Goal: Task Accomplishment & Management: Use online tool/utility

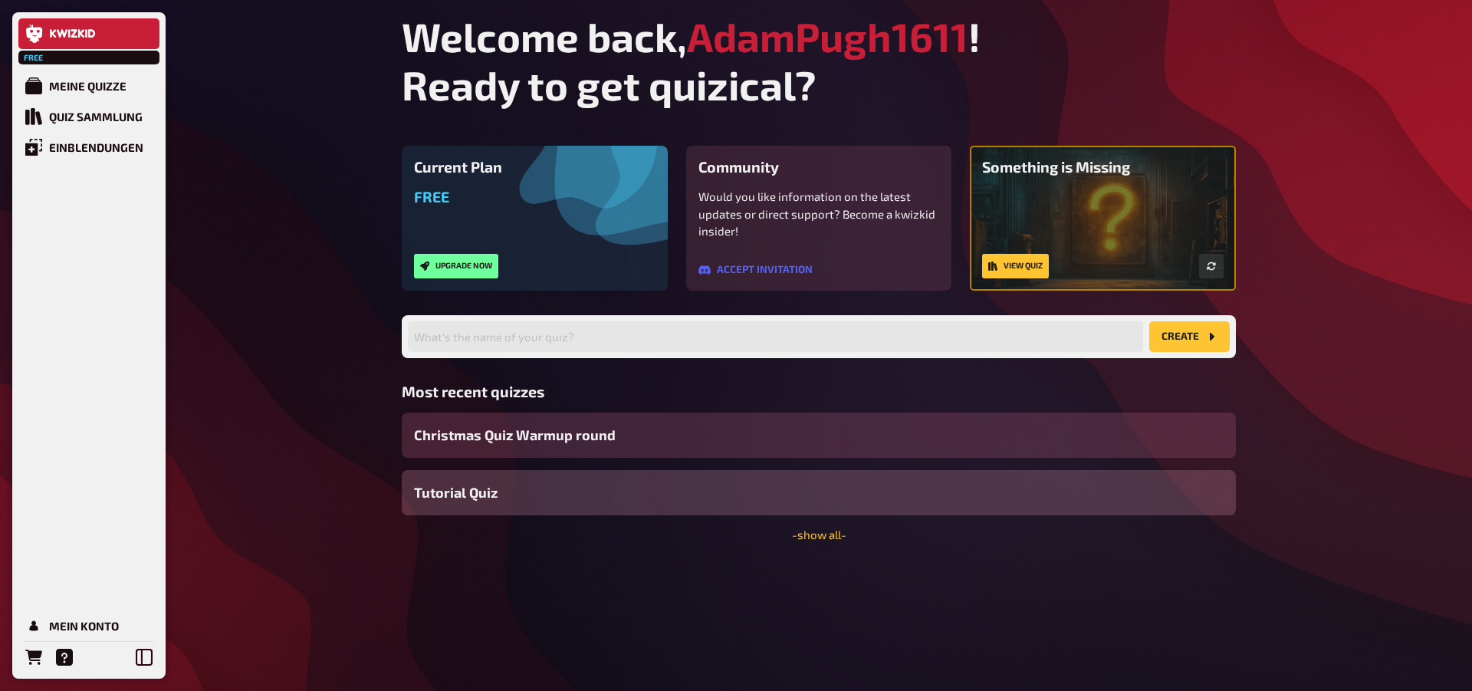
click at [522, 446] on div "Christmas Quiz Warmup round" at bounding box center [819, 434] width 834 height 45
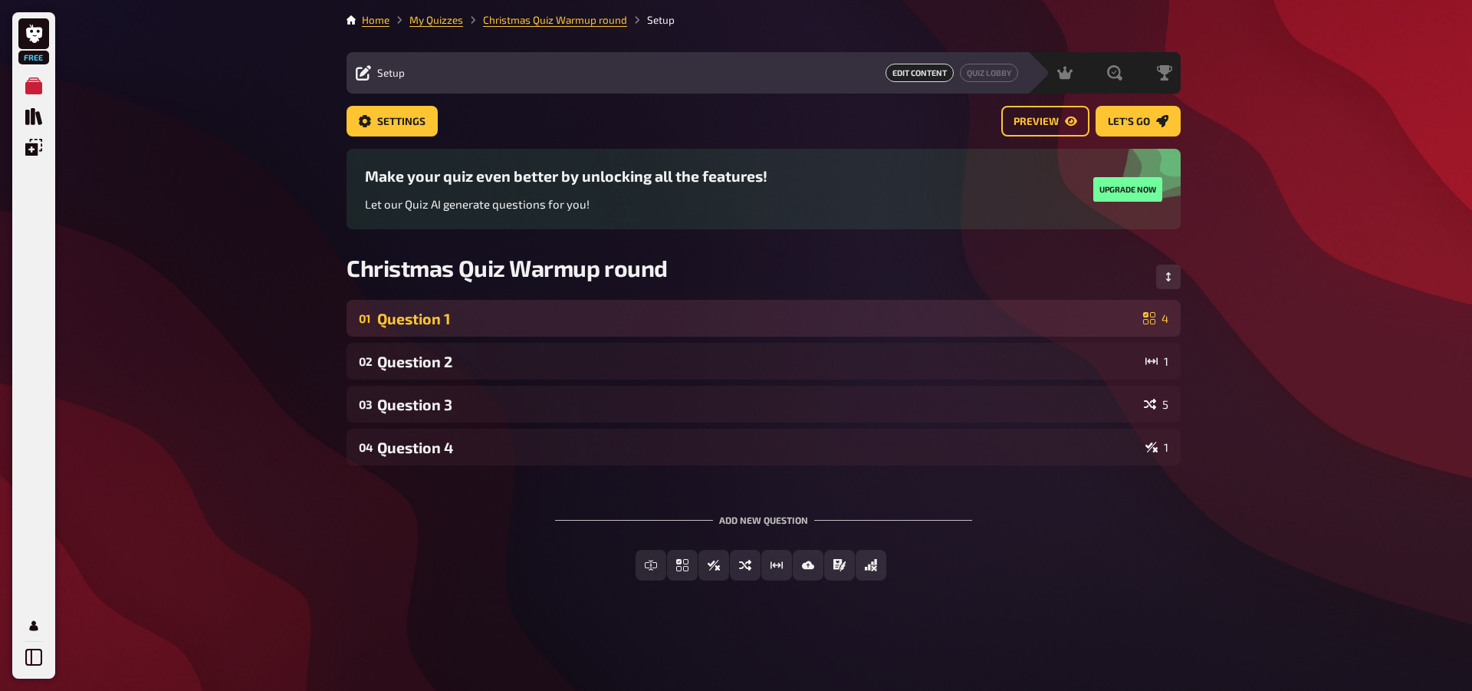
click at [552, 322] on div "Question 1" at bounding box center [757, 319] width 760 height 18
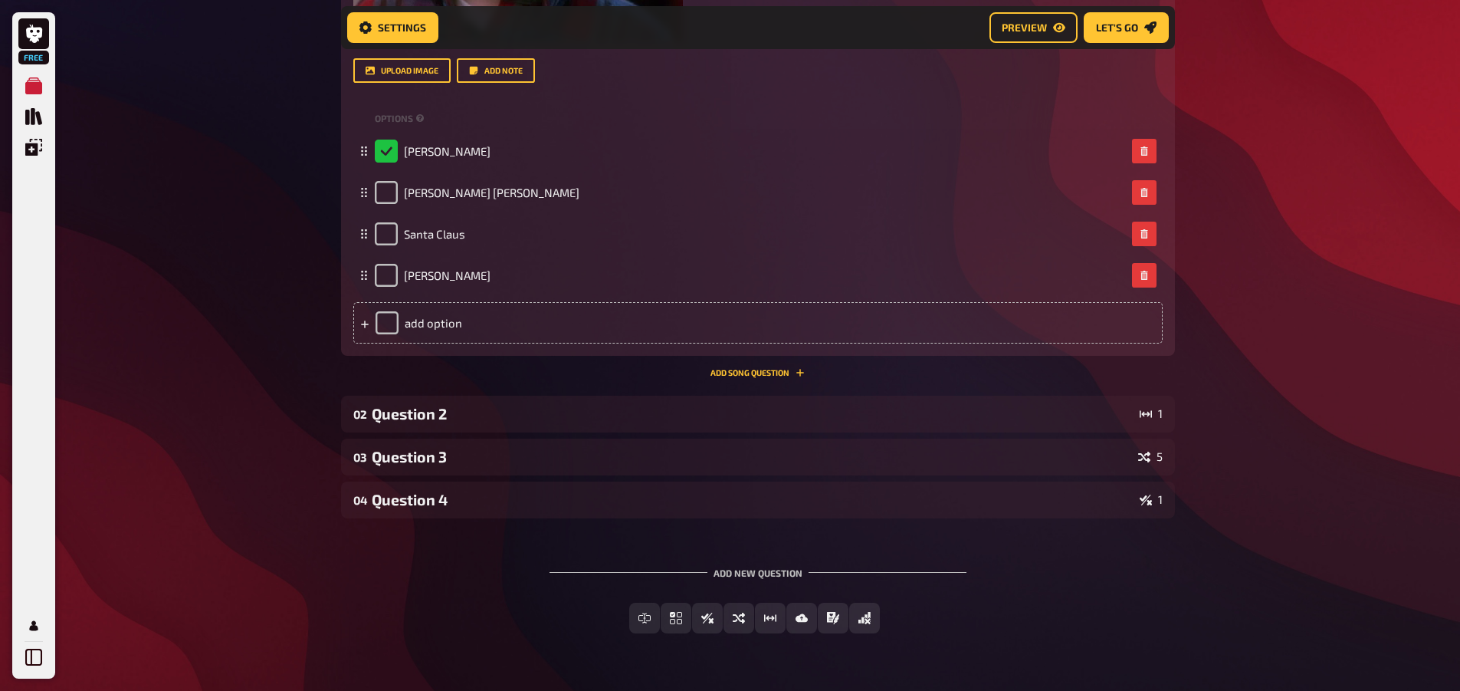
scroll to position [779, 0]
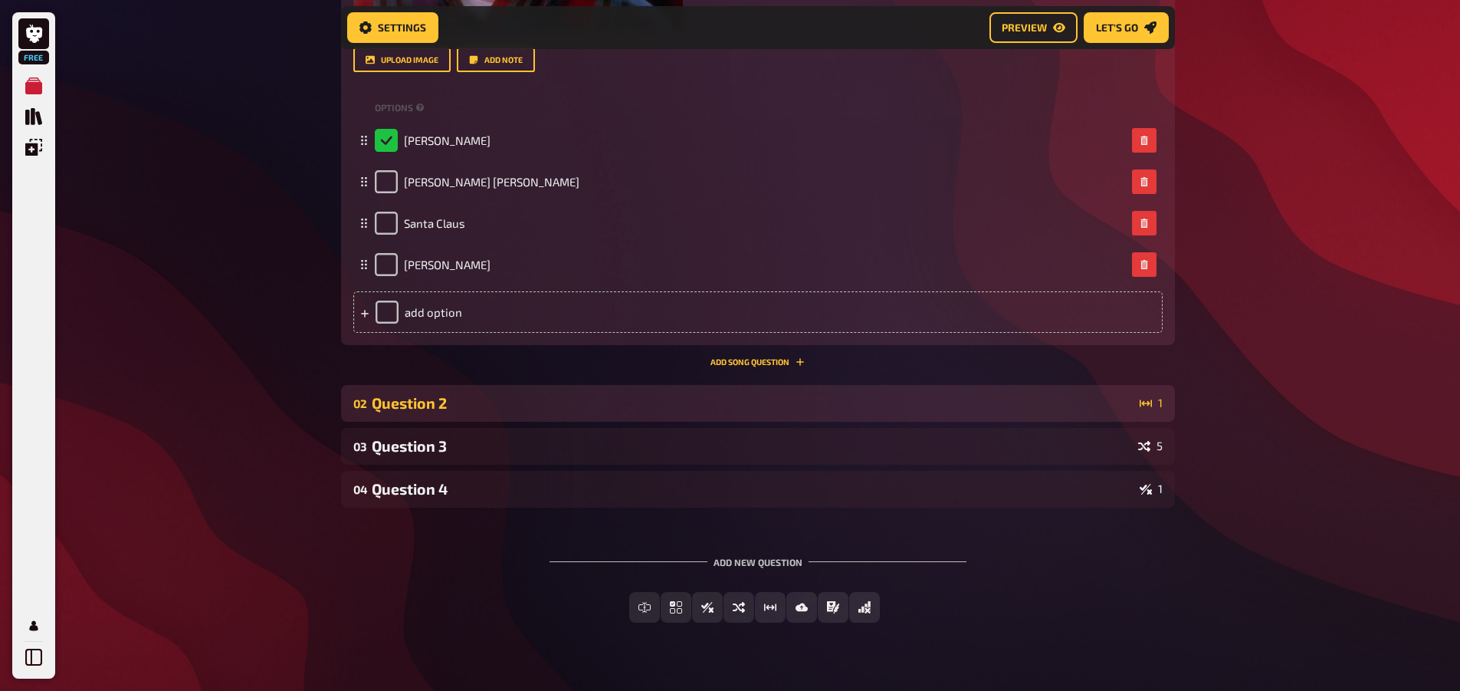
click at [507, 415] on div "02 Question 2 1" at bounding box center [758, 403] width 834 height 37
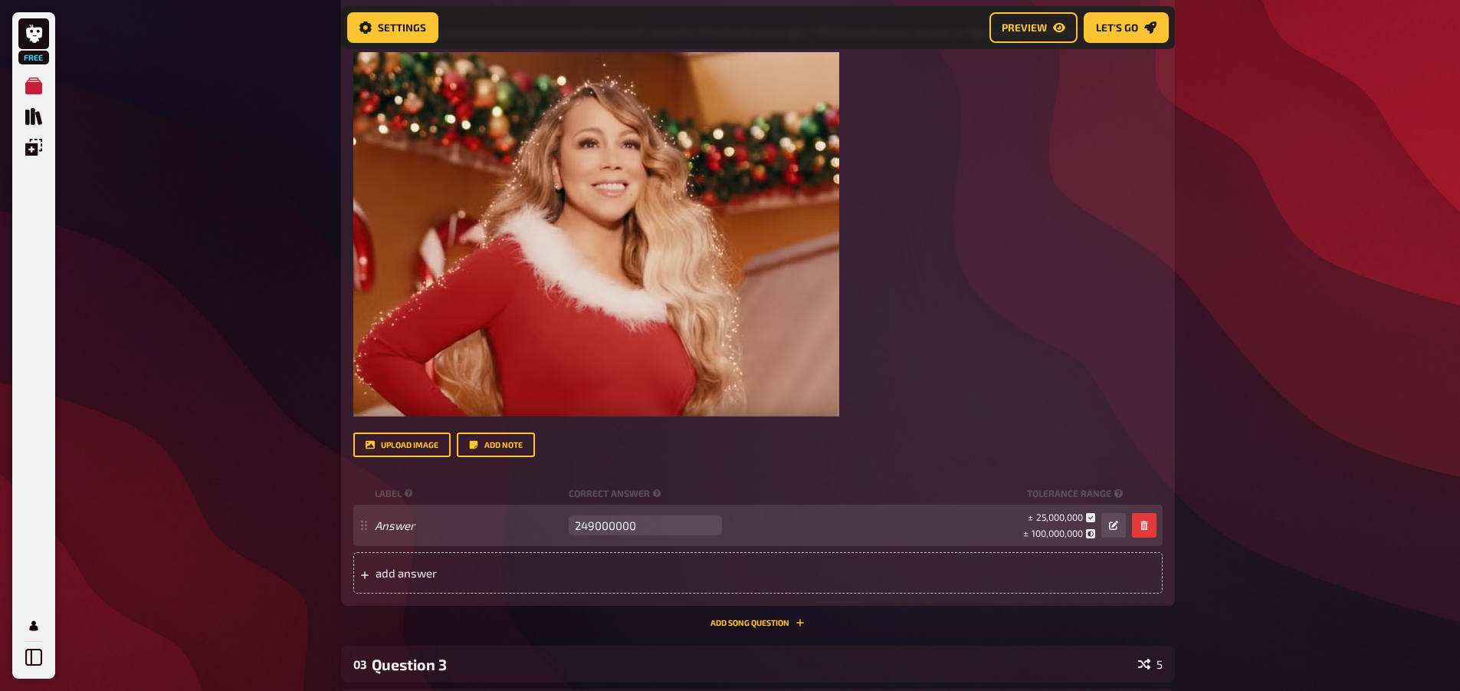
scroll to position [1316, 0]
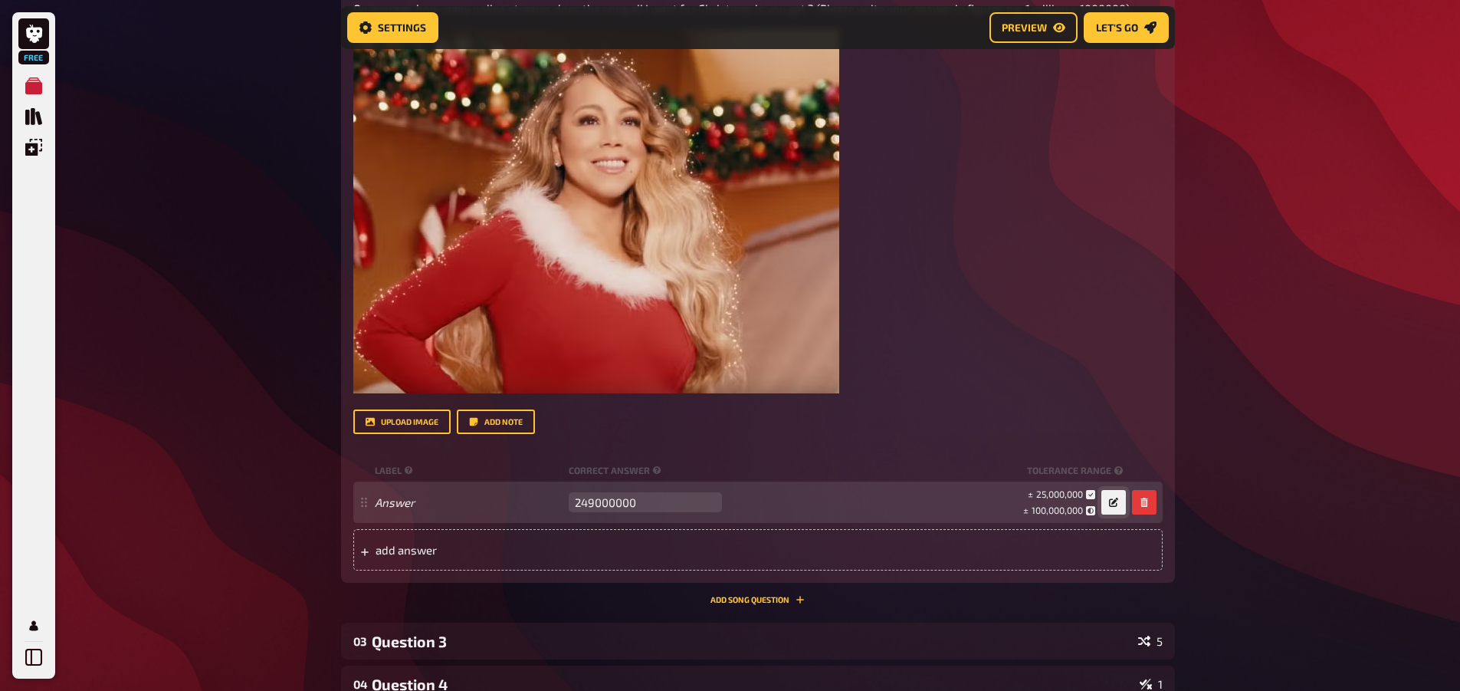
click at [1114, 505] on icon "button" at bounding box center [1113, 502] width 9 height 9
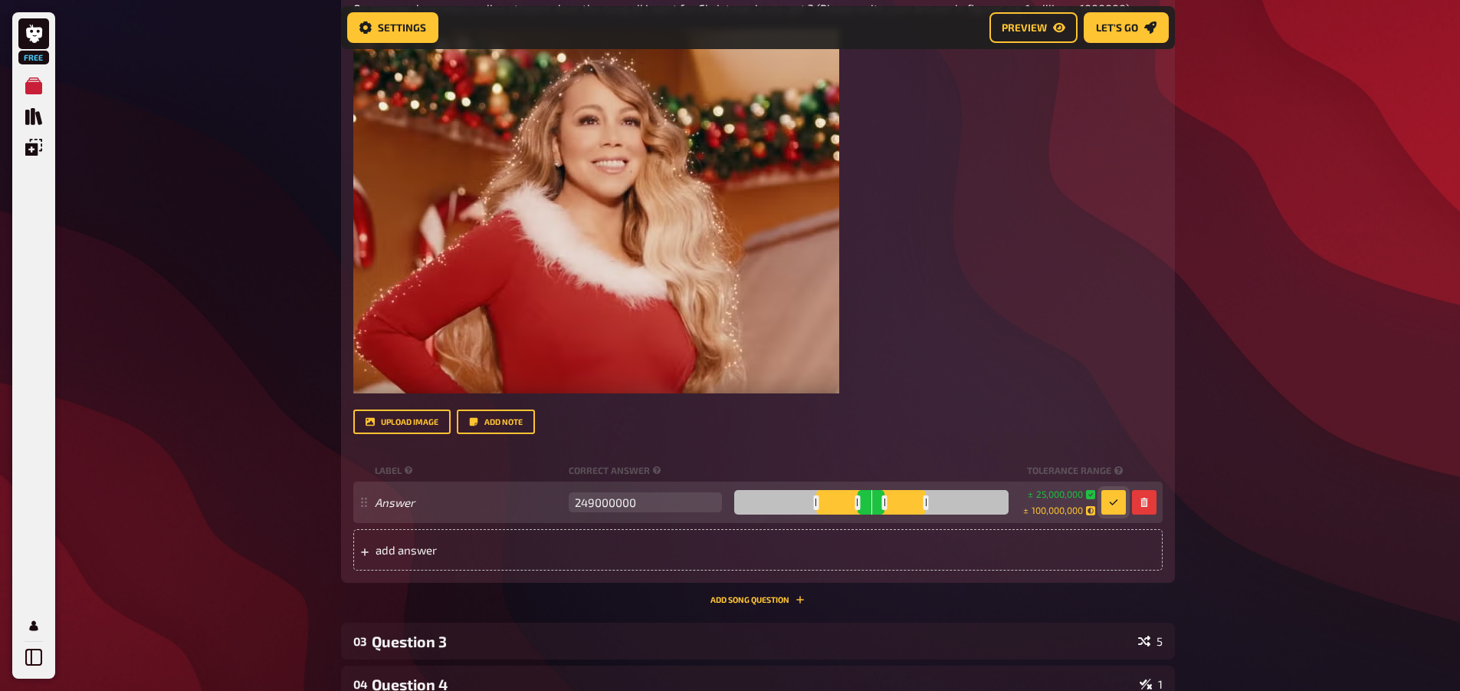
click at [1114, 505] on icon "button" at bounding box center [1113, 502] width 9 height 9
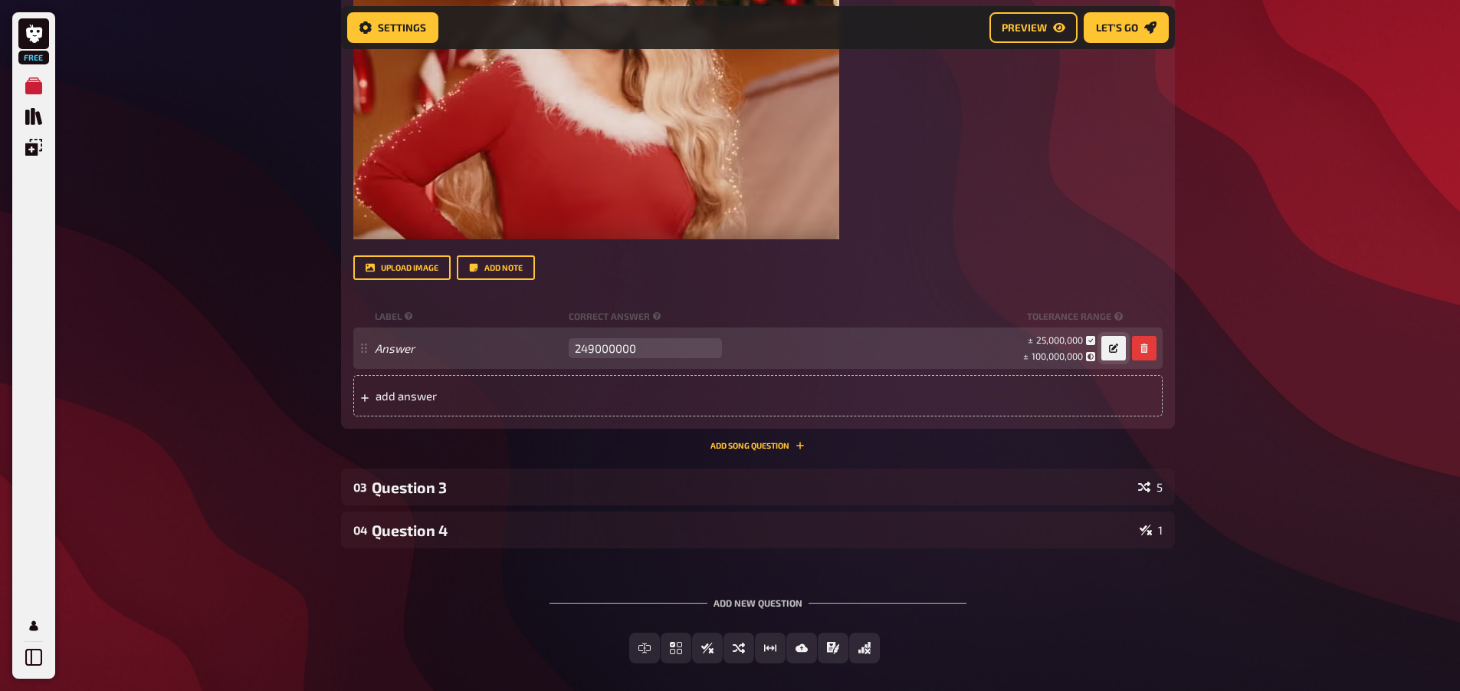
scroll to position [1540, 0]
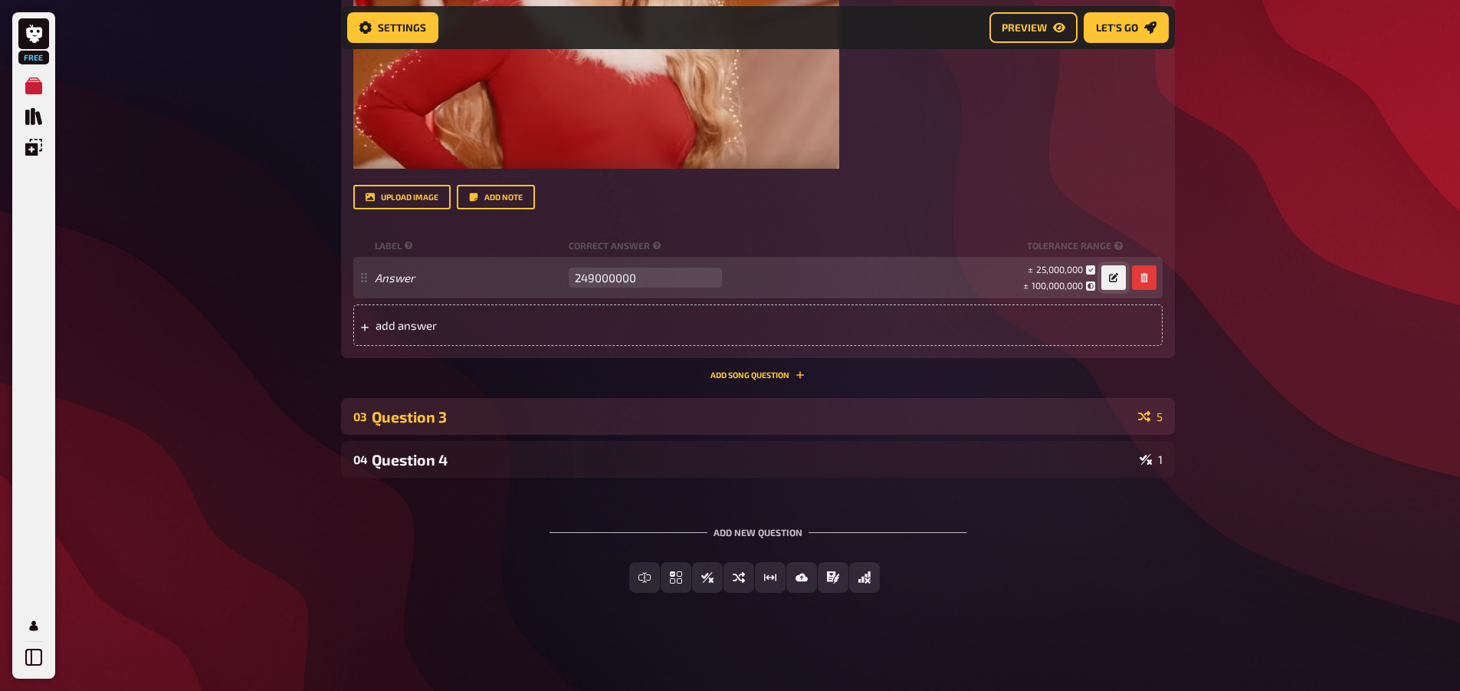
click at [1112, 416] on div "Question 3" at bounding box center [752, 417] width 760 height 18
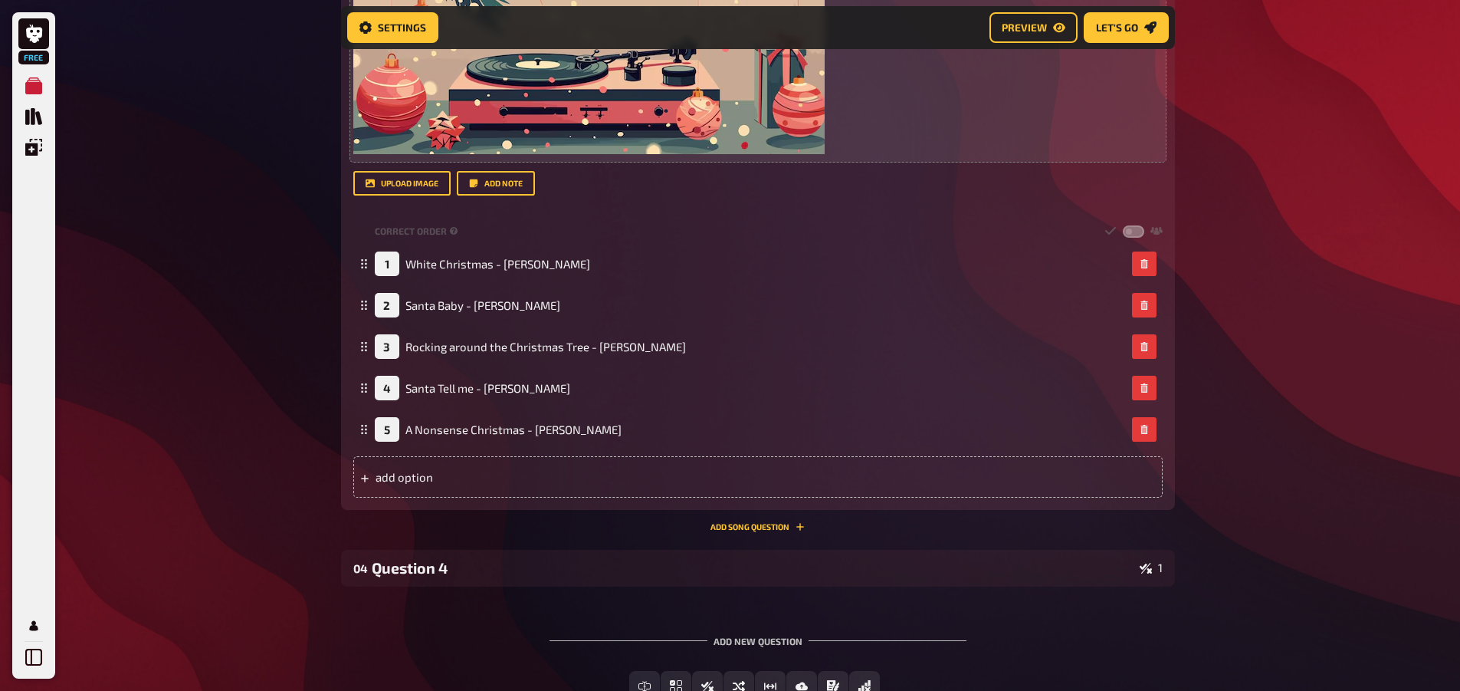
scroll to position [2230, 0]
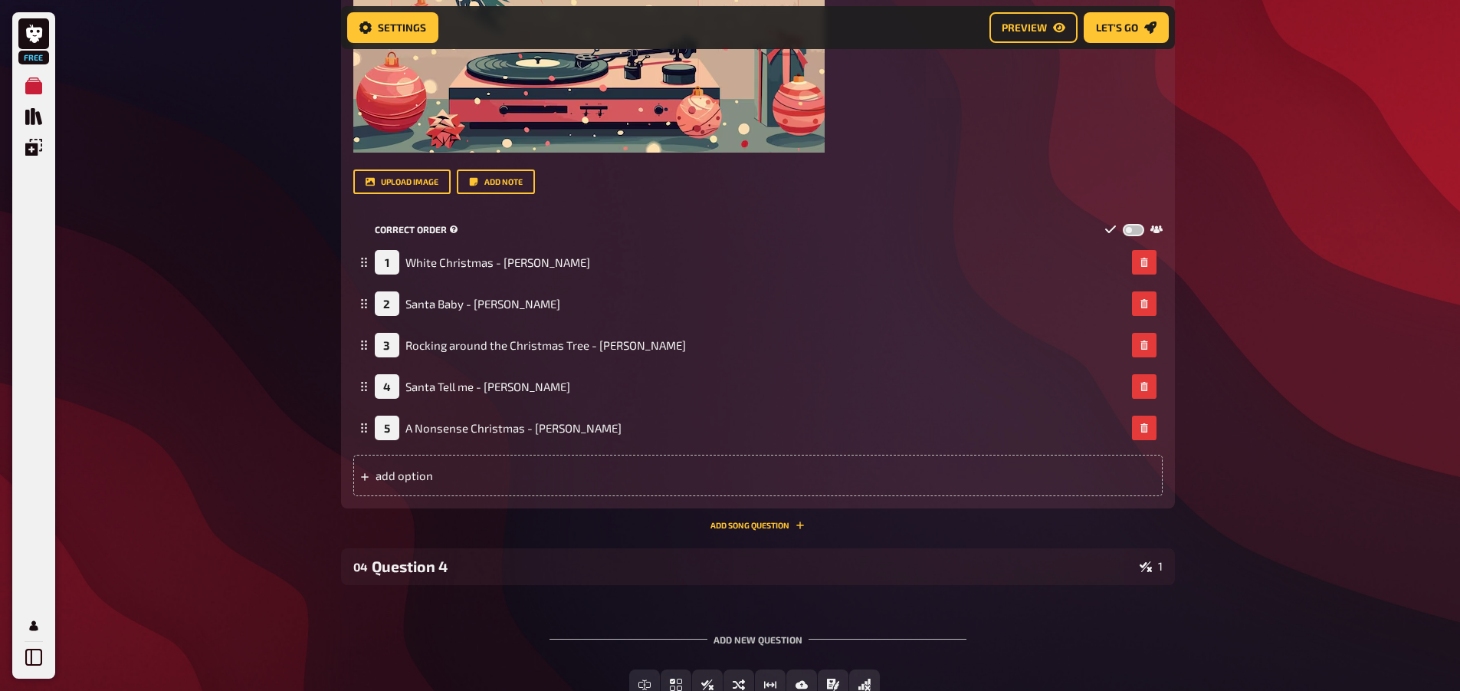
click at [1149, 232] on div at bounding box center [1134, 229] width 58 height 13
click at [1131, 228] on label at bounding box center [1133, 229] width 21 height 13
click at [1123, 223] on input "checkbox" at bounding box center [1122, 222] width 1 height 1
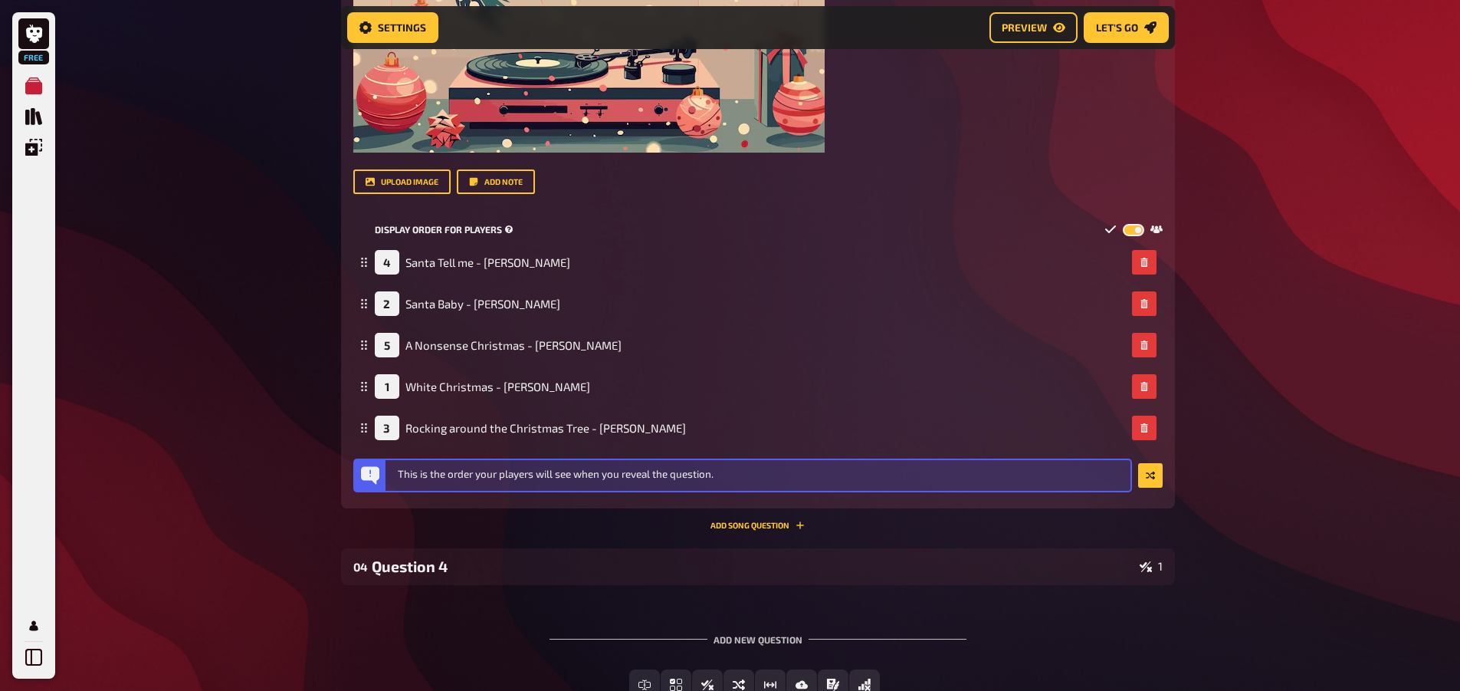
click at [1131, 228] on label at bounding box center [1133, 229] width 21 height 13
click at [1123, 223] on input "checkbox" at bounding box center [1122, 222] width 1 height 1
checkbox input "false"
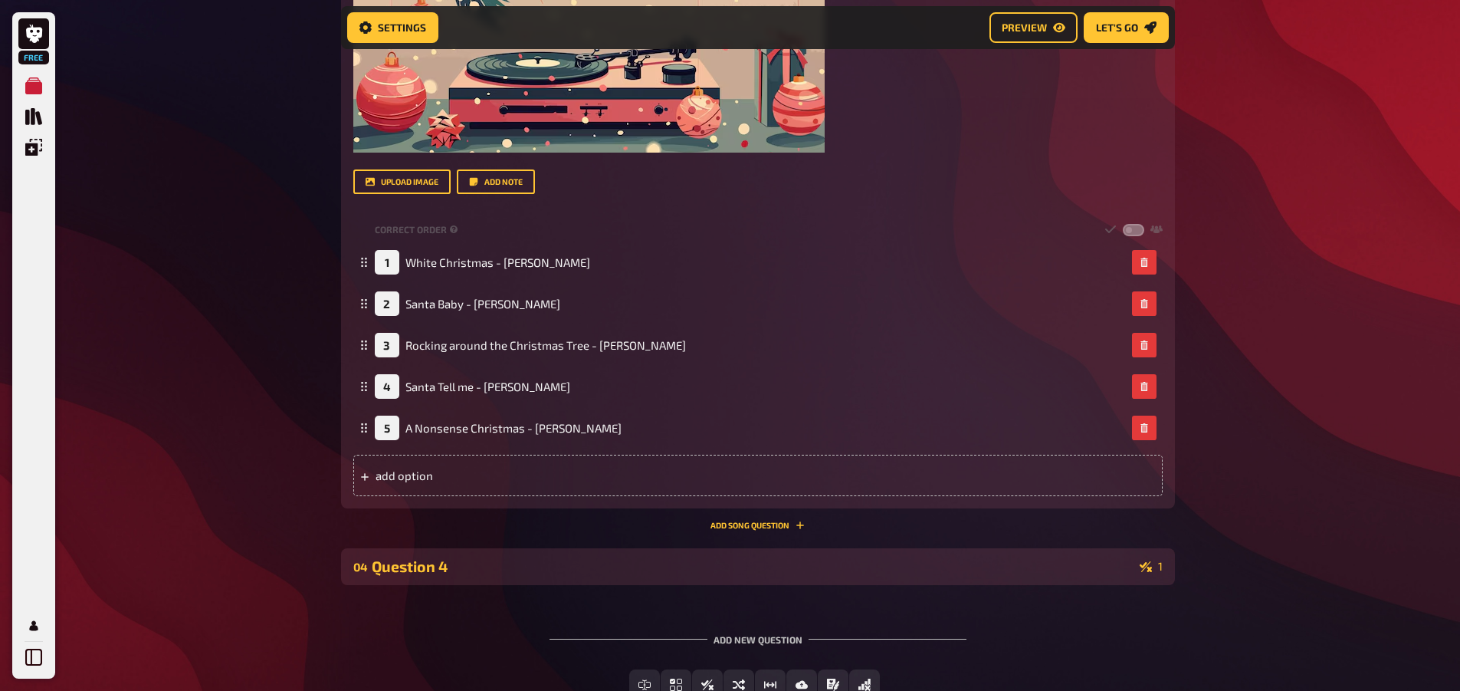
click at [734, 583] on div "04 Question 4 1" at bounding box center [758, 566] width 834 height 37
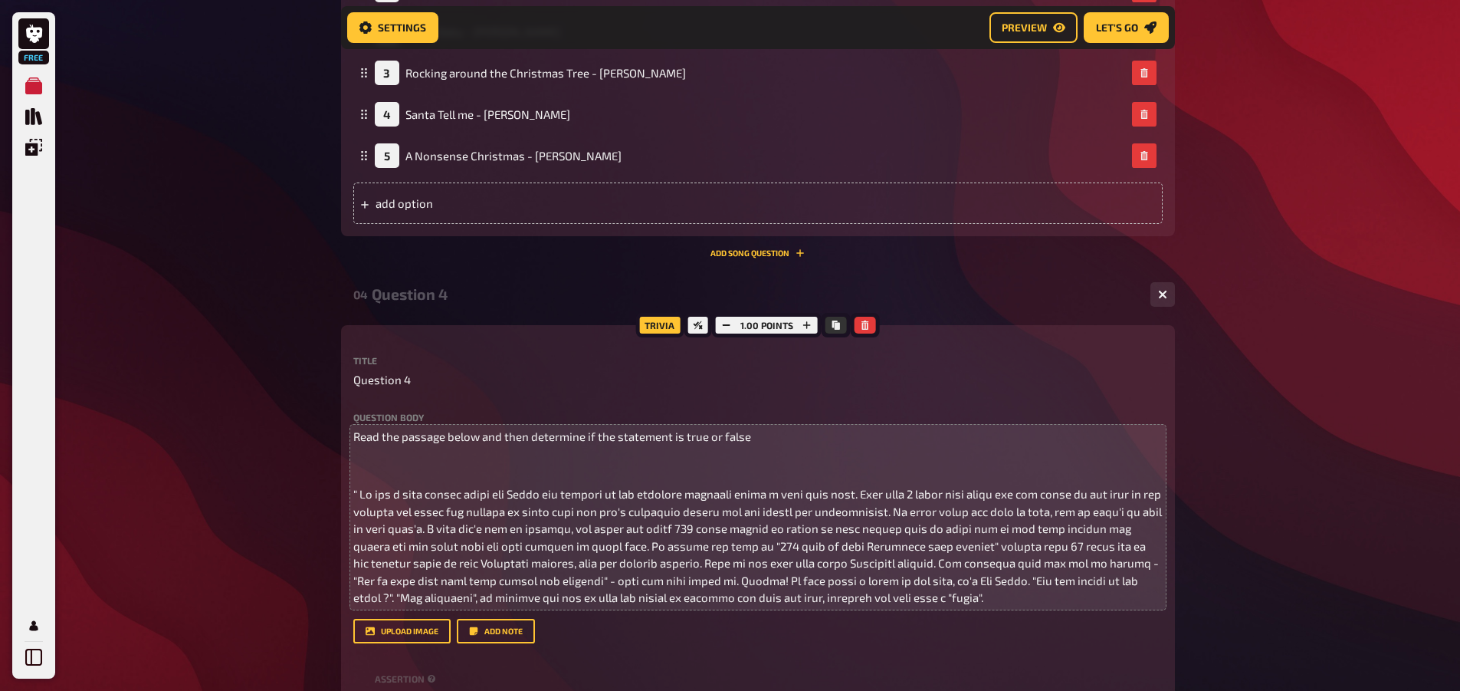
scroll to position [2537, 0]
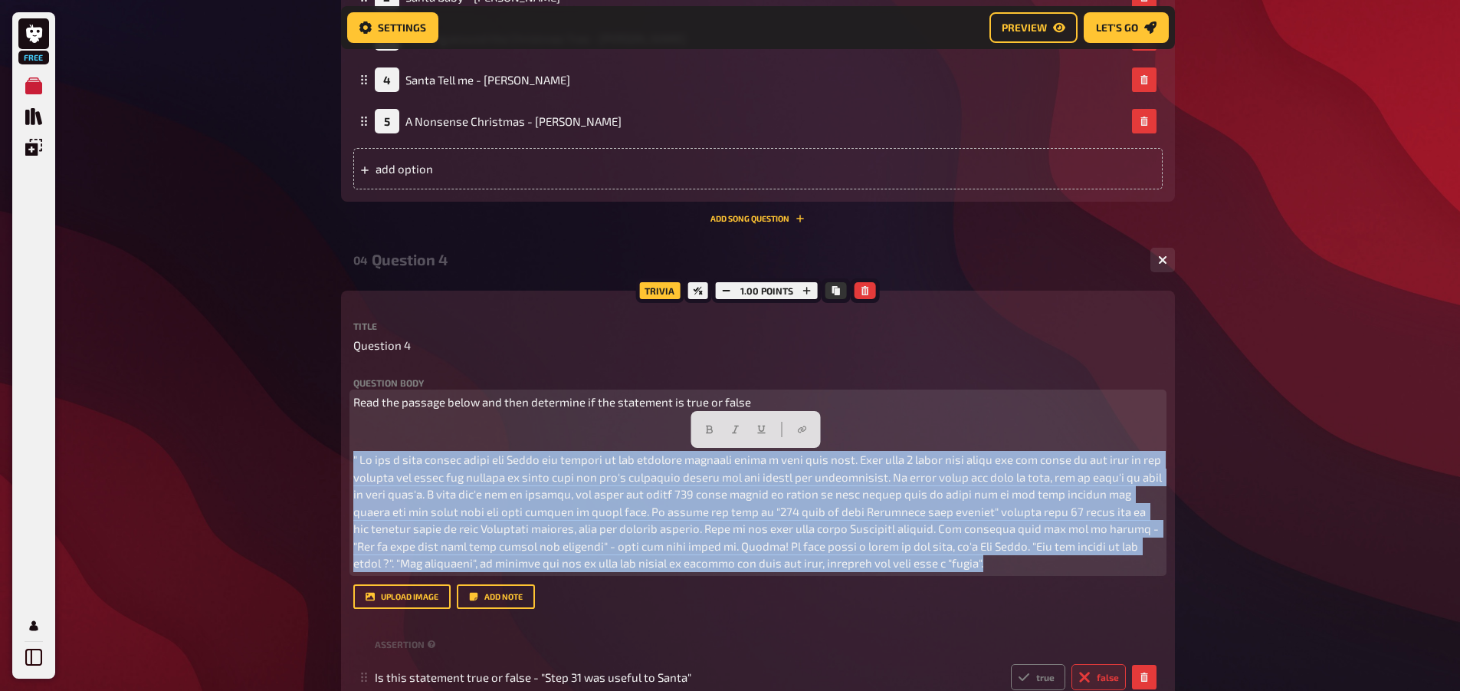
drag, startPoint x: 1000, startPoint y: 567, endPoint x: 351, endPoint y: 458, distance: 658.4
click at [351, 458] on div "Trivia 1.00 points Title Question 4 Question body Read the passage below and th…" at bounding box center [758, 524] width 834 height 467
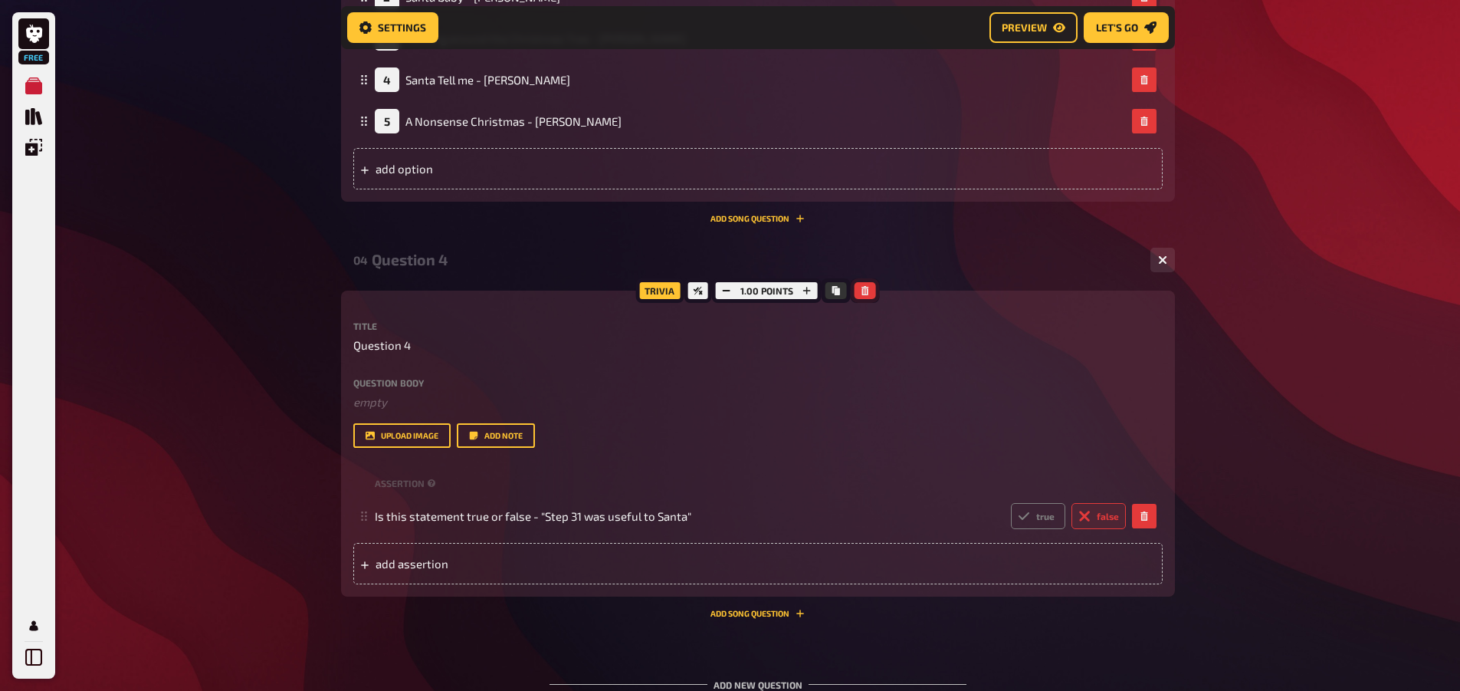
click at [871, 285] on button "button" at bounding box center [865, 290] width 21 height 17
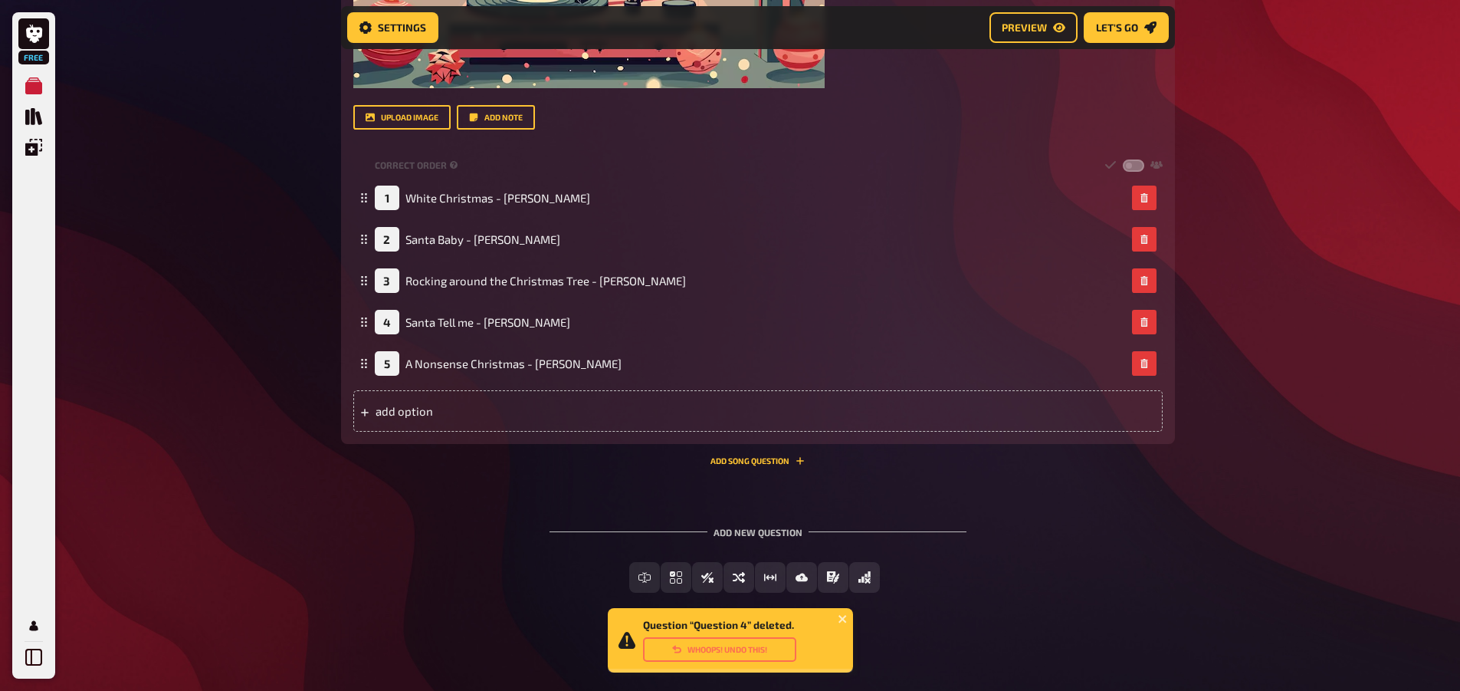
scroll to position [2294, 0]
click at [803, 461] on icon "Add Song question" at bounding box center [800, 460] width 9 height 9
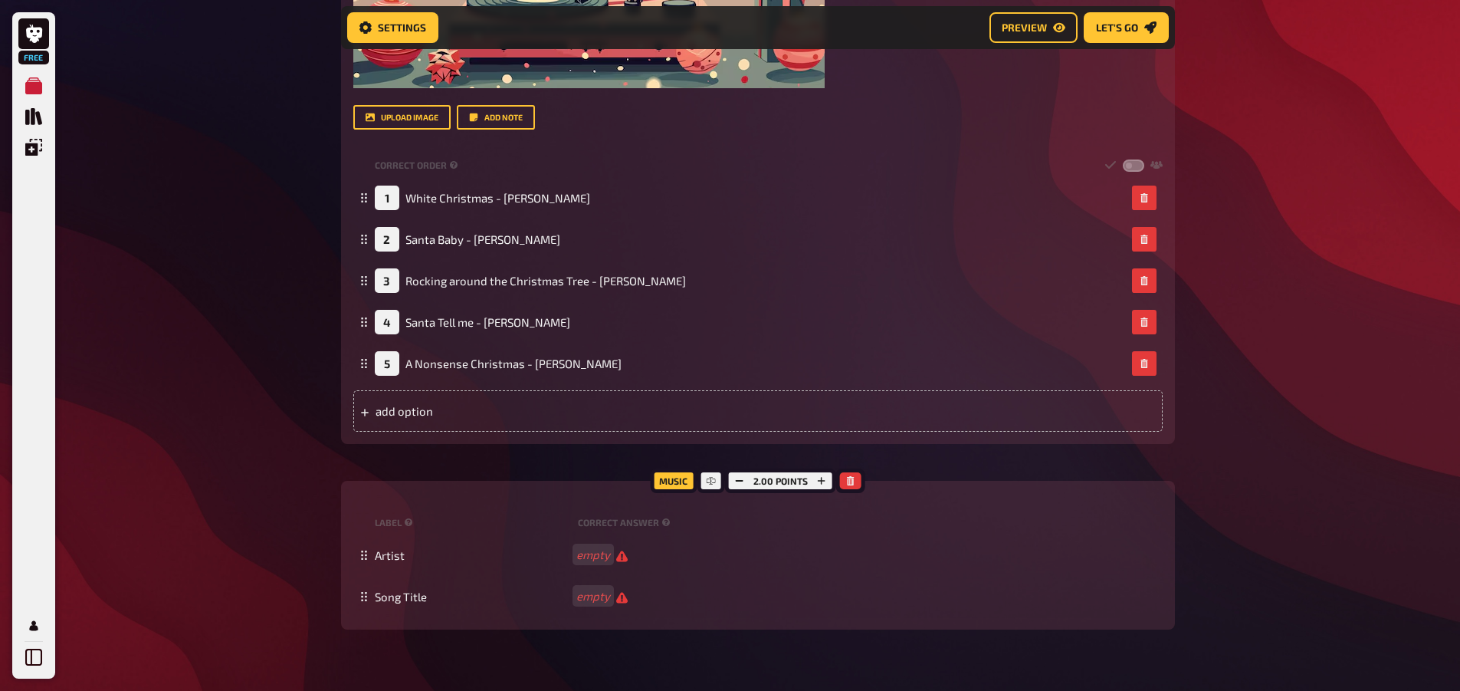
click at [687, 482] on div "Music" at bounding box center [673, 480] width 47 height 25
click at [678, 483] on div "Music" at bounding box center [673, 480] width 47 height 25
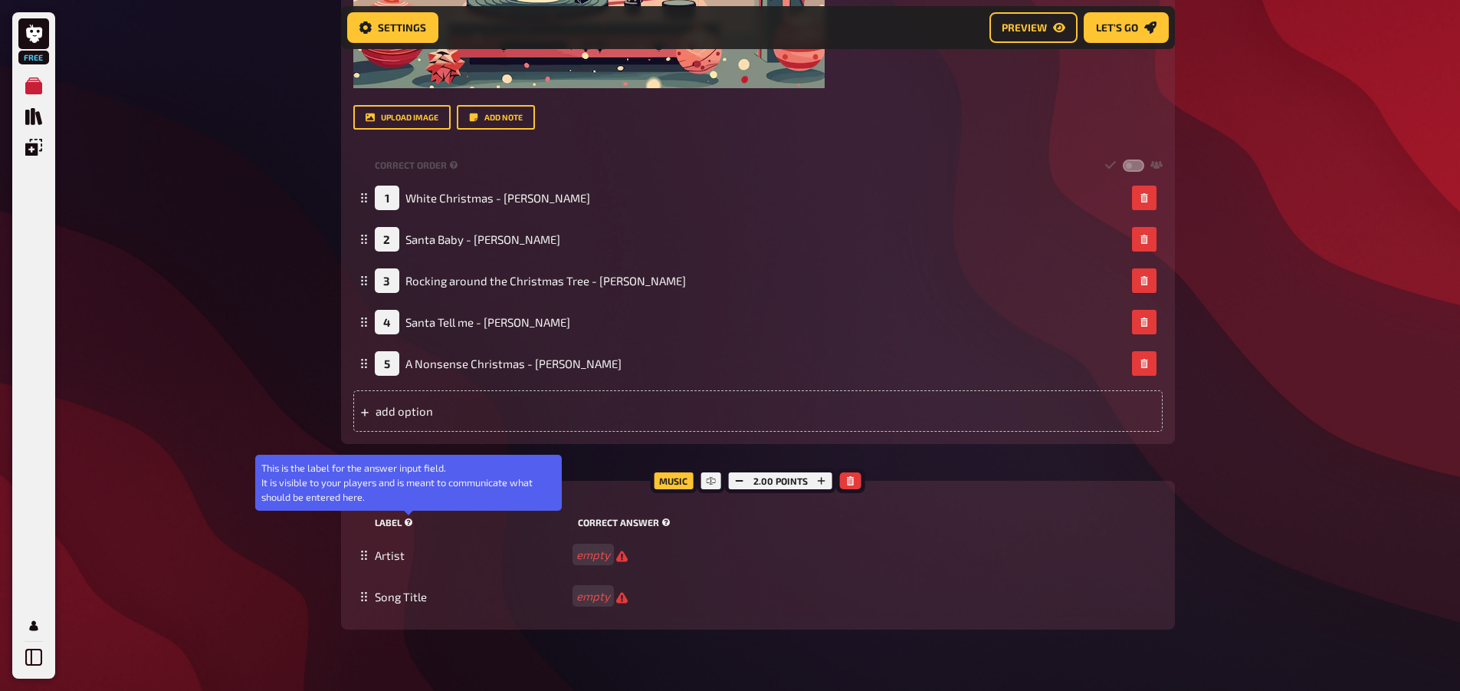
click at [412, 523] on icon at bounding box center [409, 522] width 8 height 8
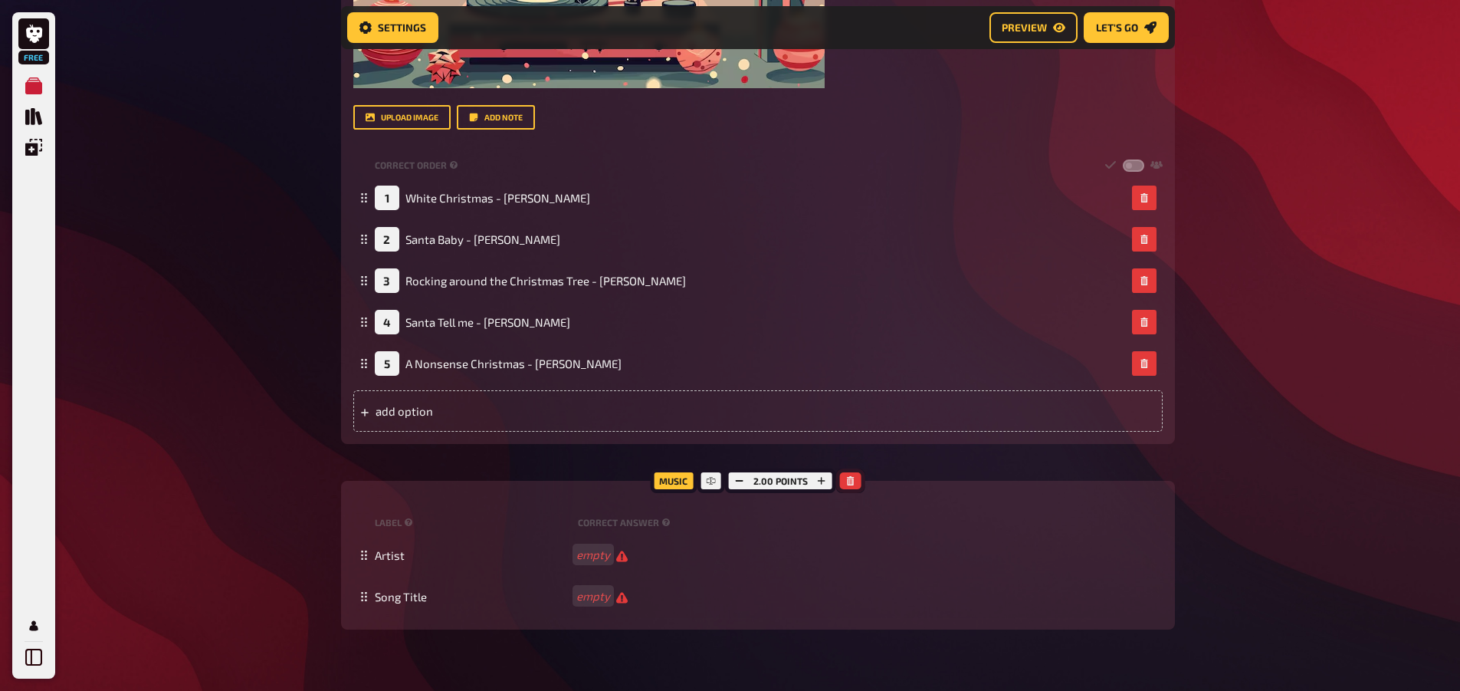
click at [850, 479] on icon "button" at bounding box center [850, 480] width 9 height 9
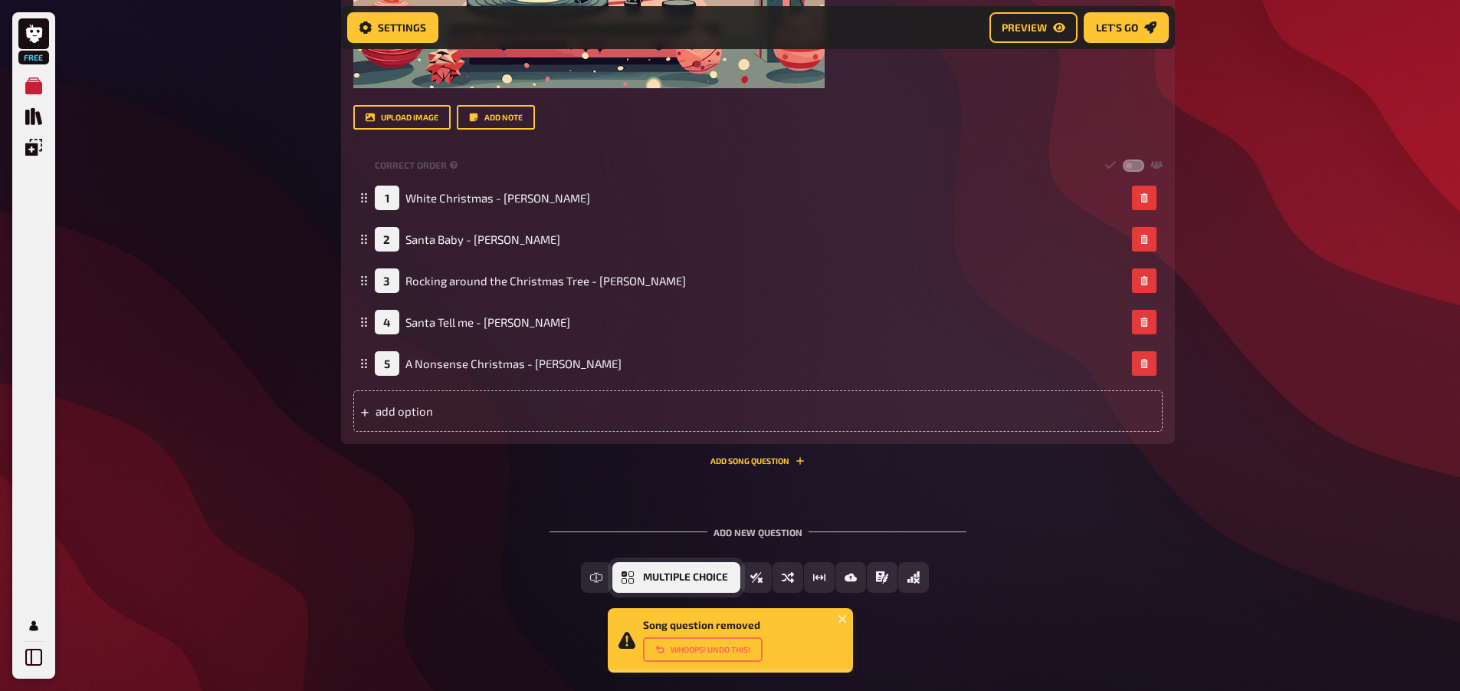
click at [630, 587] on button "Multiple Choice" at bounding box center [677, 577] width 128 height 31
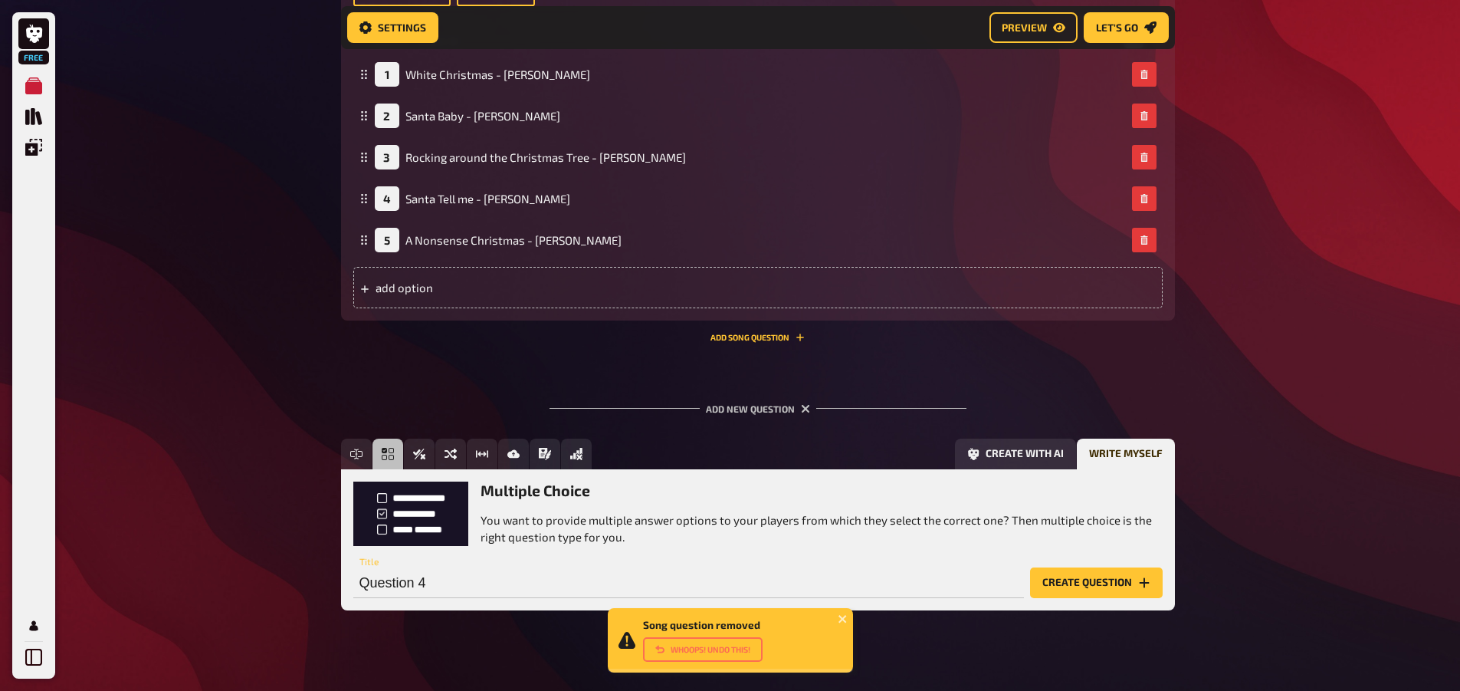
scroll to position [2436, 0]
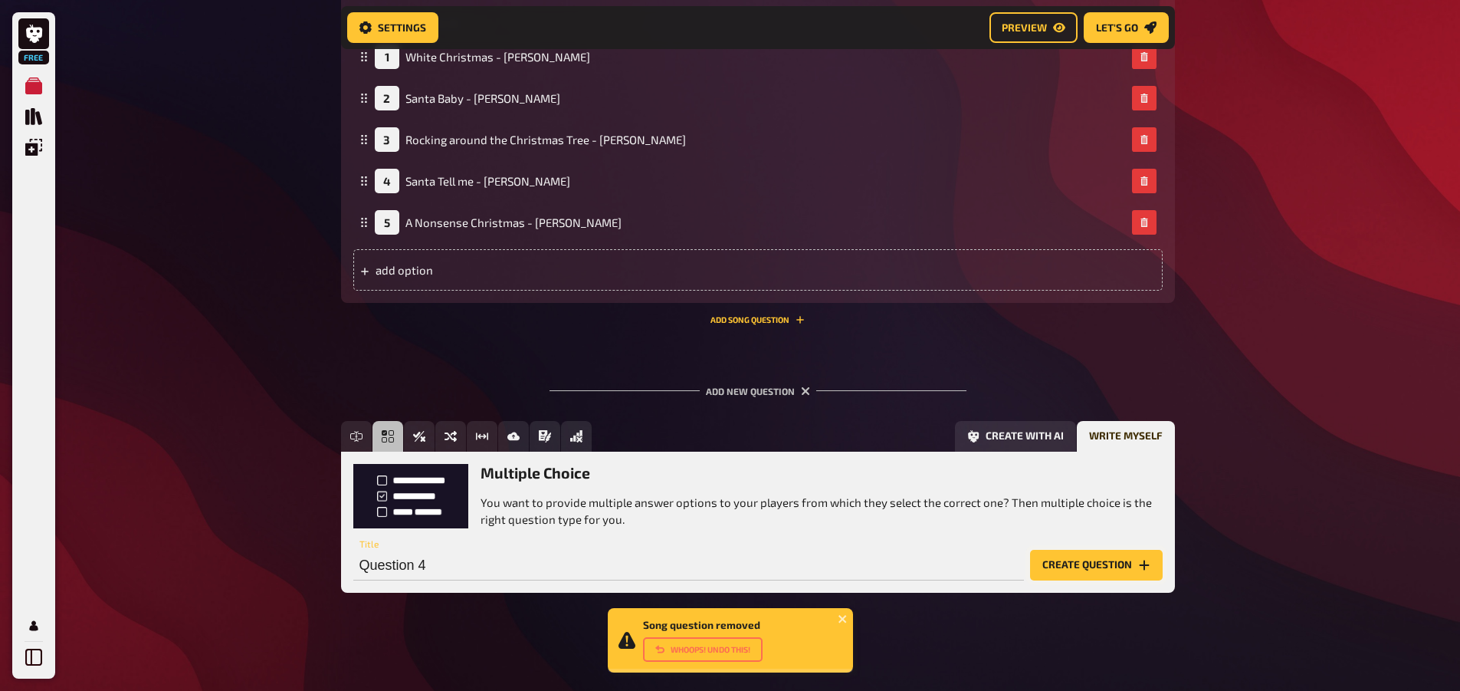
click at [1093, 557] on button "Create question" at bounding box center [1096, 565] width 133 height 31
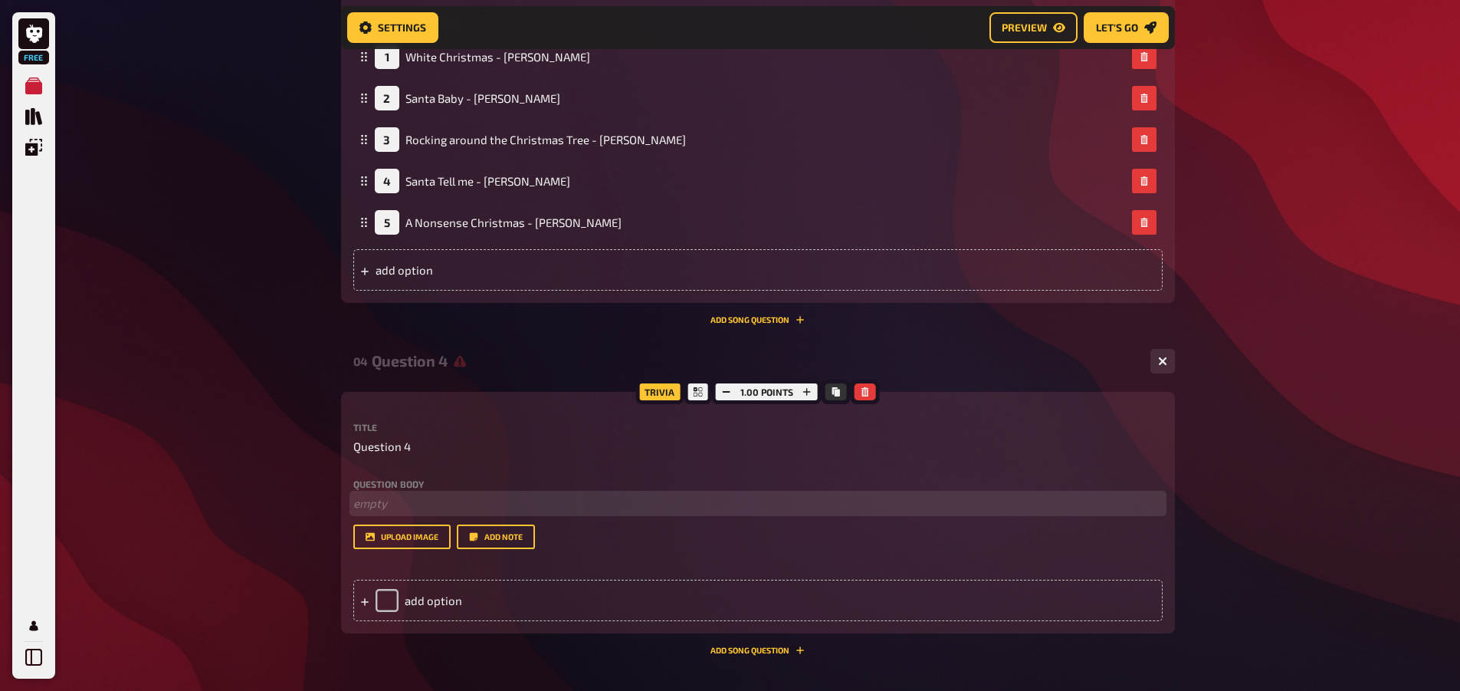
click at [361, 496] on p "﻿ empty" at bounding box center [758, 503] width 810 height 18
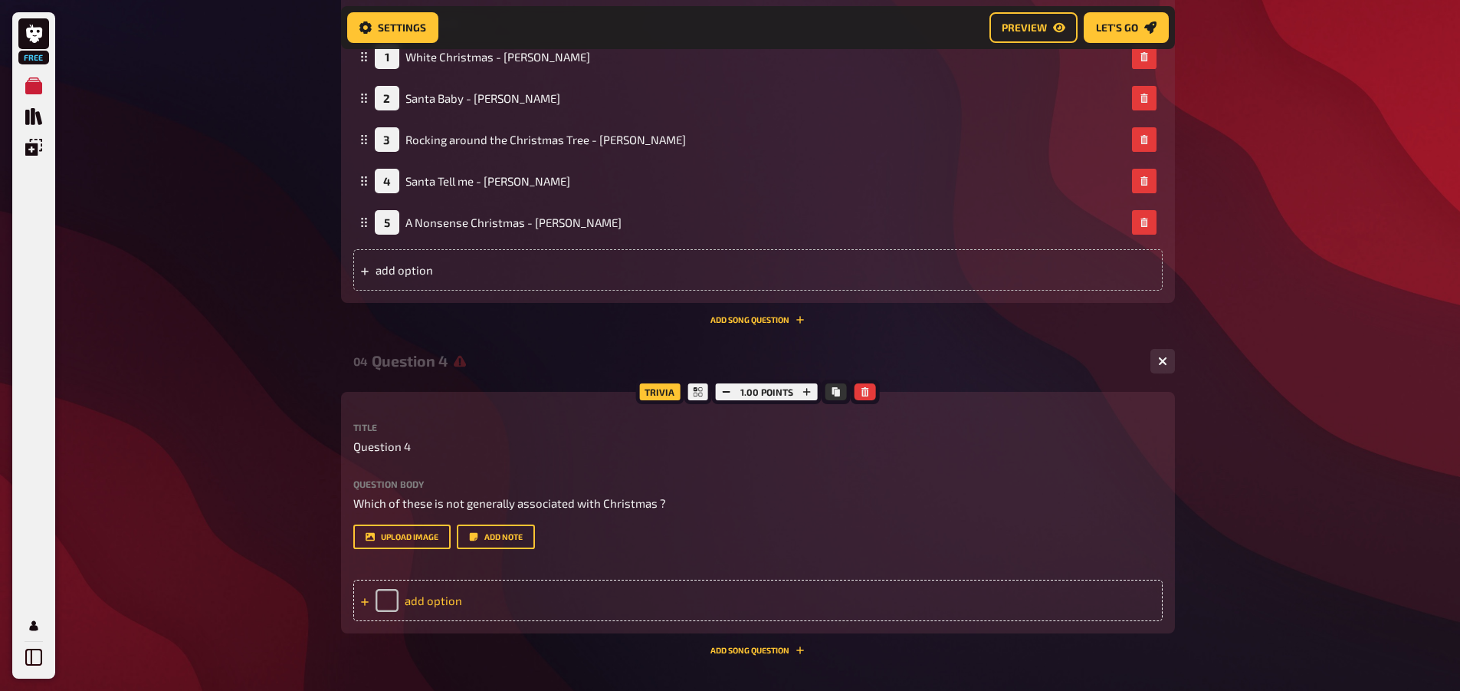
click at [388, 596] on div "add option" at bounding box center [758, 600] width 810 height 41
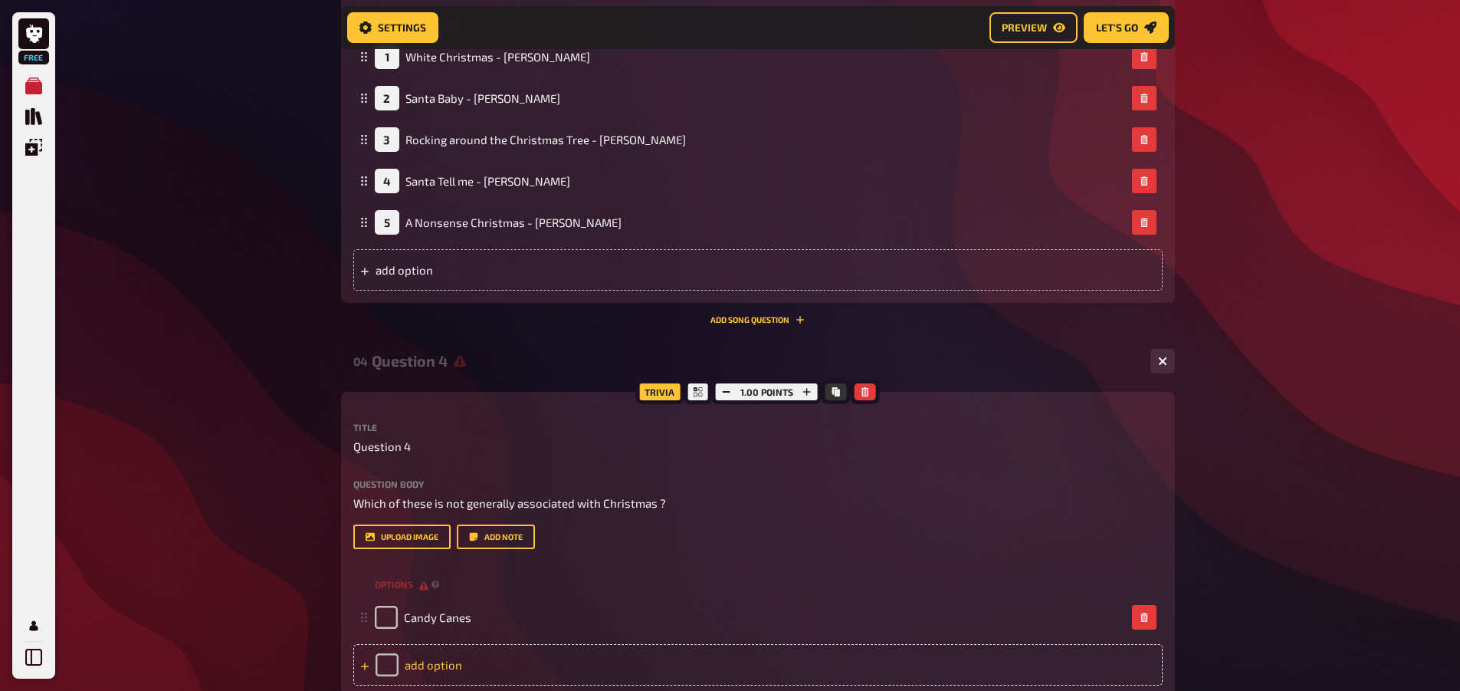
click at [443, 649] on div "add option" at bounding box center [758, 664] width 810 height 41
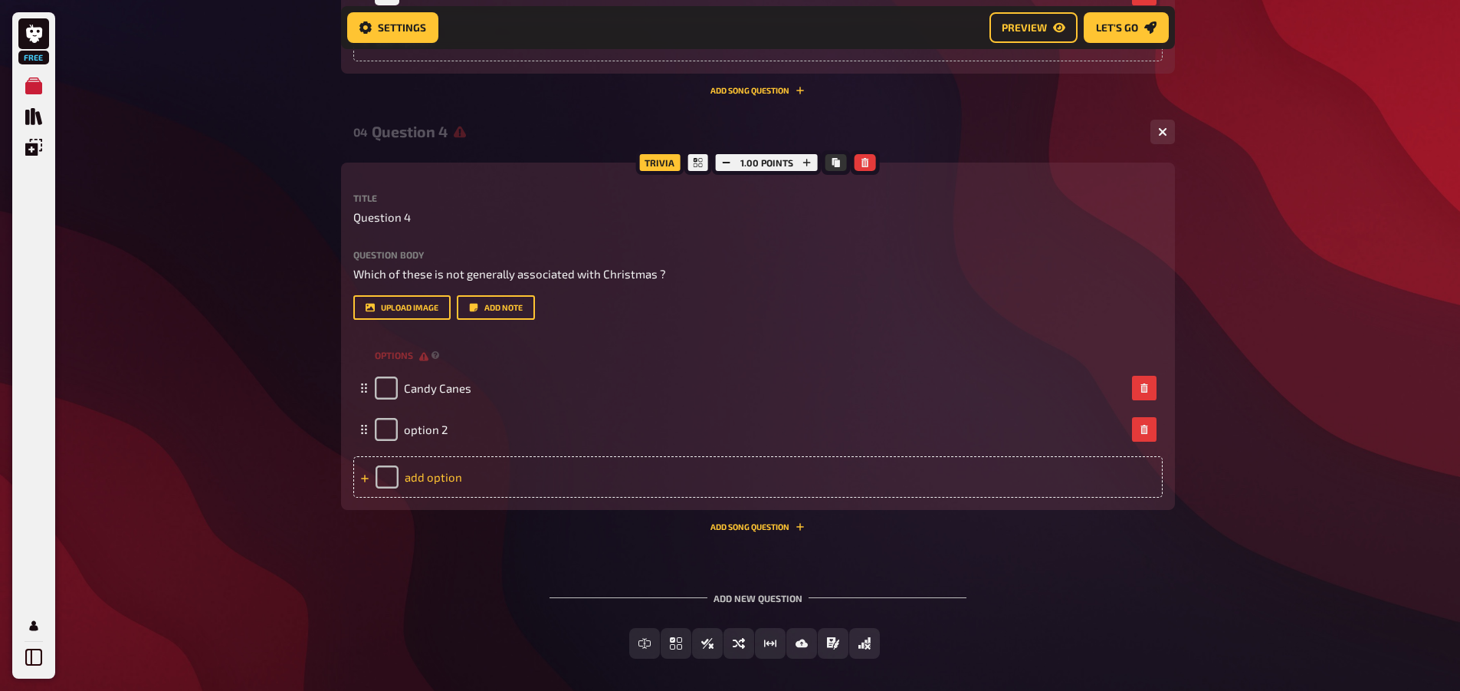
scroll to position [2666, 0]
click at [442, 464] on div "add option" at bounding box center [758, 475] width 810 height 41
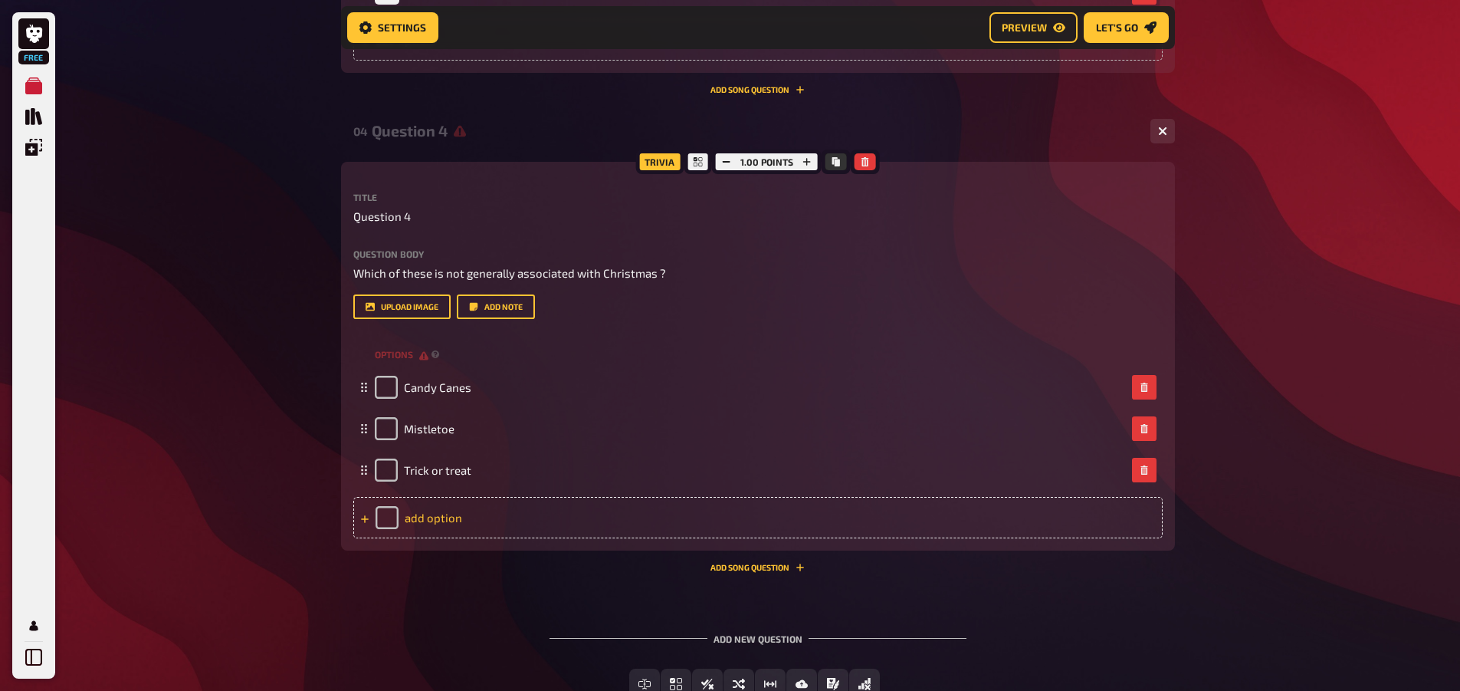
click at [444, 511] on div "add option" at bounding box center [758, 517] width 810 height 41
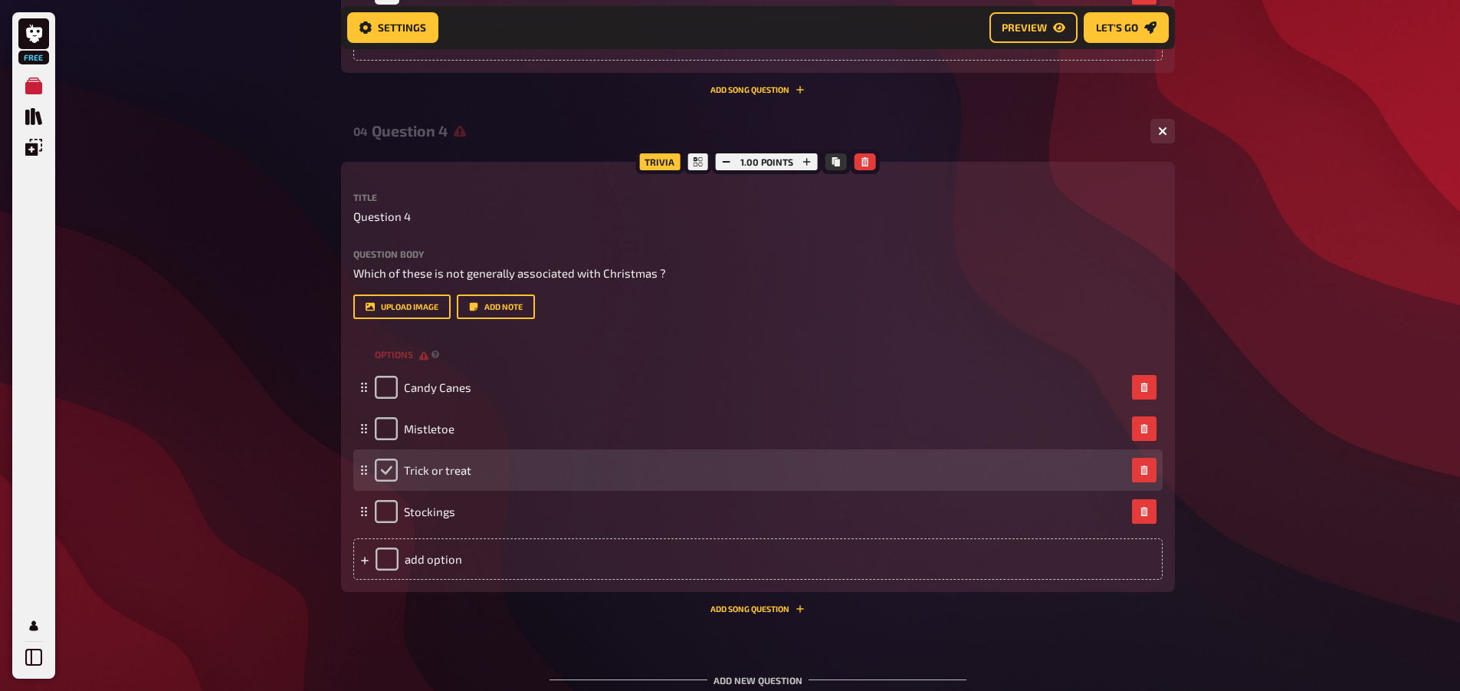
click at [393, 478] on input "checkbox" at bounding box center [386, 469] width 23 height 23
checkbox input "true"
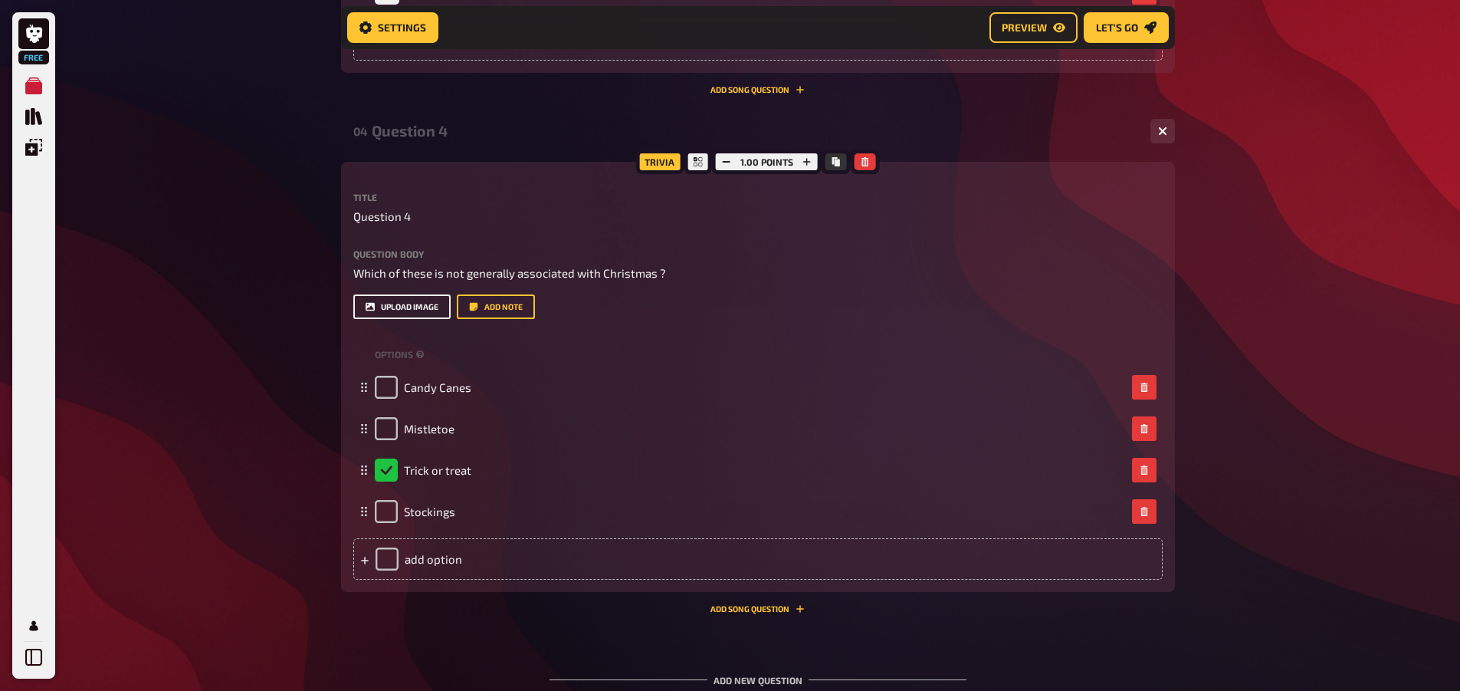
click at [425, 309] on button "upload image" at bounding box center [401, 306] width 97 height 25
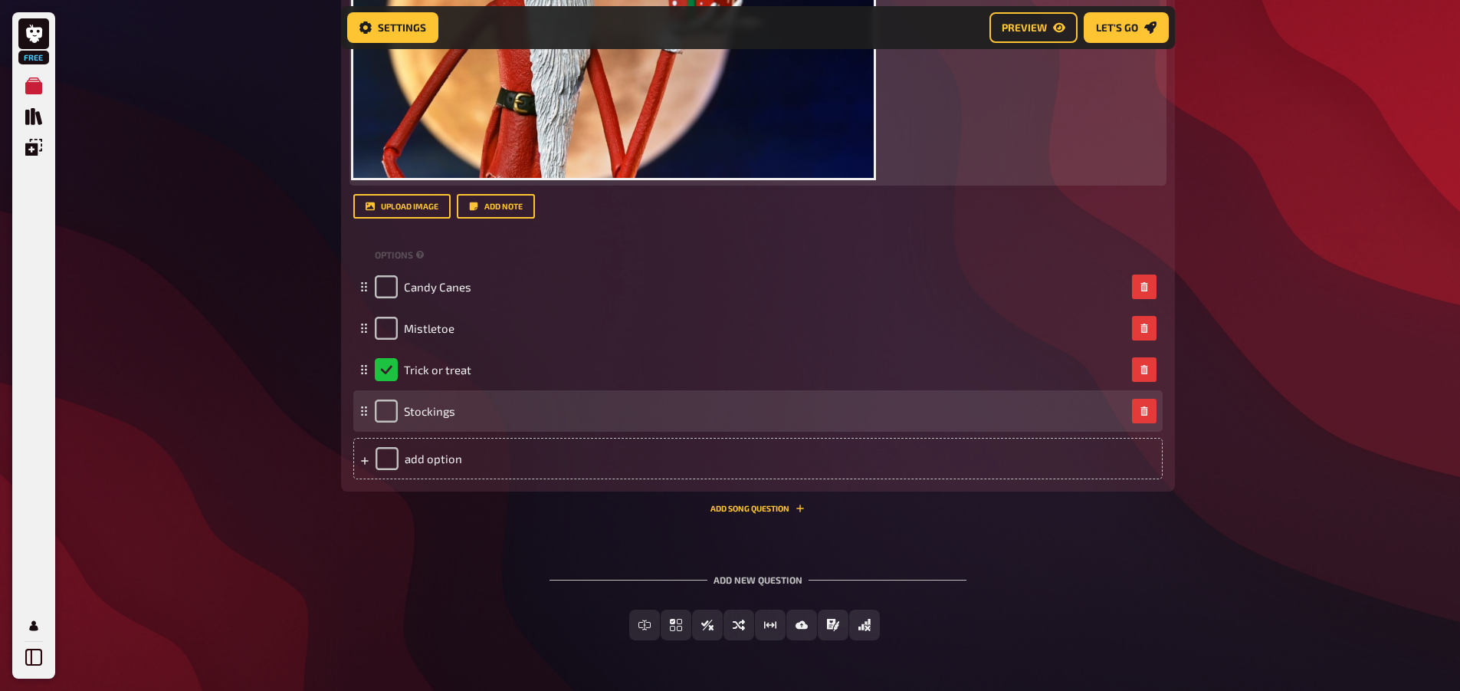
scroll to position [3125, 0]
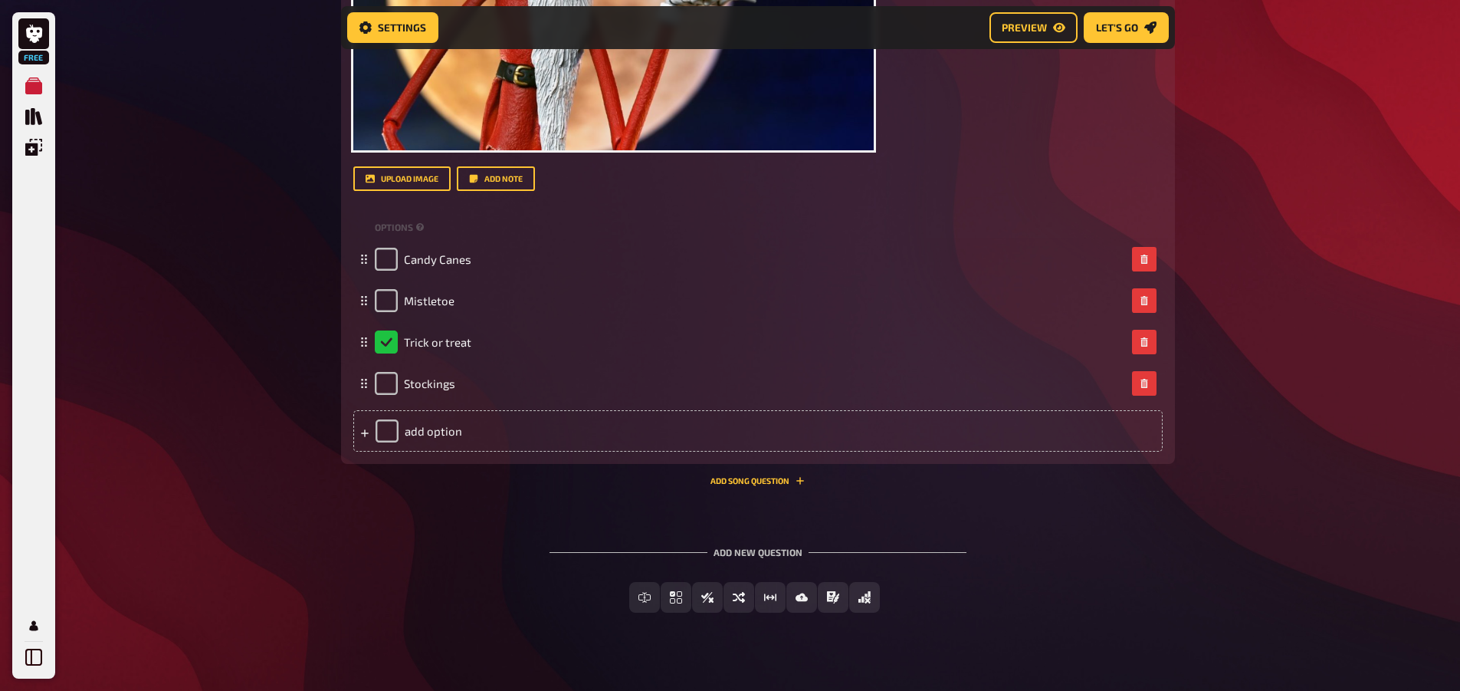
click at [1093, 547] on div "Add new question Free Text Input Multiple Choice True / False Sorting Question …" at bounding box center [758, 579] width 834 height 115
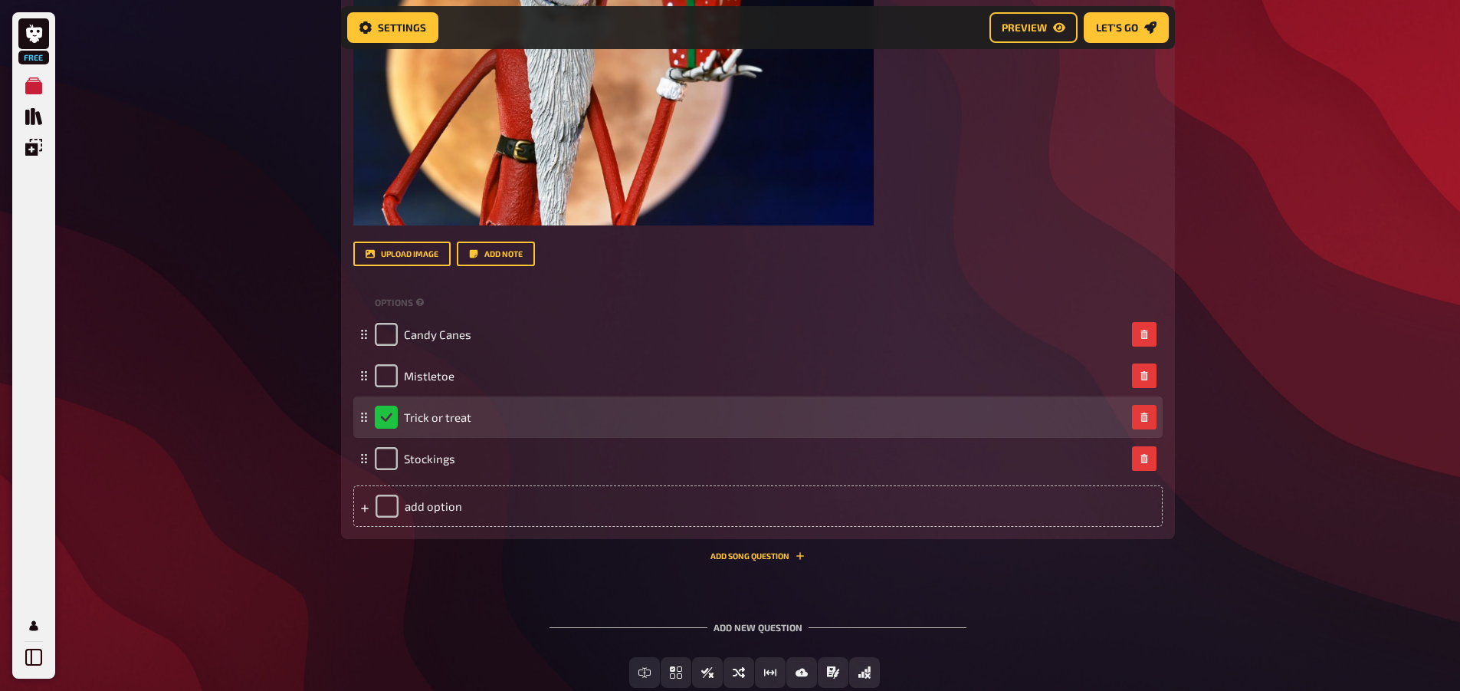
scroll to position [3145, 0]
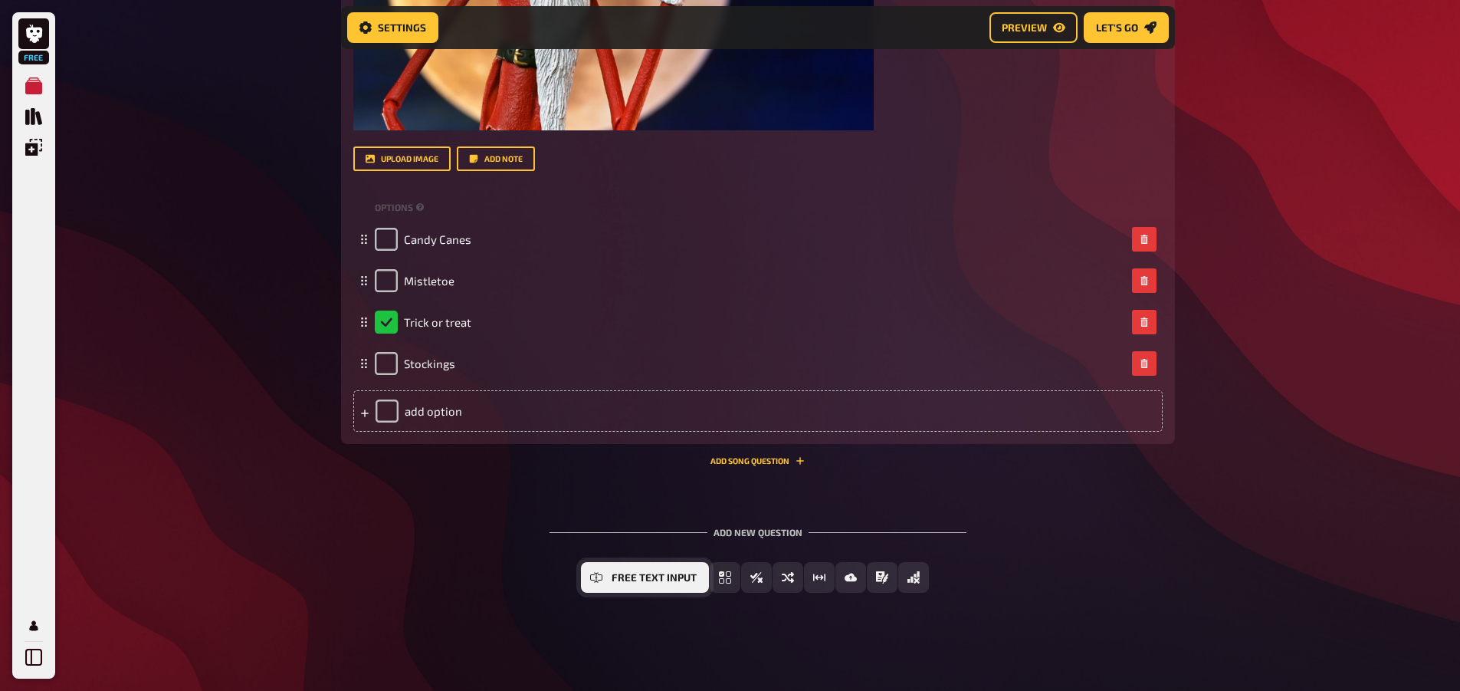
click at [609, 586] on button "Free Text Input" at bounding box center [645, 577] width 128 height 31
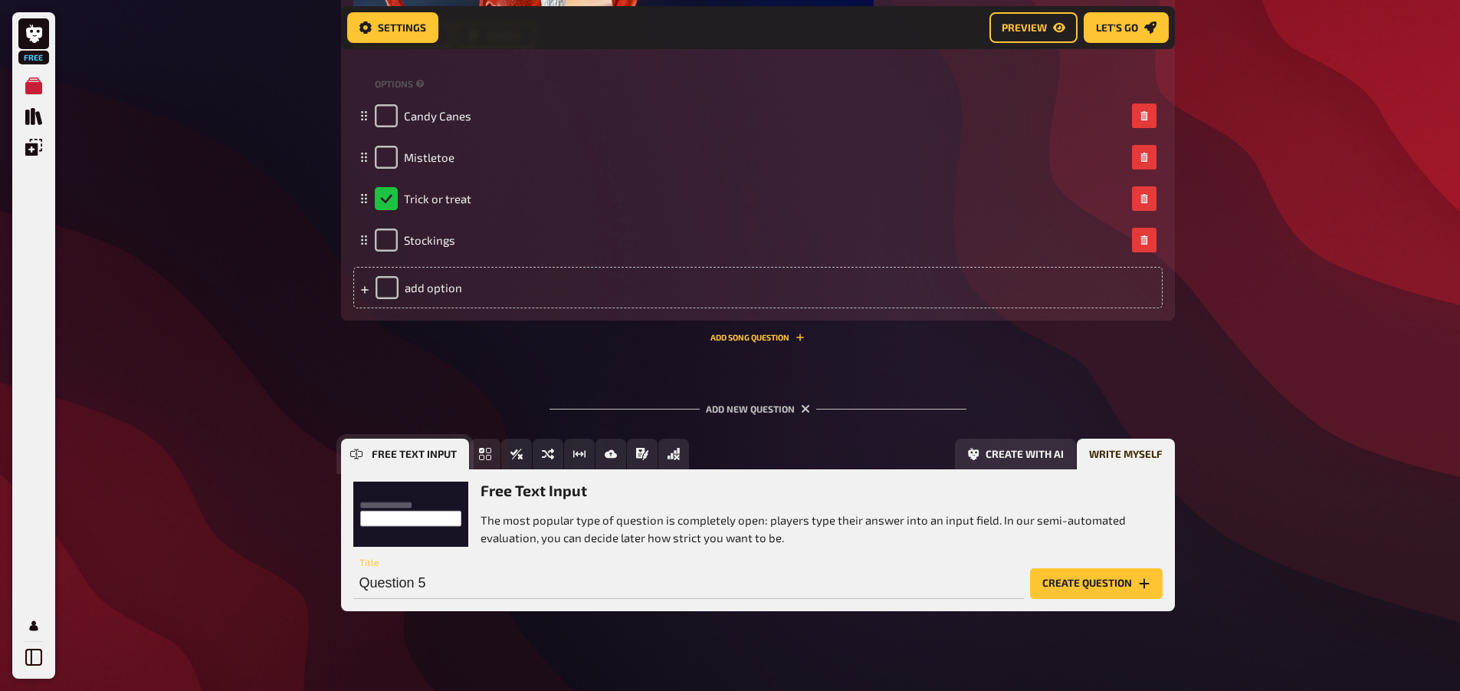
scroll to position [3287, 0]
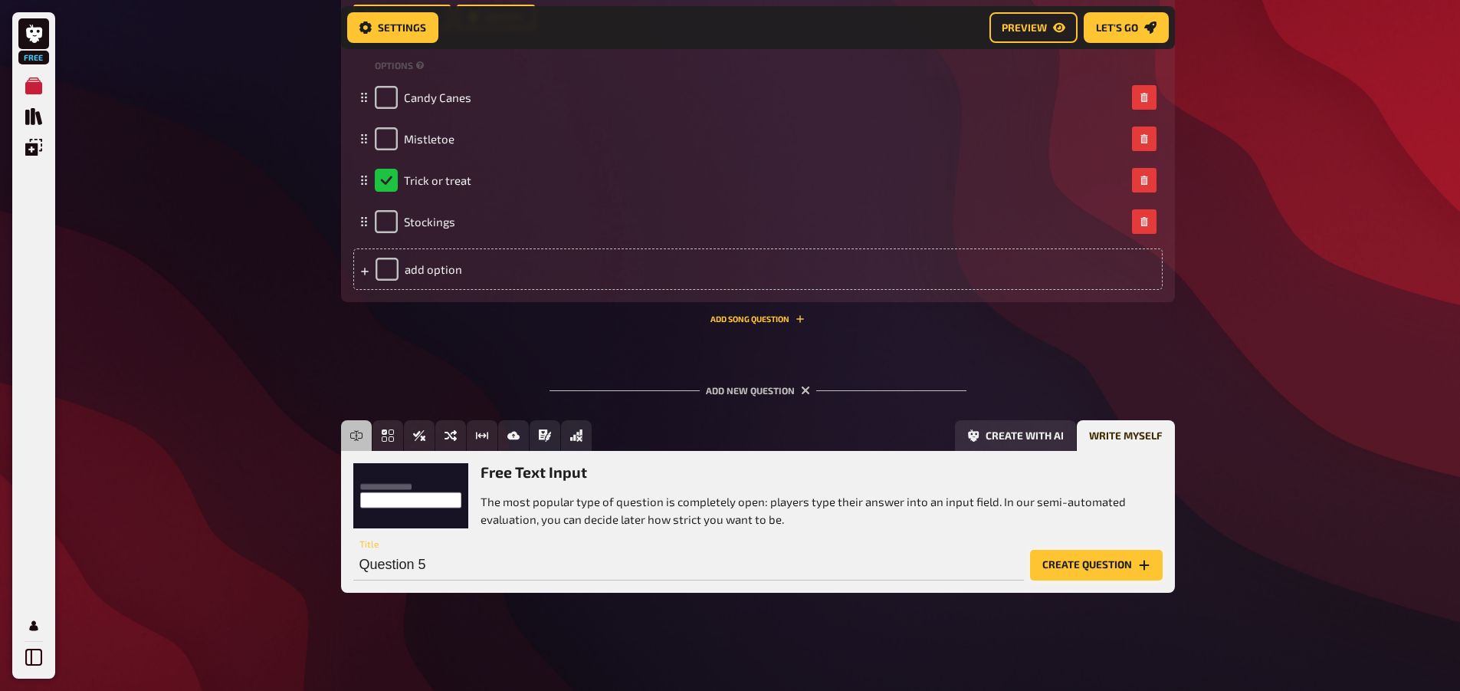
click at [1105, 562] on button "Create question" at bounding box center [1096, 565] width 133 height 31
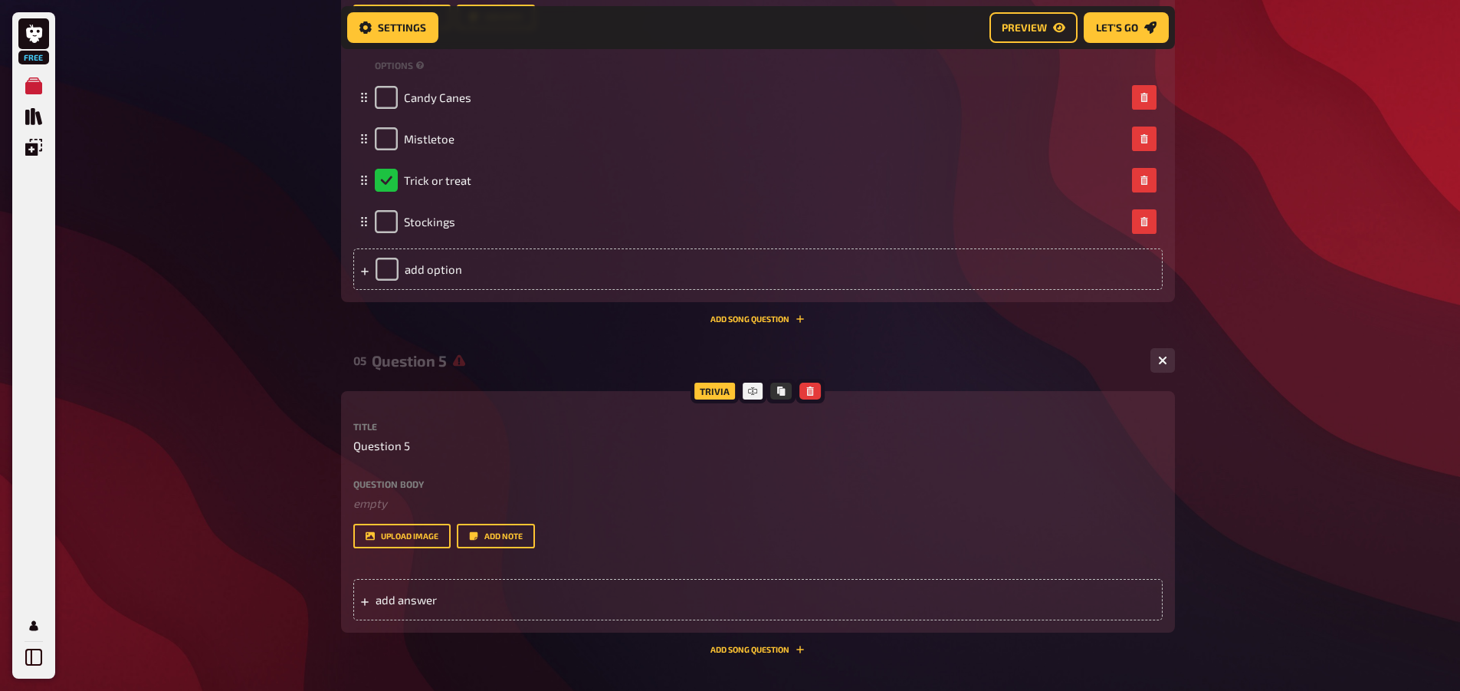
click at [437, 479] on label "Question body" at bounding box center [758, 483] width 810 height 9
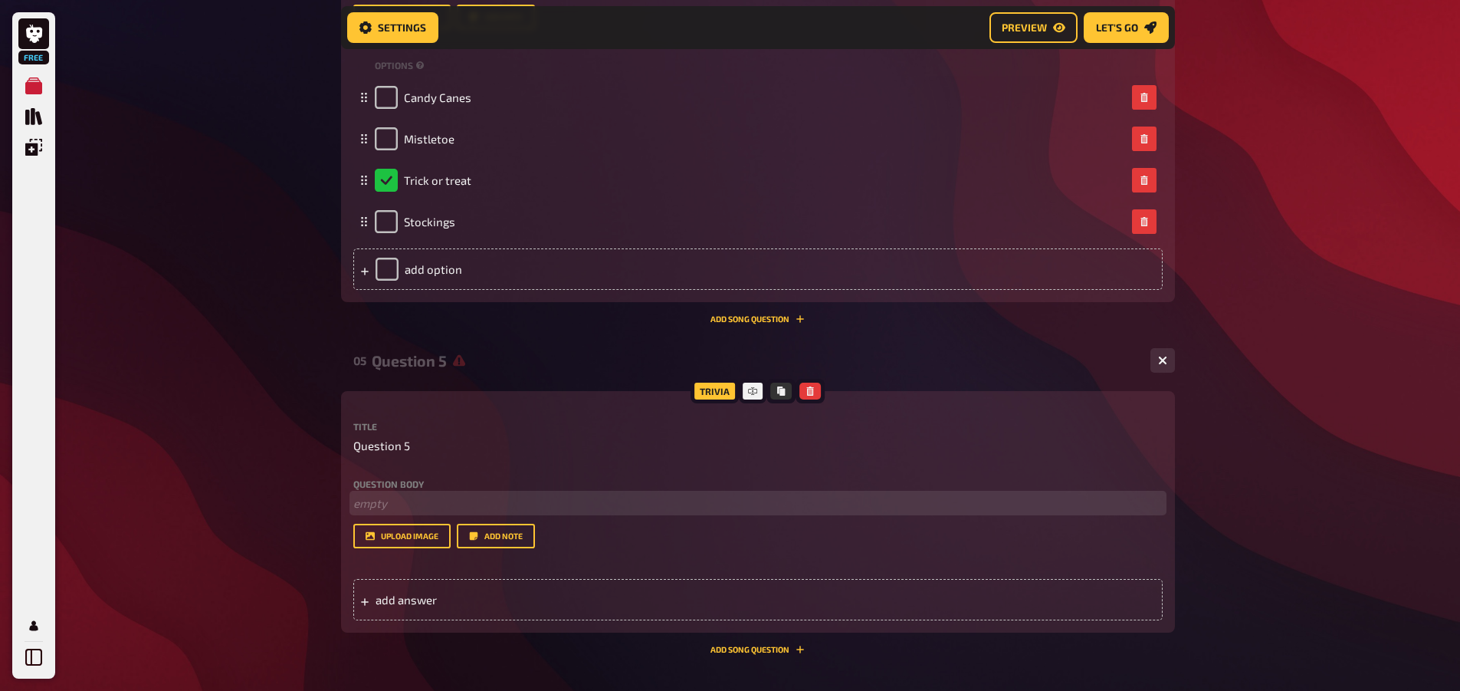
click at [425, 501] on p "﻿ empty" at bounding box center [758, 503] width 810 height 18
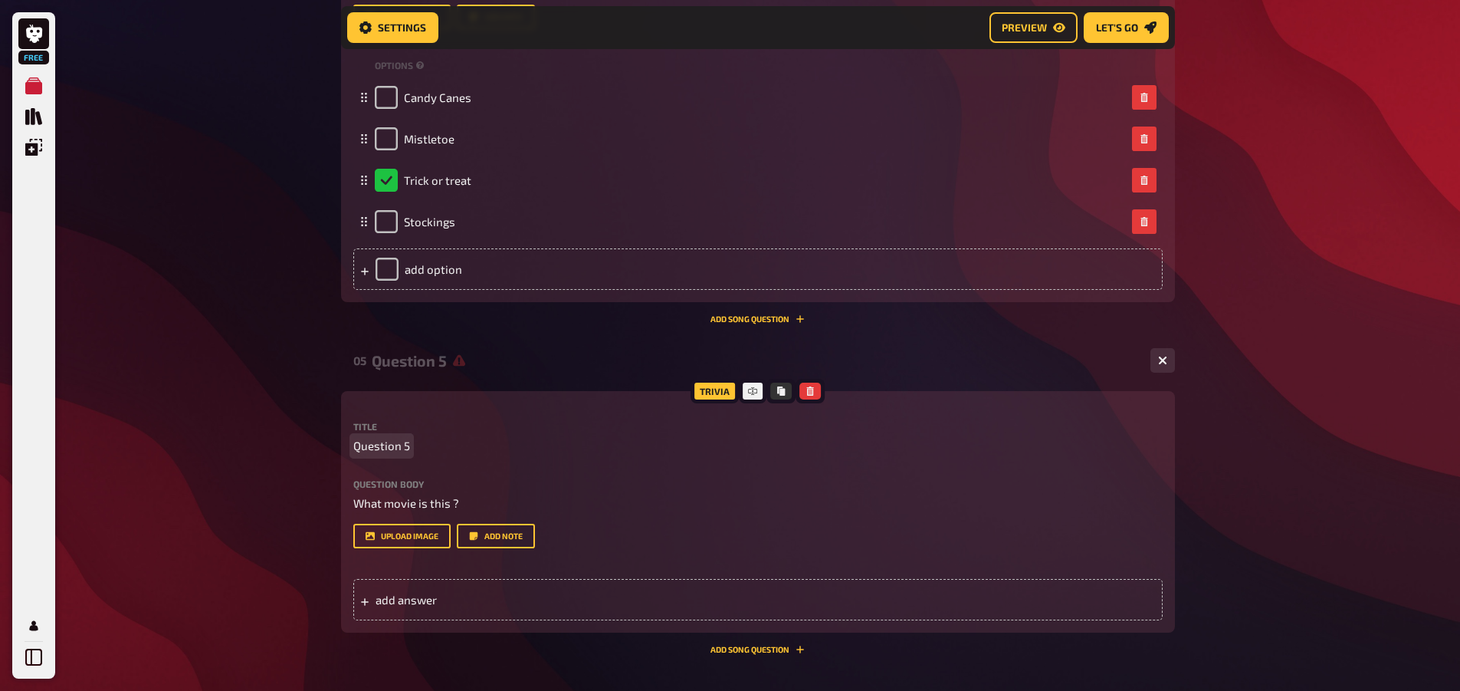
click at [405, 537] on button "upload image" at bounding box center [401, 536] width 97 height 25
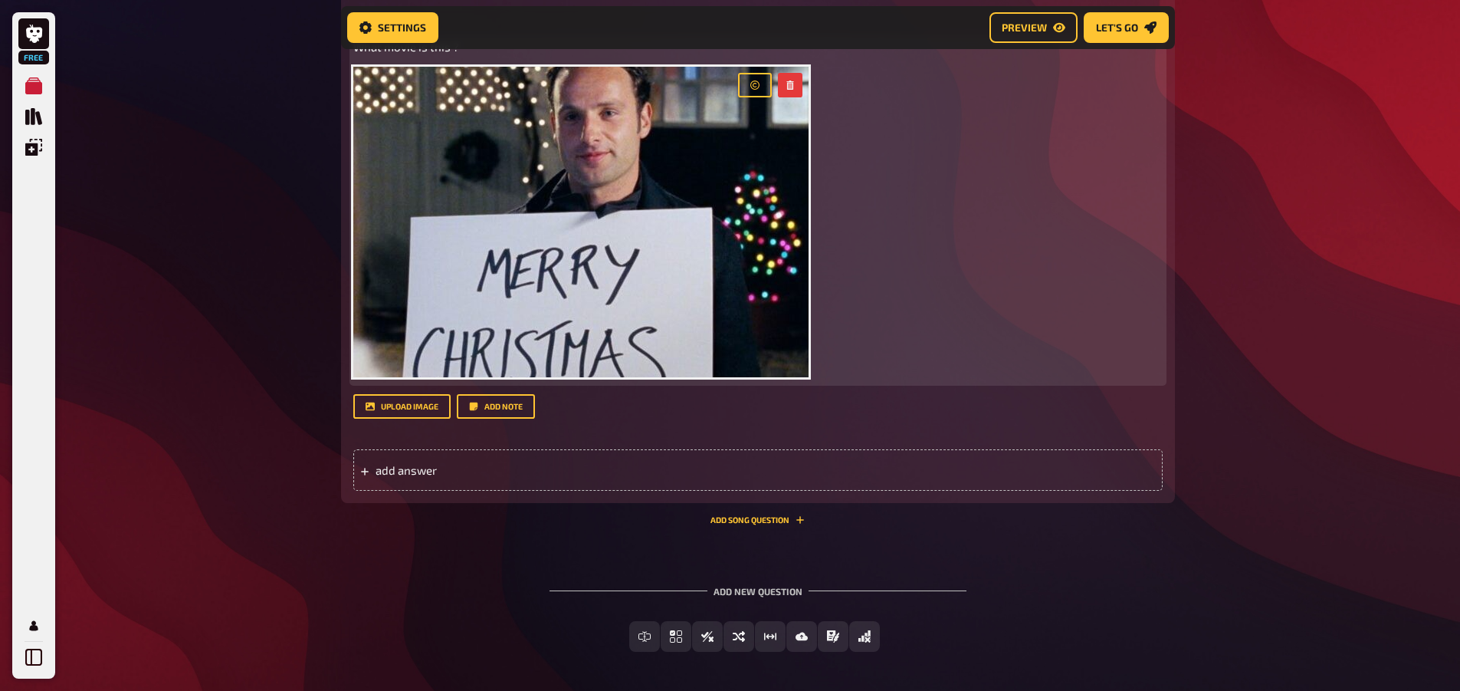
scroll to position [3747, 0]
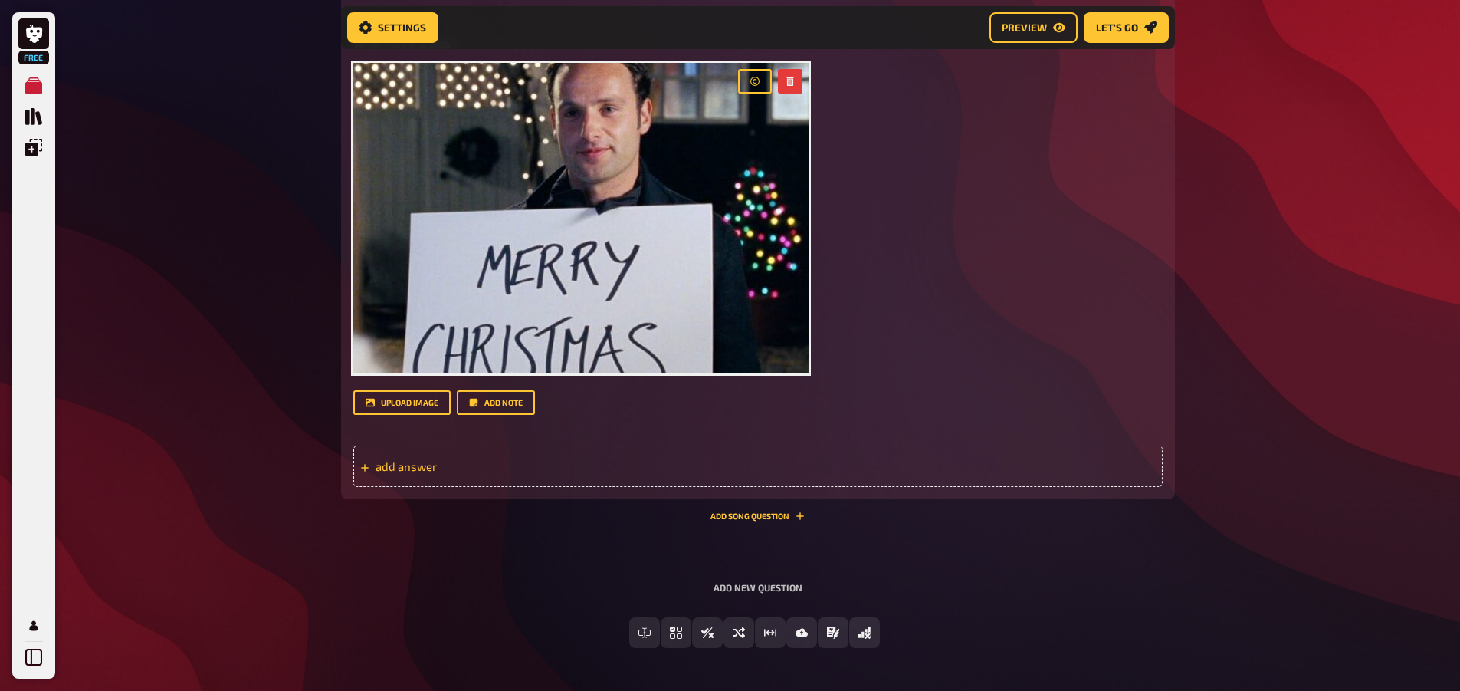
click at [422, 465] on span "add answer" at bounding box center [495, 466] width 238 height 14
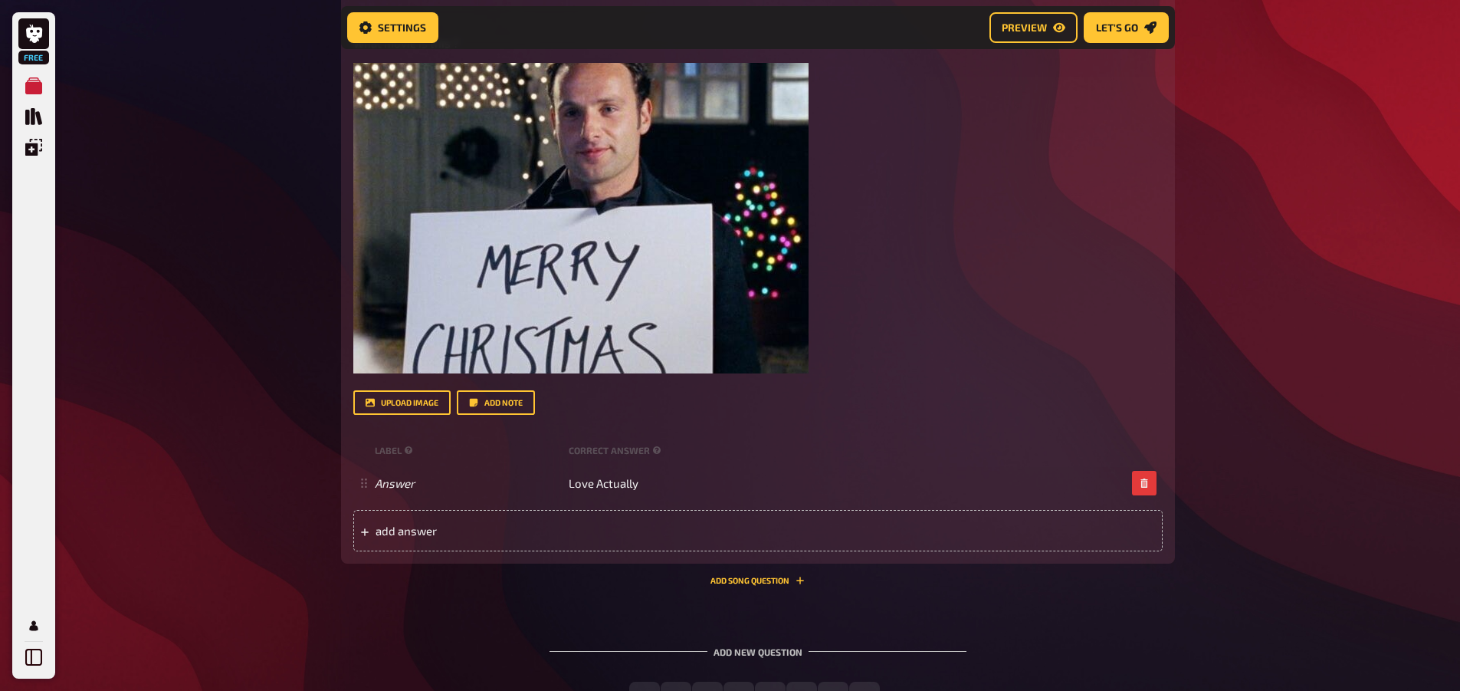
click at [559, 583] on div "Trivia 1.00 points Title Question 5 Question body What movie is this ? ﻿ Drop h…" at bounding box center [758, 258] width 834 height 654
click at [452, 539] on div "add answer" at bounding box center [758, 530] width 810 height 41
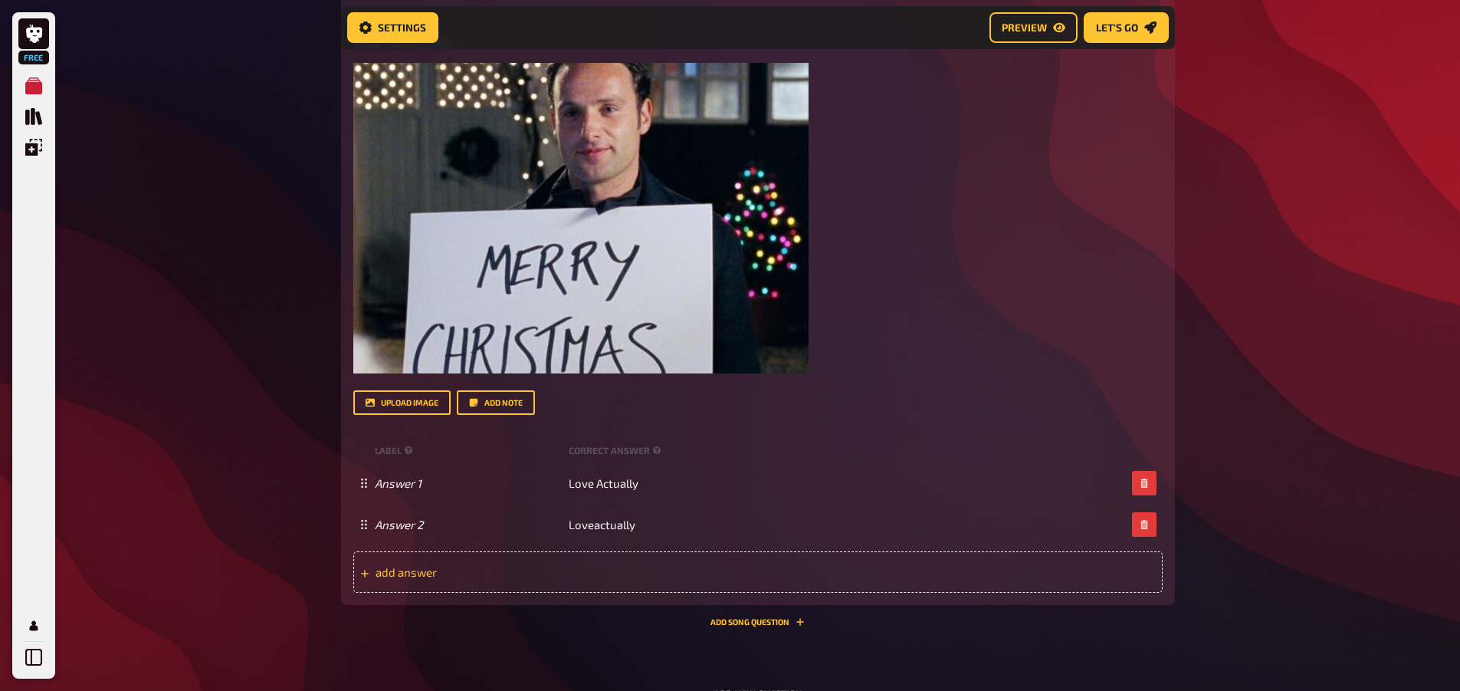
click at [409, 583] on div "add answer" at bounding box center [758, 571] width 810 height 41
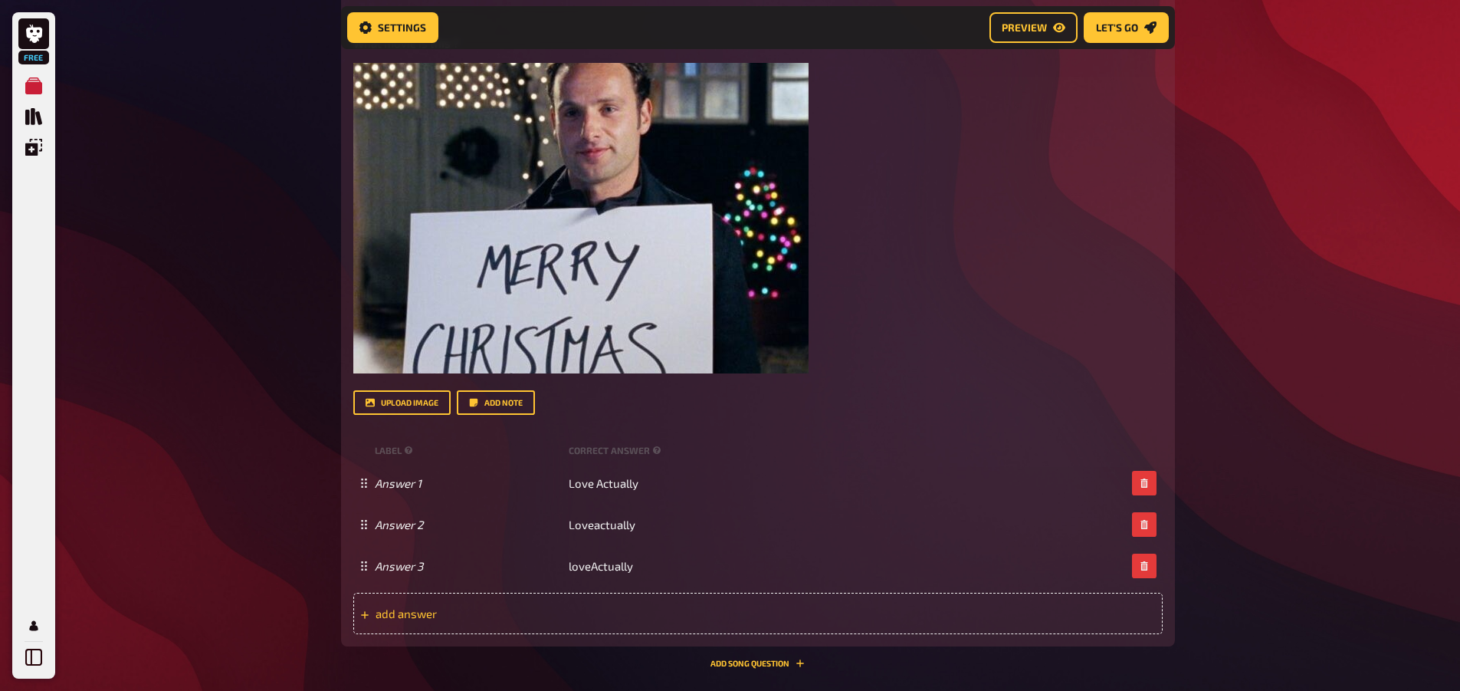
click at [501, 615] on span "add answer" at bounding box center [495, 613] width 238 height 14
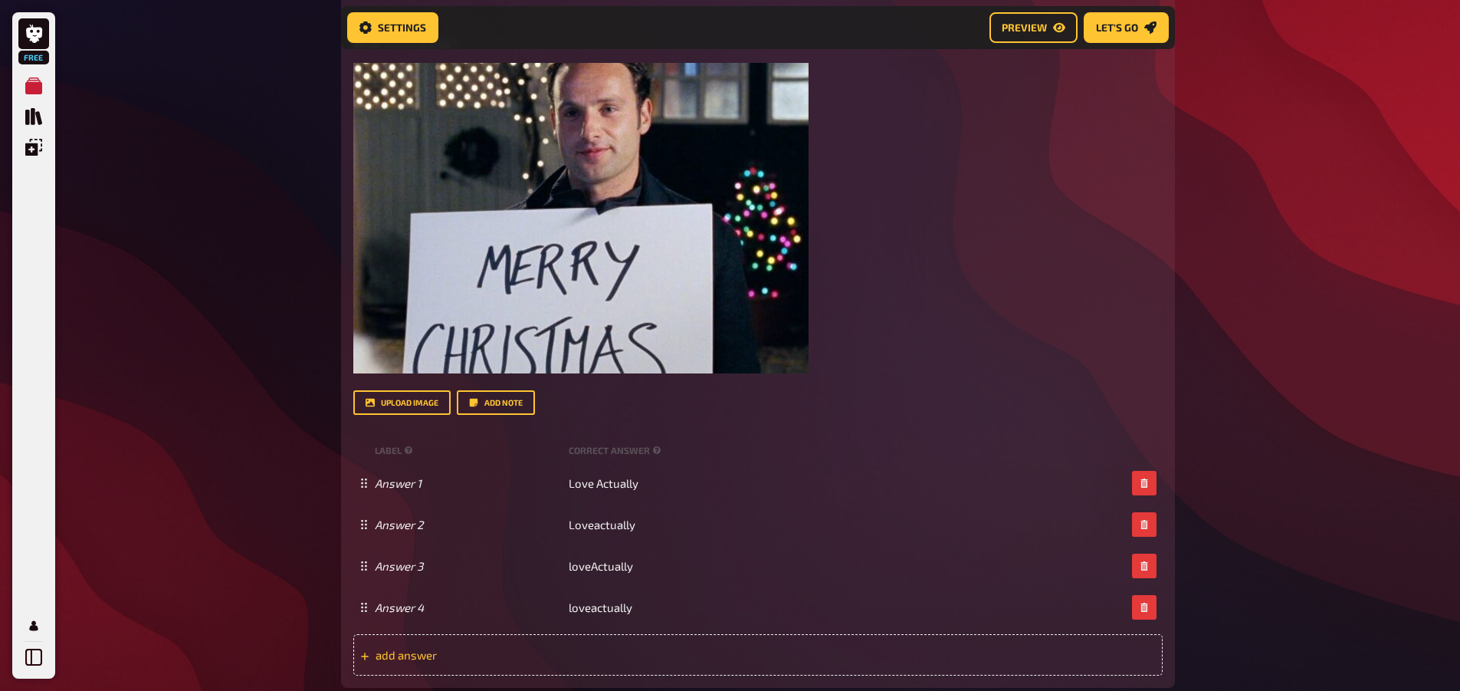
click at [432, 668] on div "add answer" at bounding box center [758, 654] width 810 height 41
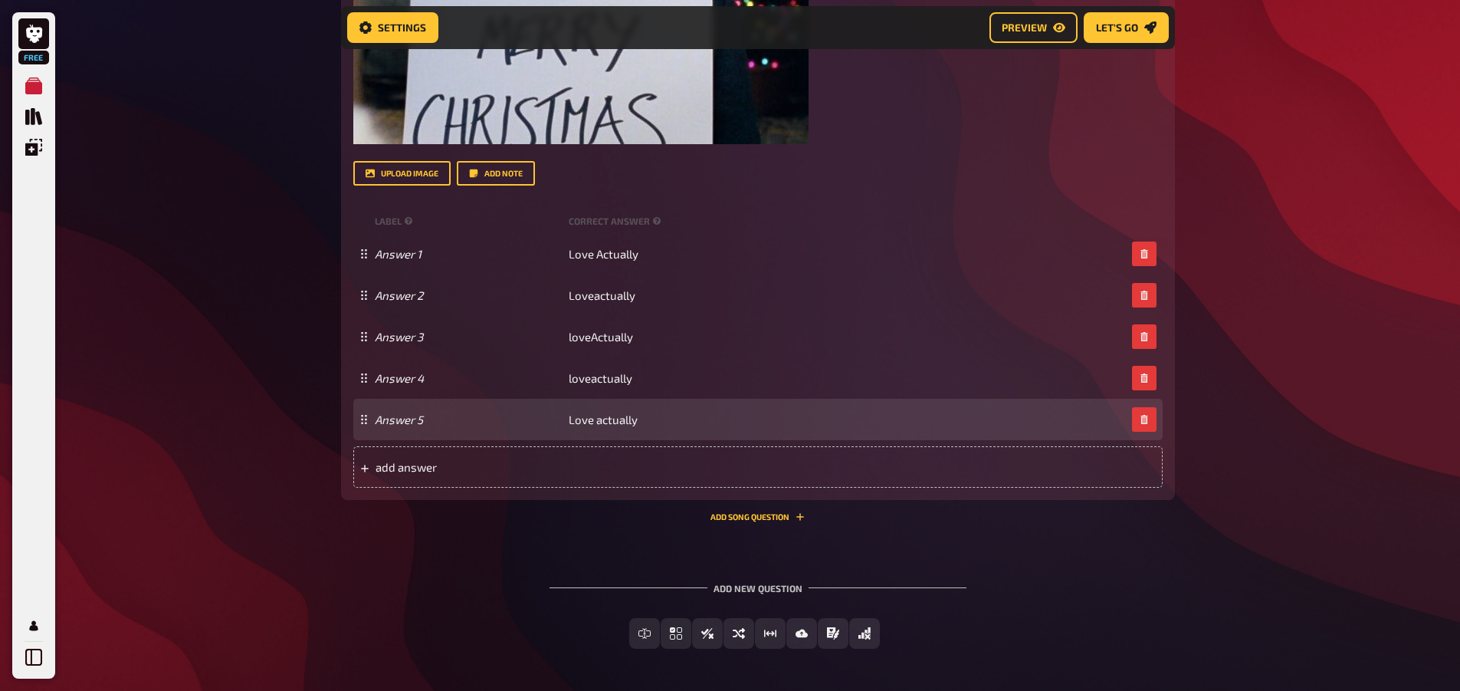
scroll to position [3977, 0]
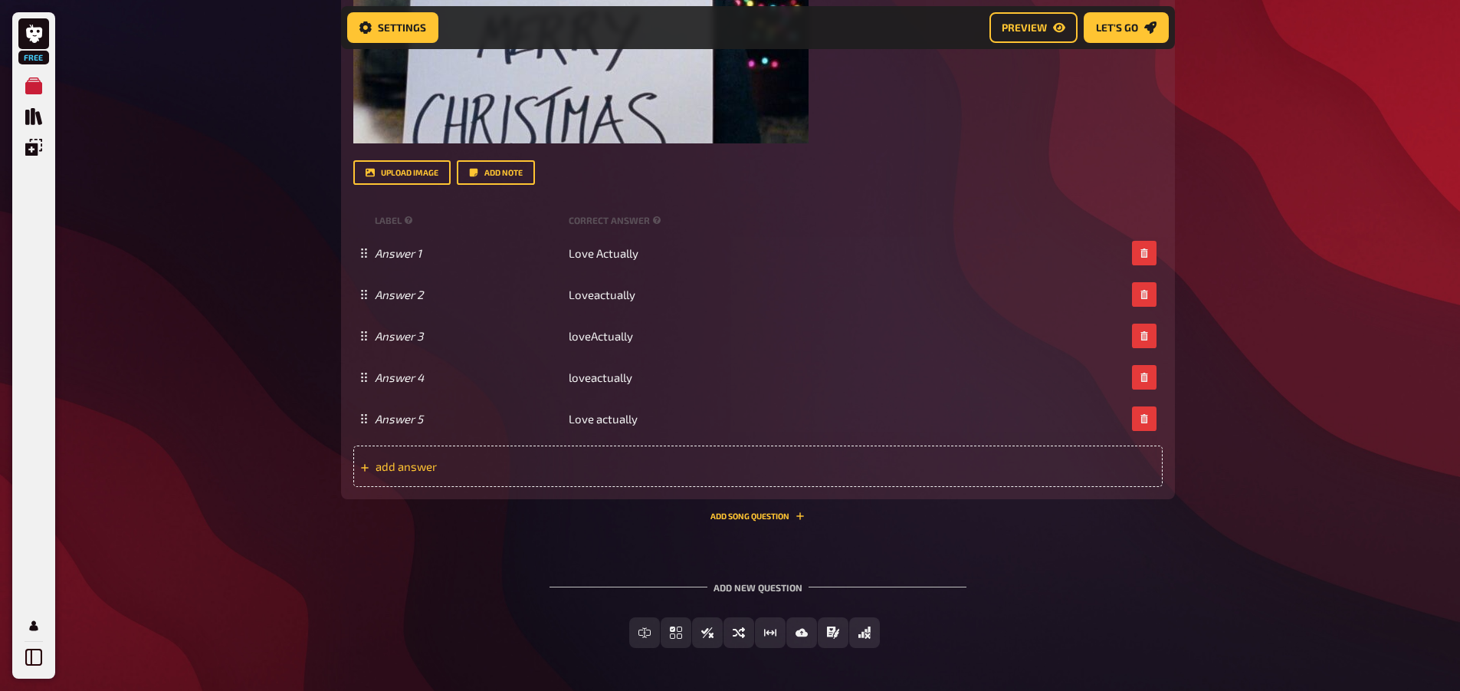
click at [435, 478] on div "add answer" at bounding box center [758, 465] width 810 height 41
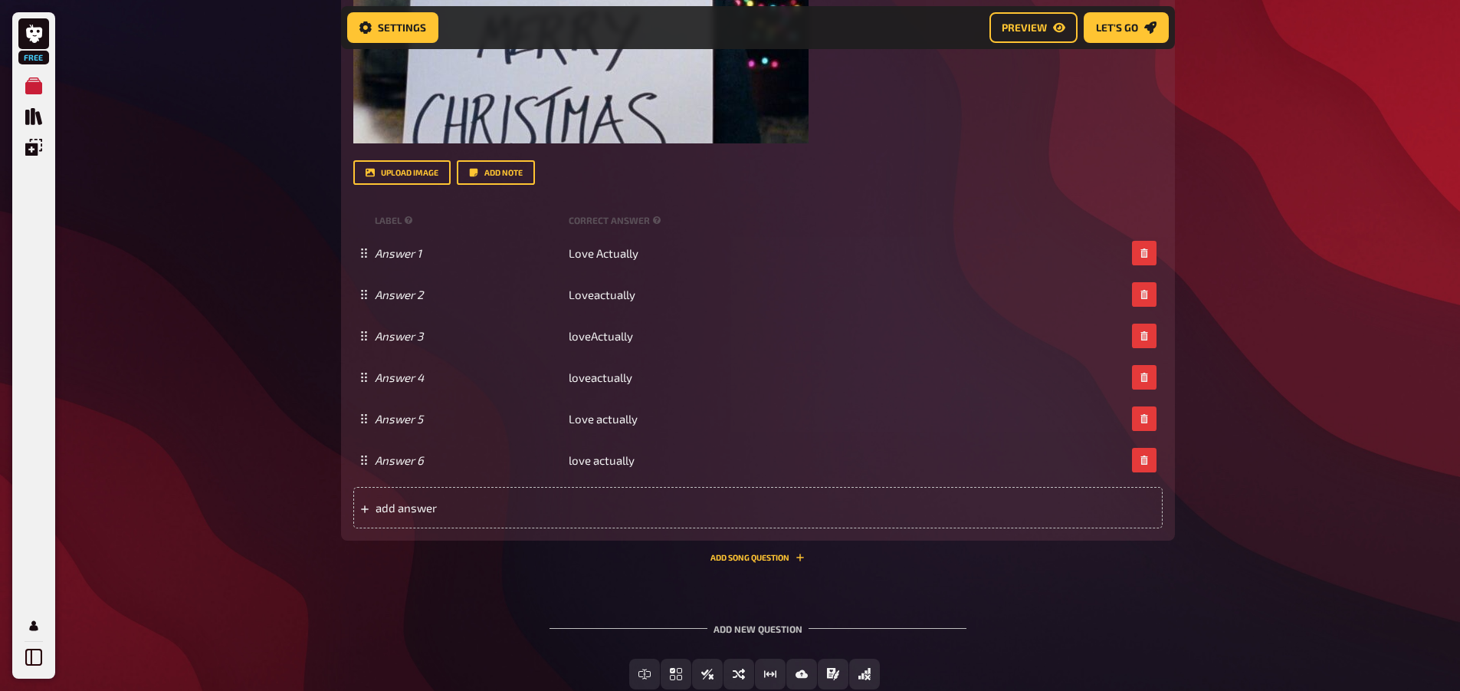
click at [593, 556] on div "Trivia 6.00 points Title Question 5 Question body What movie is this ? ﻿ Drop h…" at bounding box center [758, 131] width 834 height 861
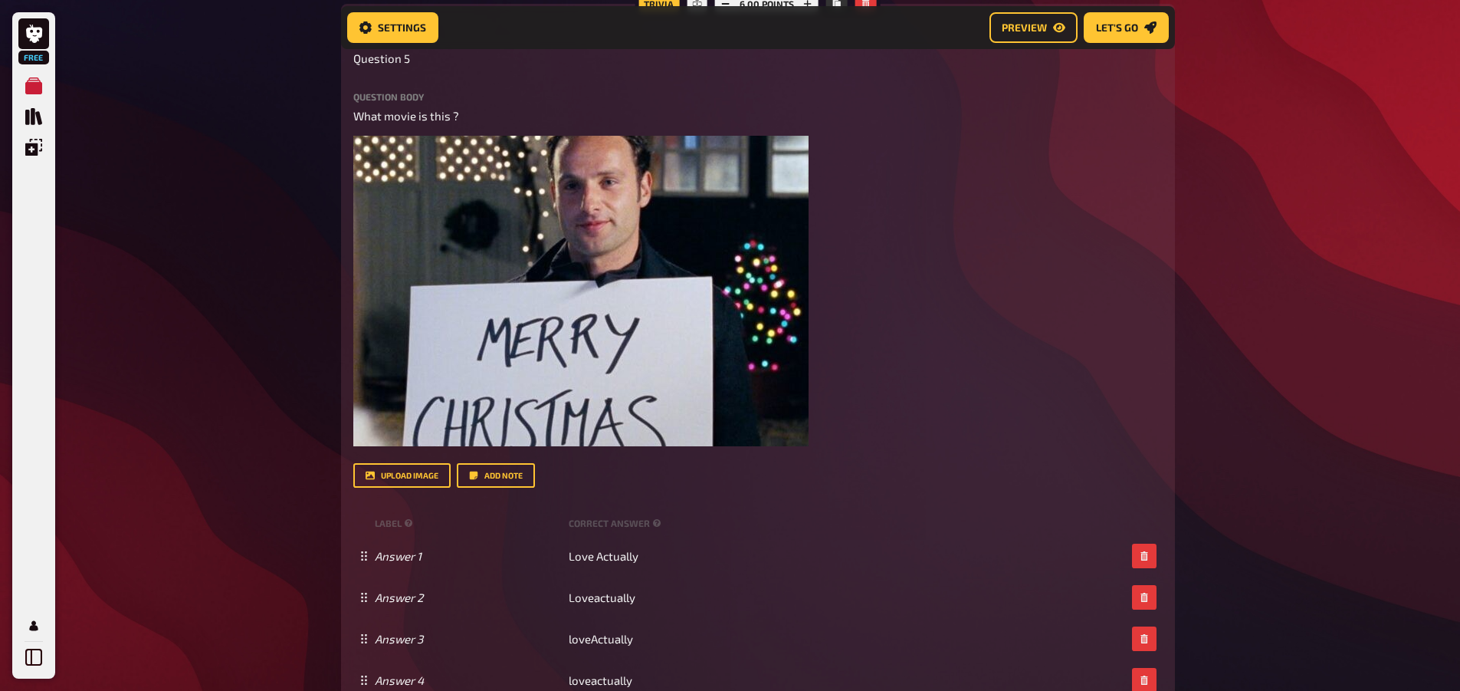
scroll to position [3671, 0]
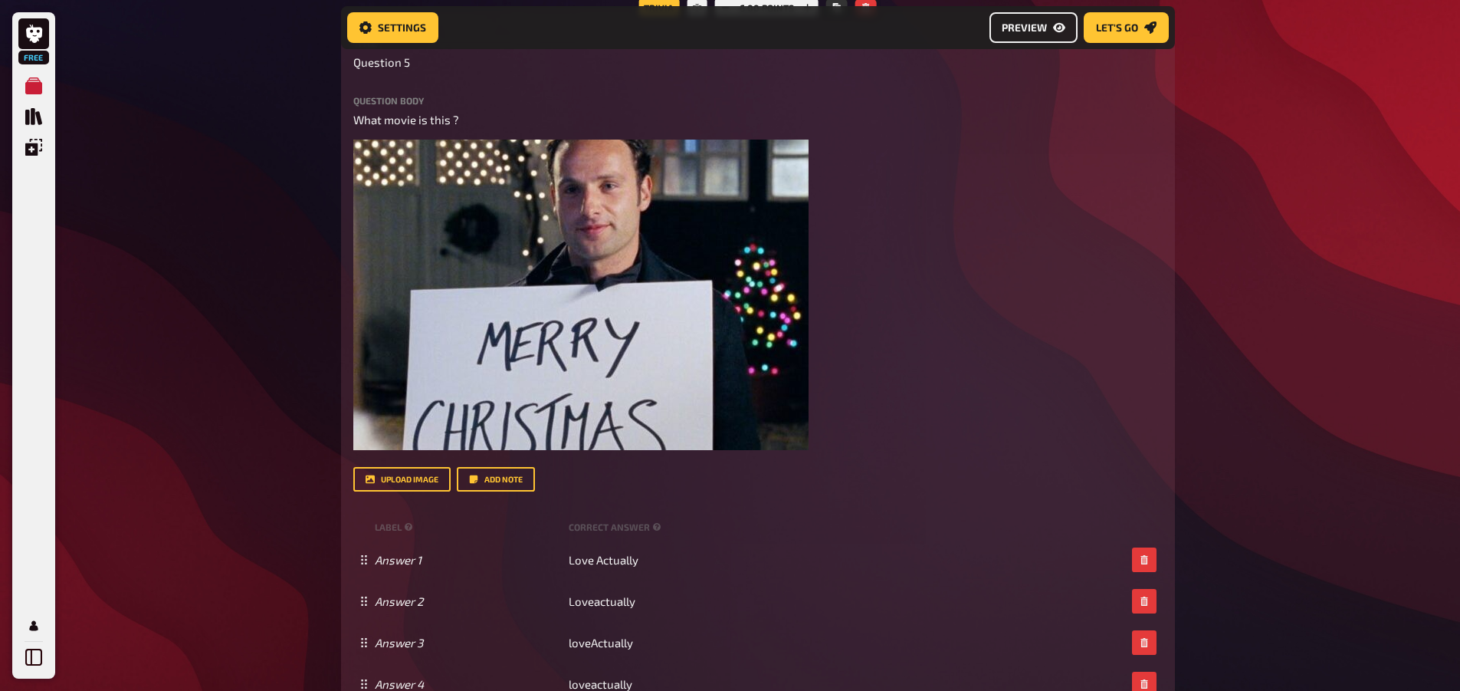
click at [1053, 23] on icon "Preview" at bounding box center [1059, 27] width 12 height 12
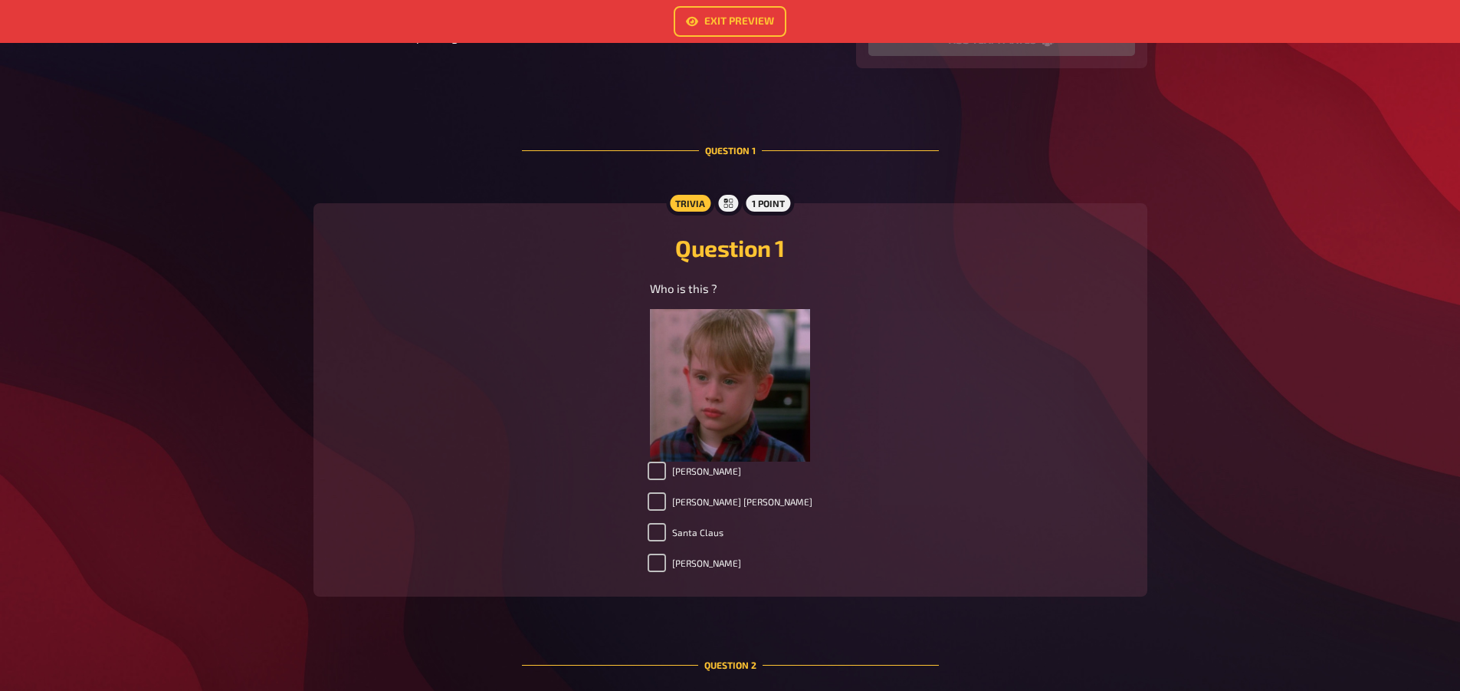
scroll to position [383, 0]
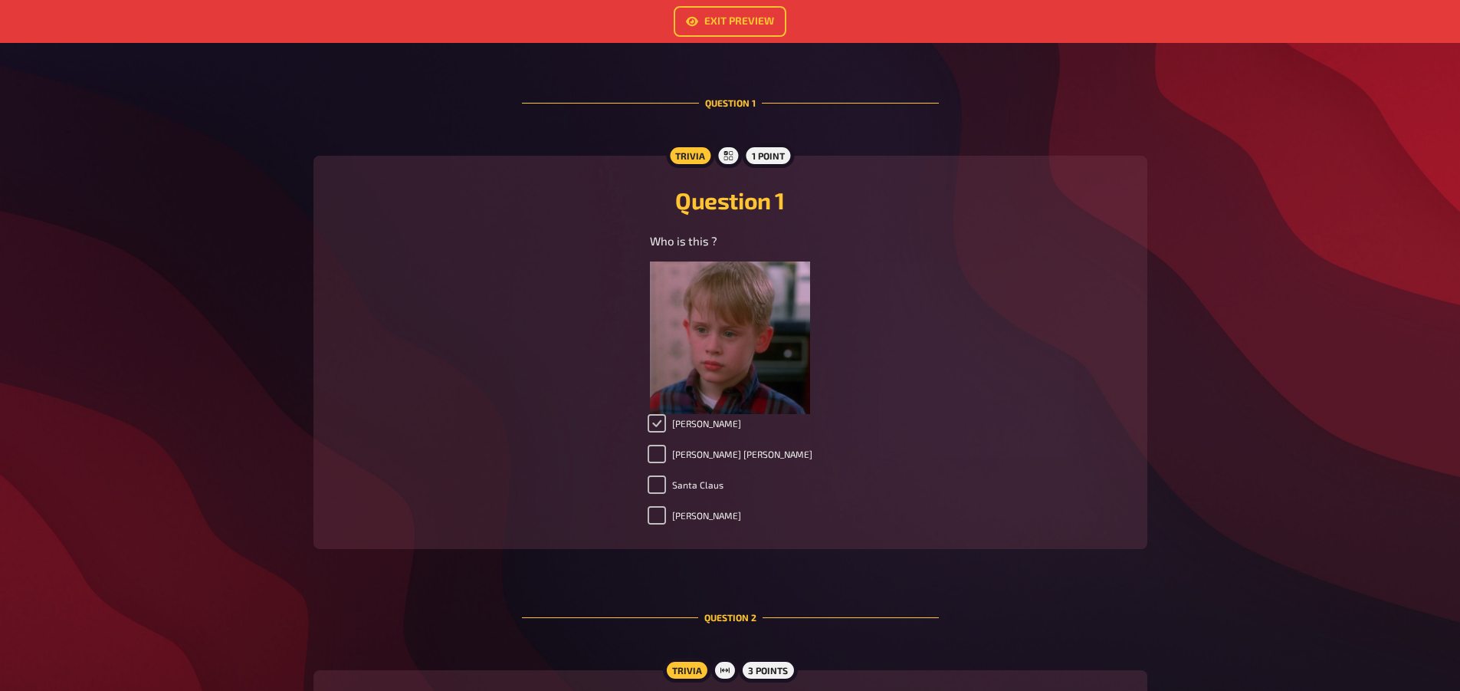
click at [666, 419] on input "[PERSON_NAME]" at bounding box center [657, 423] width 18 height 18
checkbox input "false"
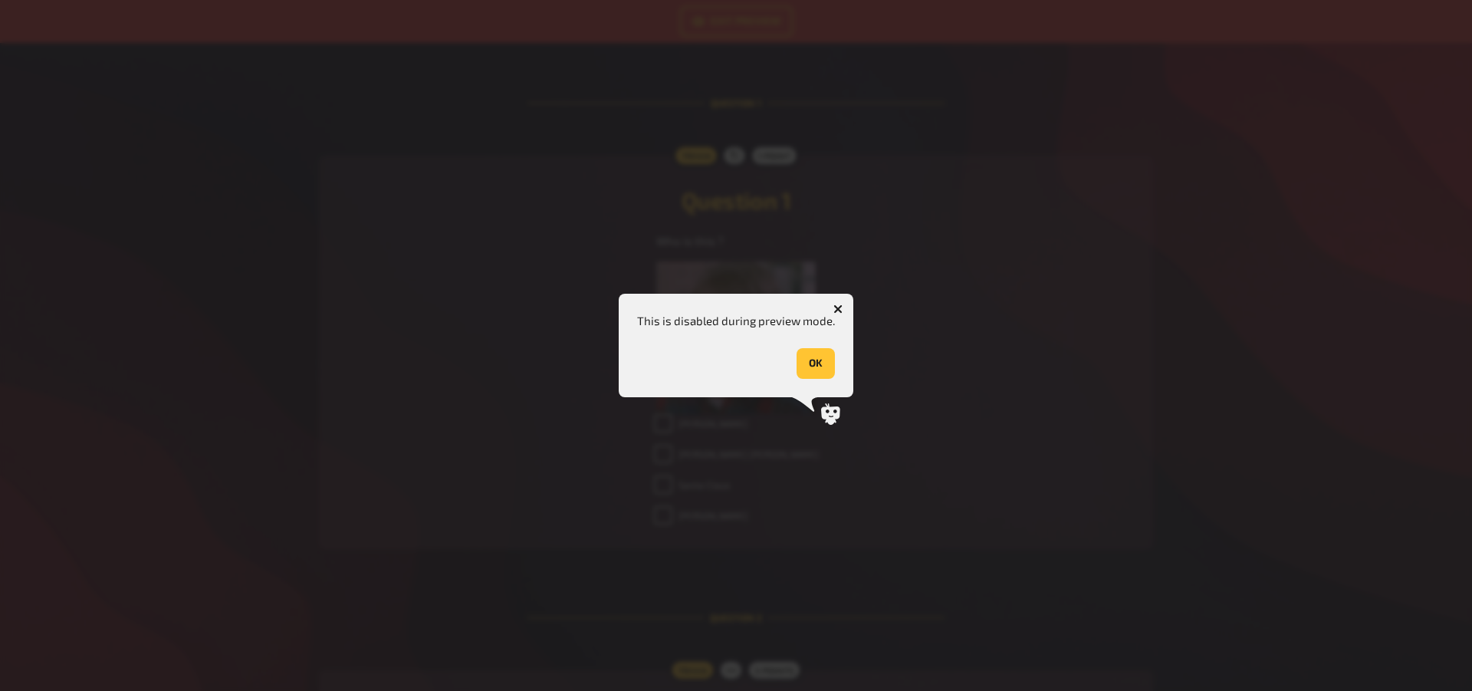
click at [833, 314] on icon "button" at bounding box center [837, 308] width 9 height 9
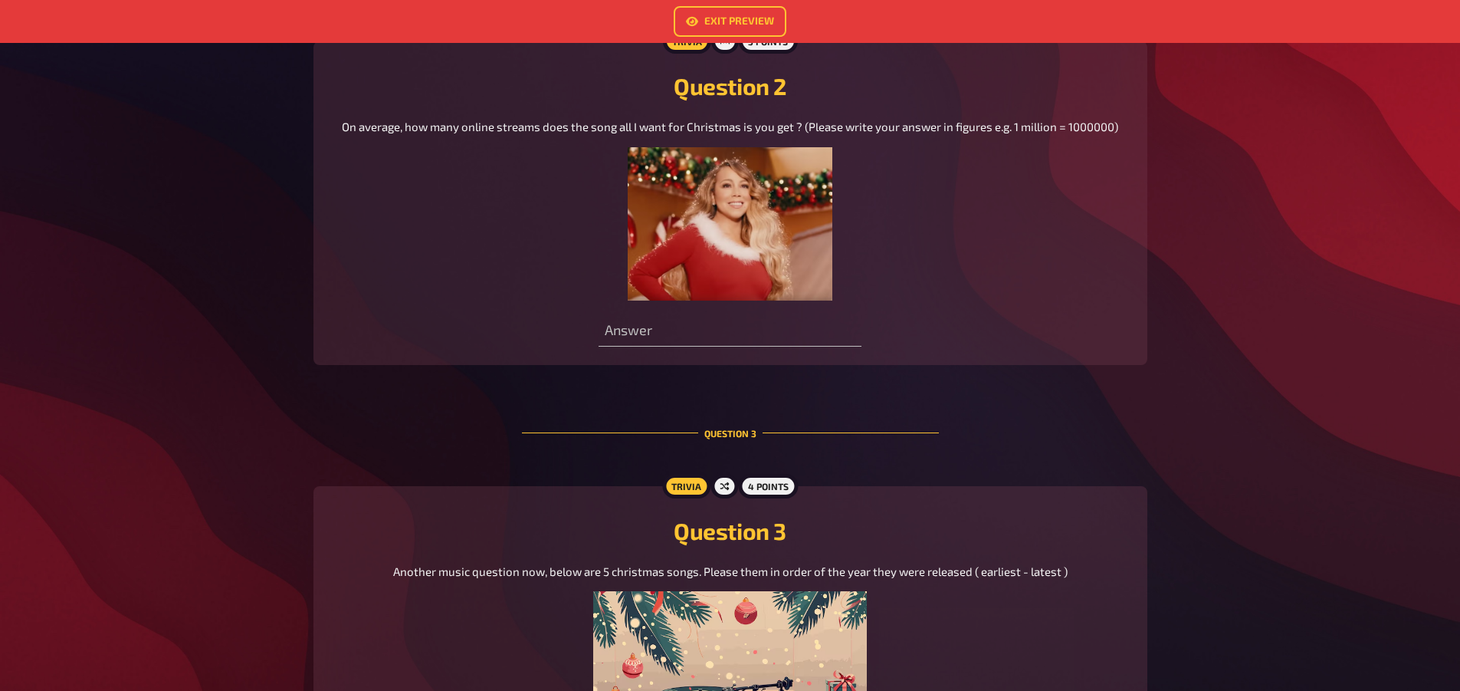
scroll to position [1073, 0]
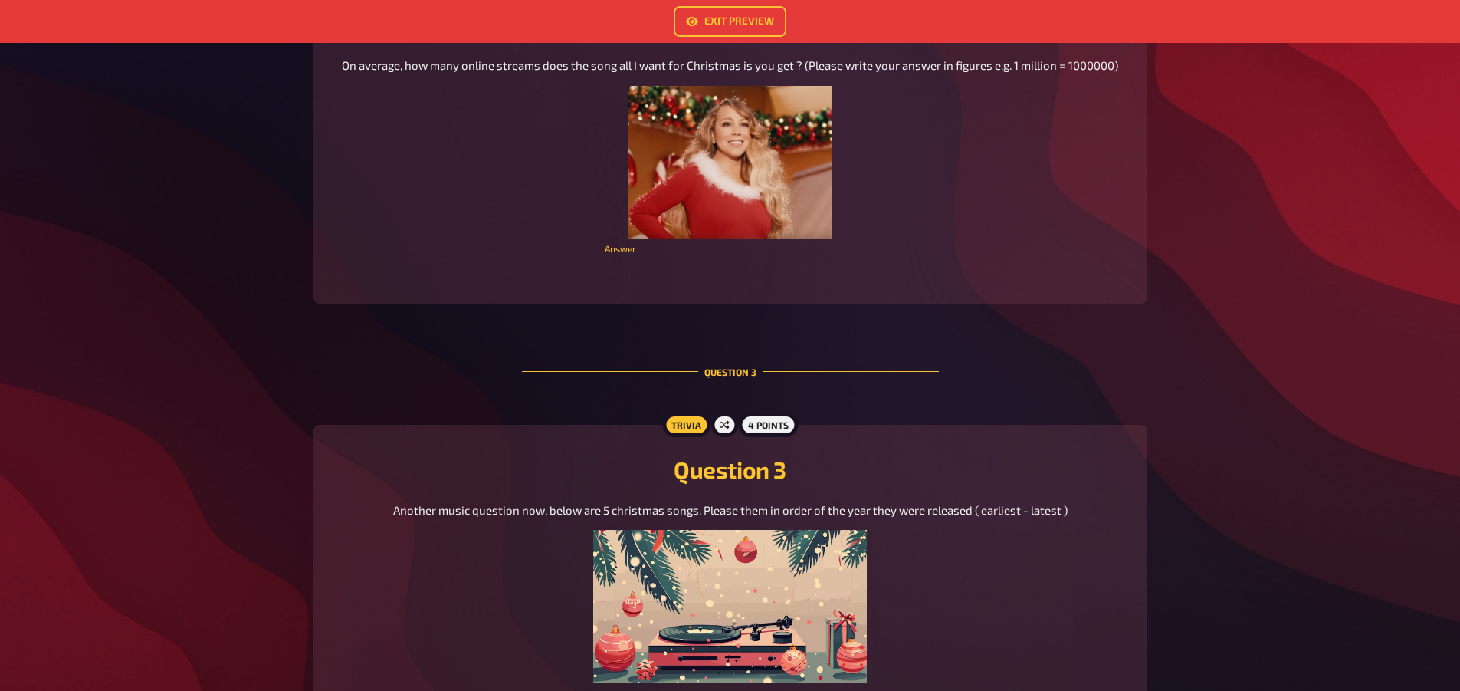
click at [671, 276] on input "number" at bounding box center [730, 270] width 263 height 31
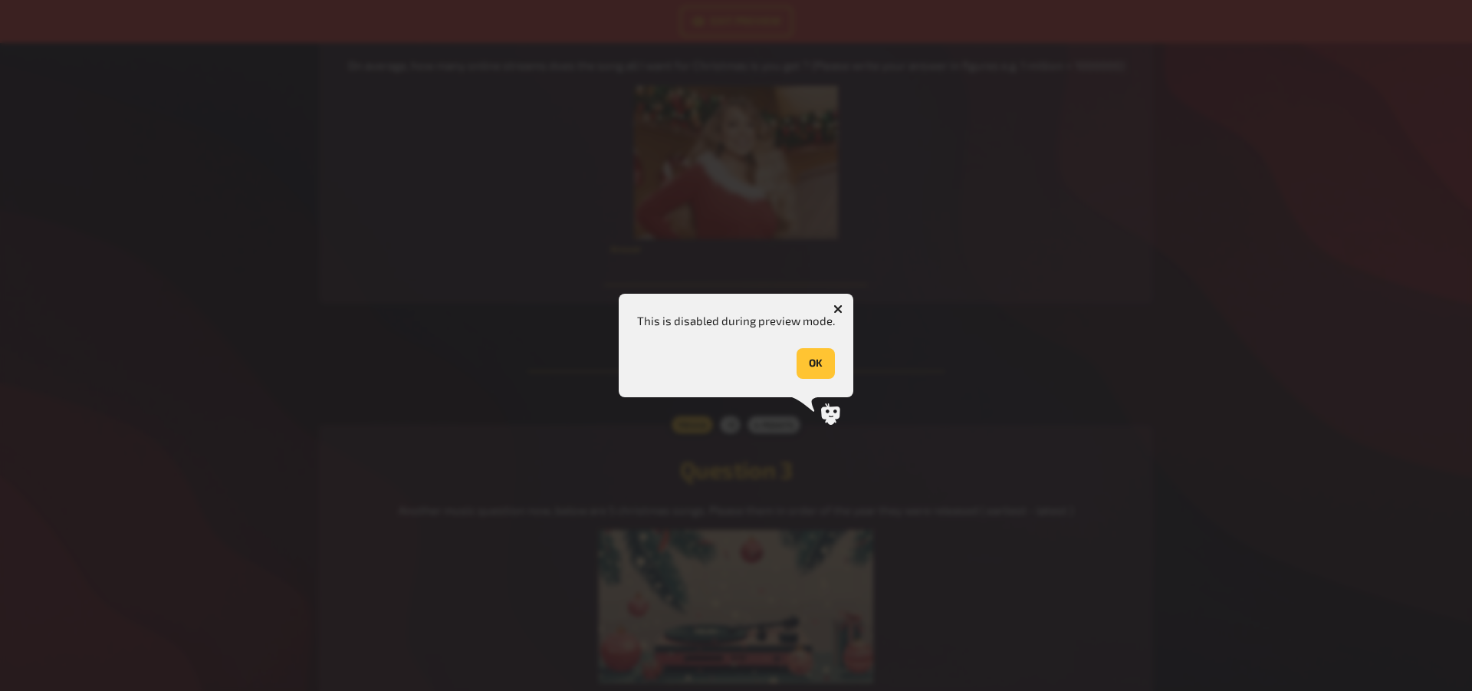
click at [848, 261] on input "number" at bounding box center [735, 270] width 263 height 31
click at [809, 356] on button "OK" at bounding box center [816, 363] width 38 height 31
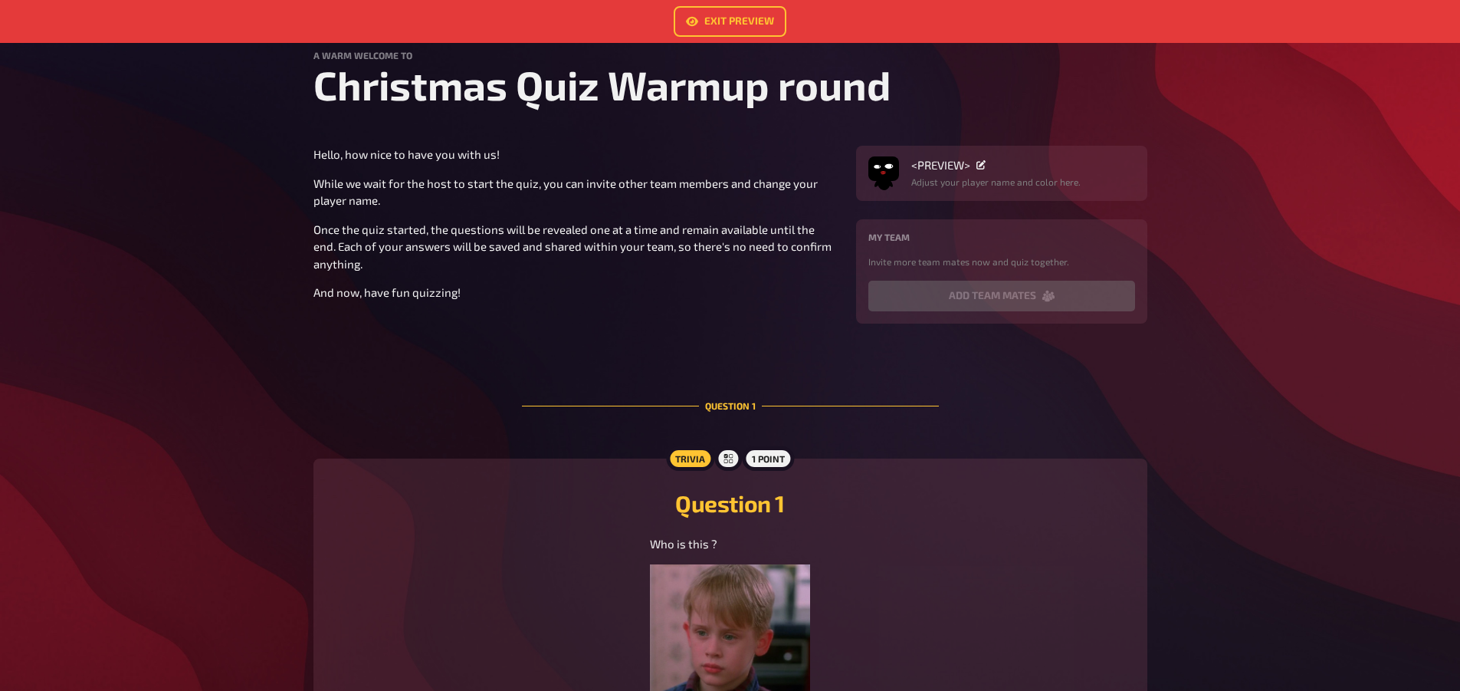
scroll to position [0, 0]
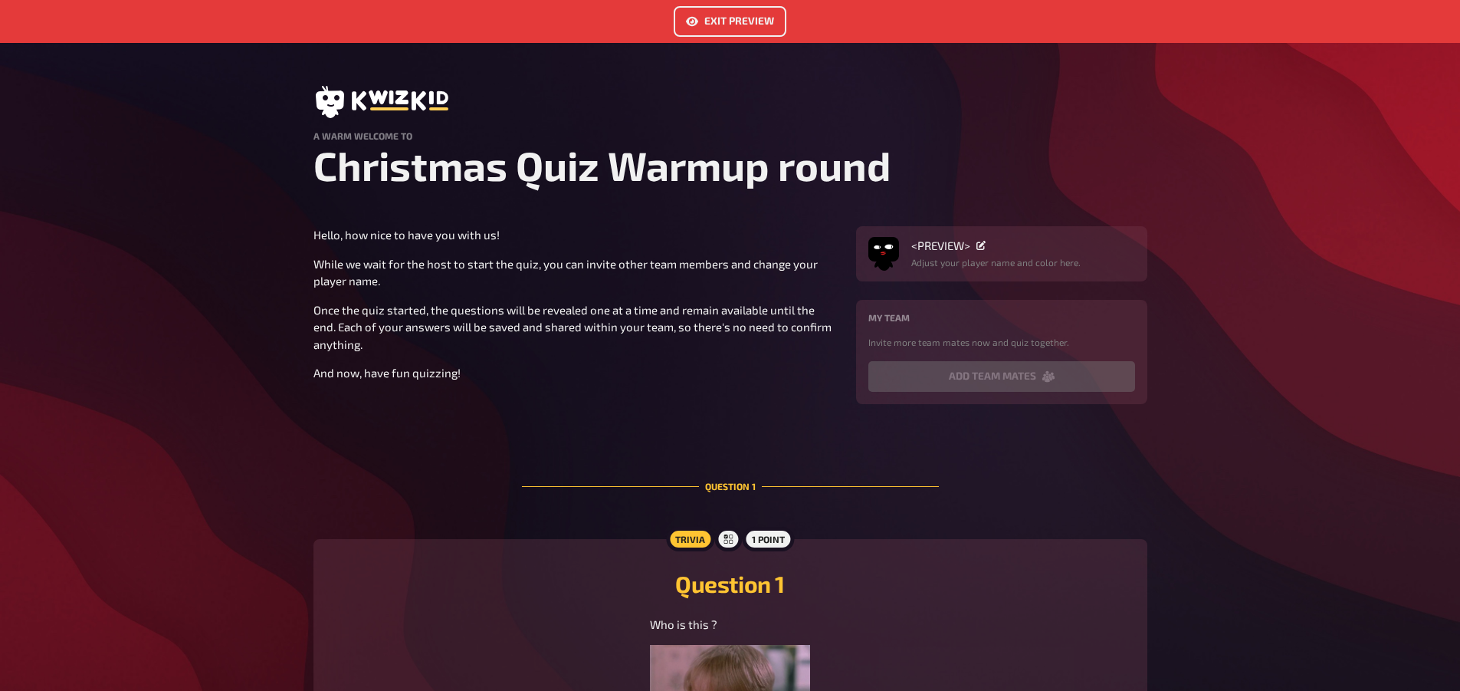
click at [701, 28] on link "Exit Preview" at bounding box center [730, 21] width 113 height 31
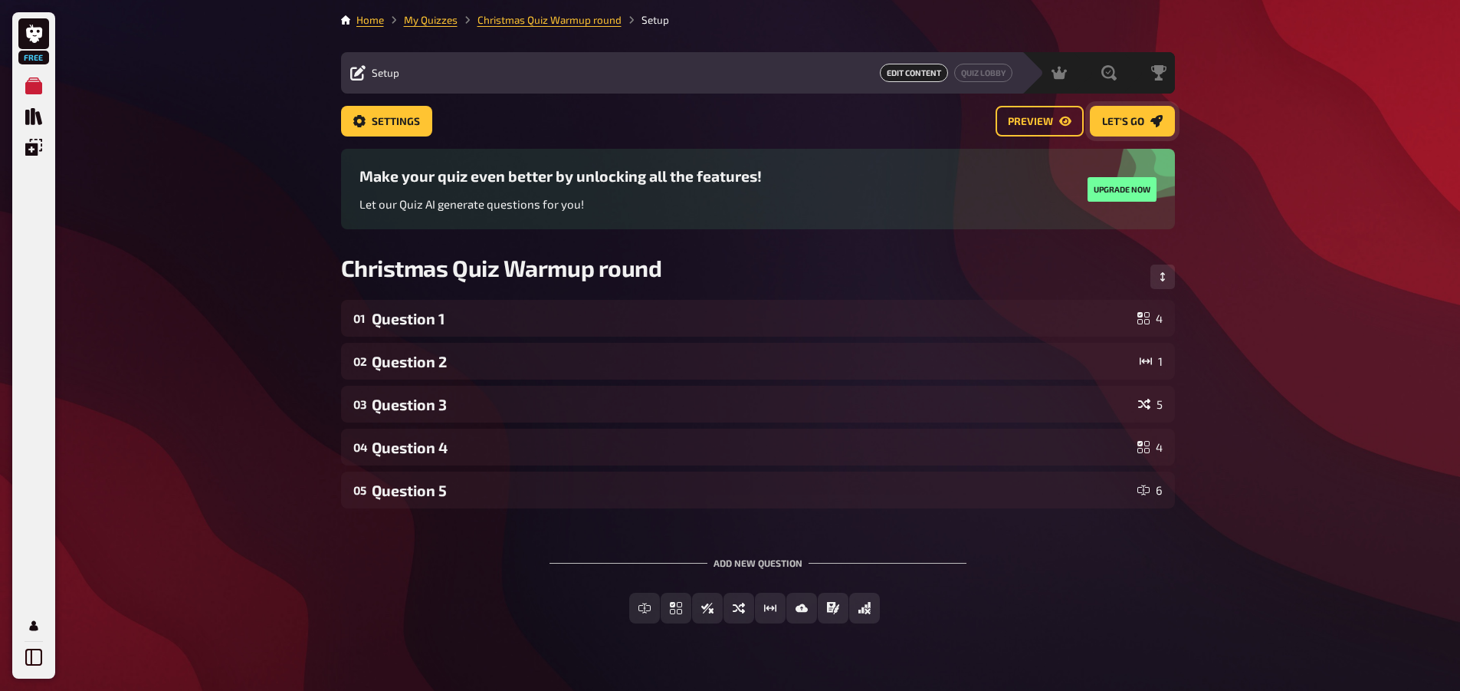
click at [1109, 121] on span "Let's go" at bounding box center [1123, 122] width 42 height 11
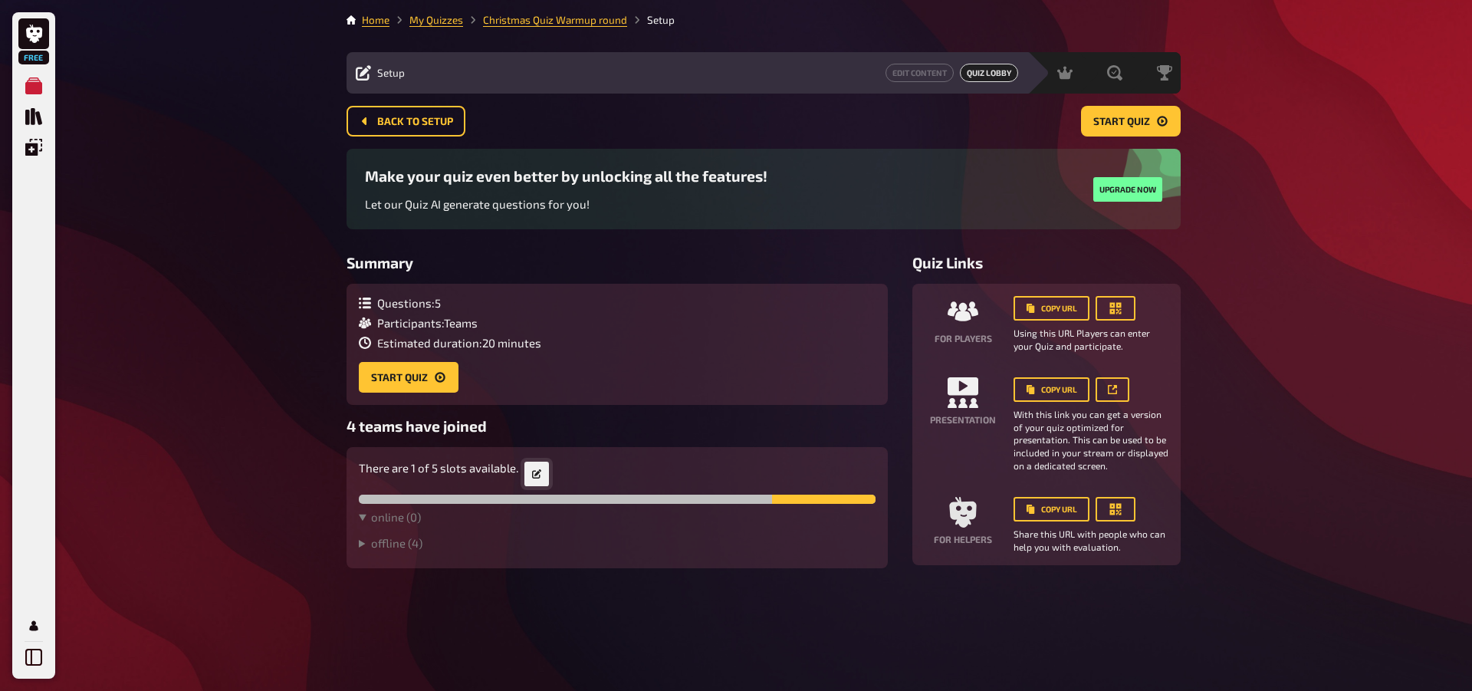
click at [536, 477] on icon at bounding box center [536, 473] width 9 height 9
click at [388, 544] on summary "offline ( 4 )" at bounding box center [617, 543] width 517 height 14
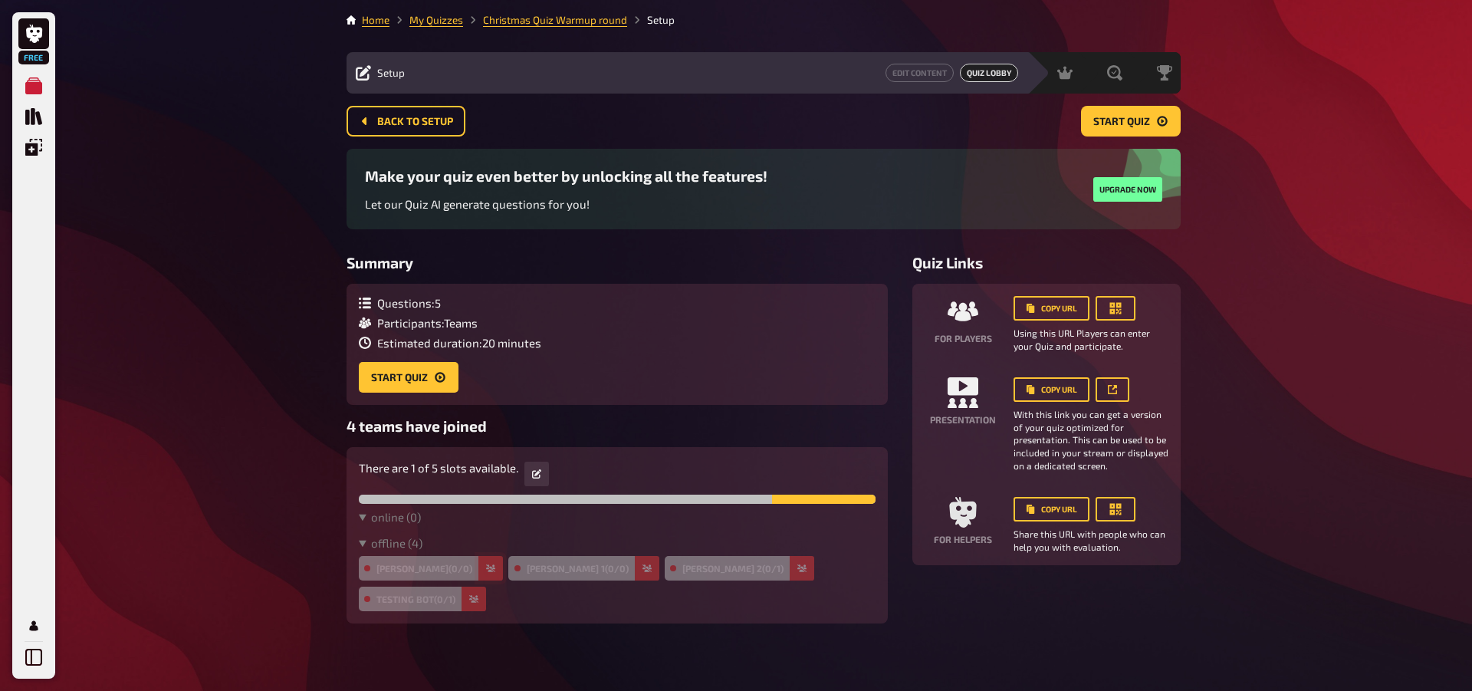
click at [486, 563] on icon "button" at bounding box center [490, 567] width 9 height 9
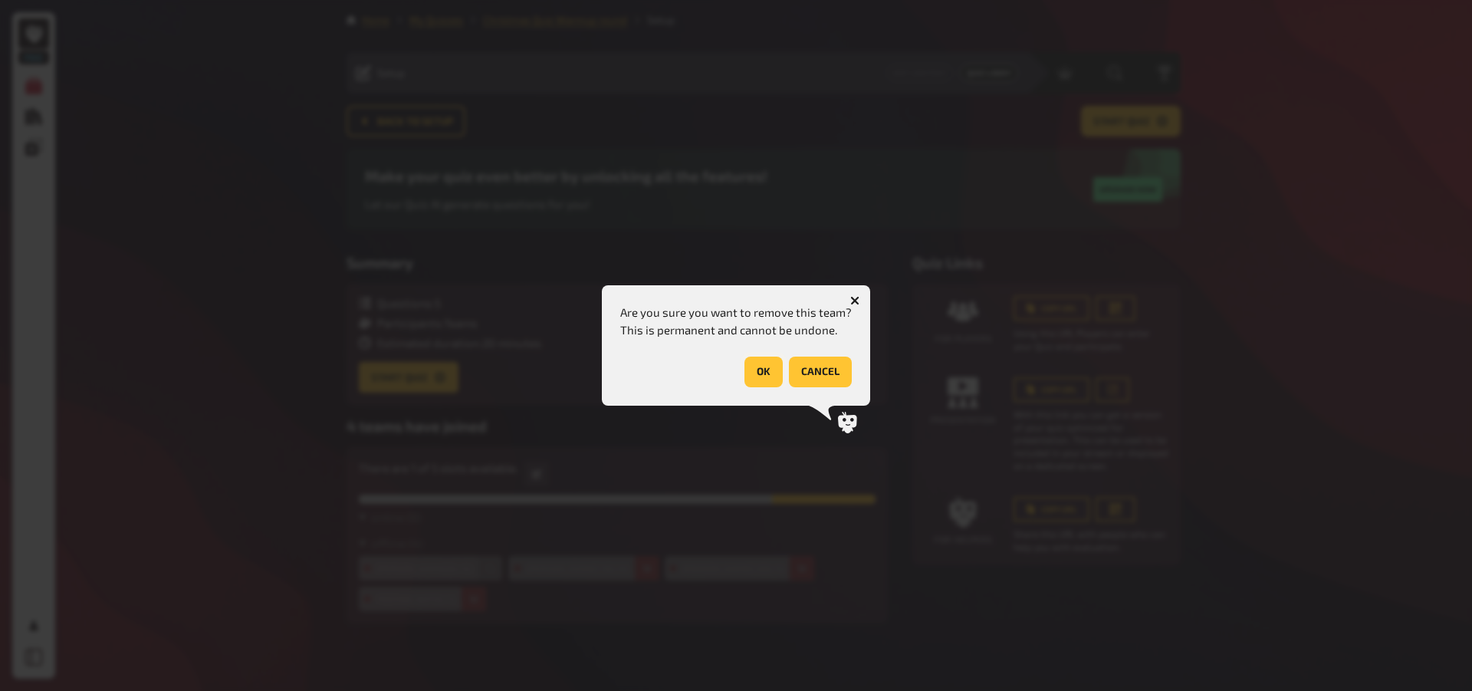
click at [766, 374] on button "OK" at bounding box center [763, 371] width 38 height 31
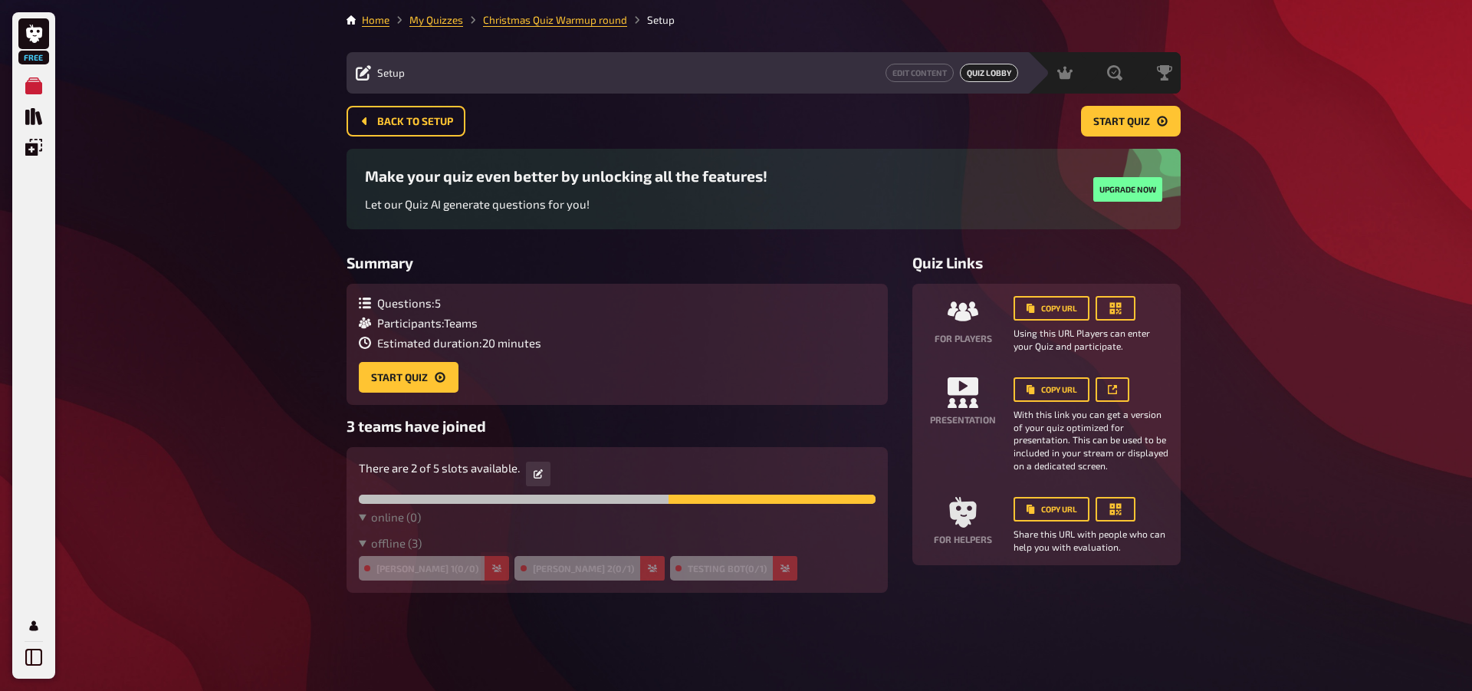
click at [484, 560] on button "button" at bounding box center [496, 568] width 25 height 25
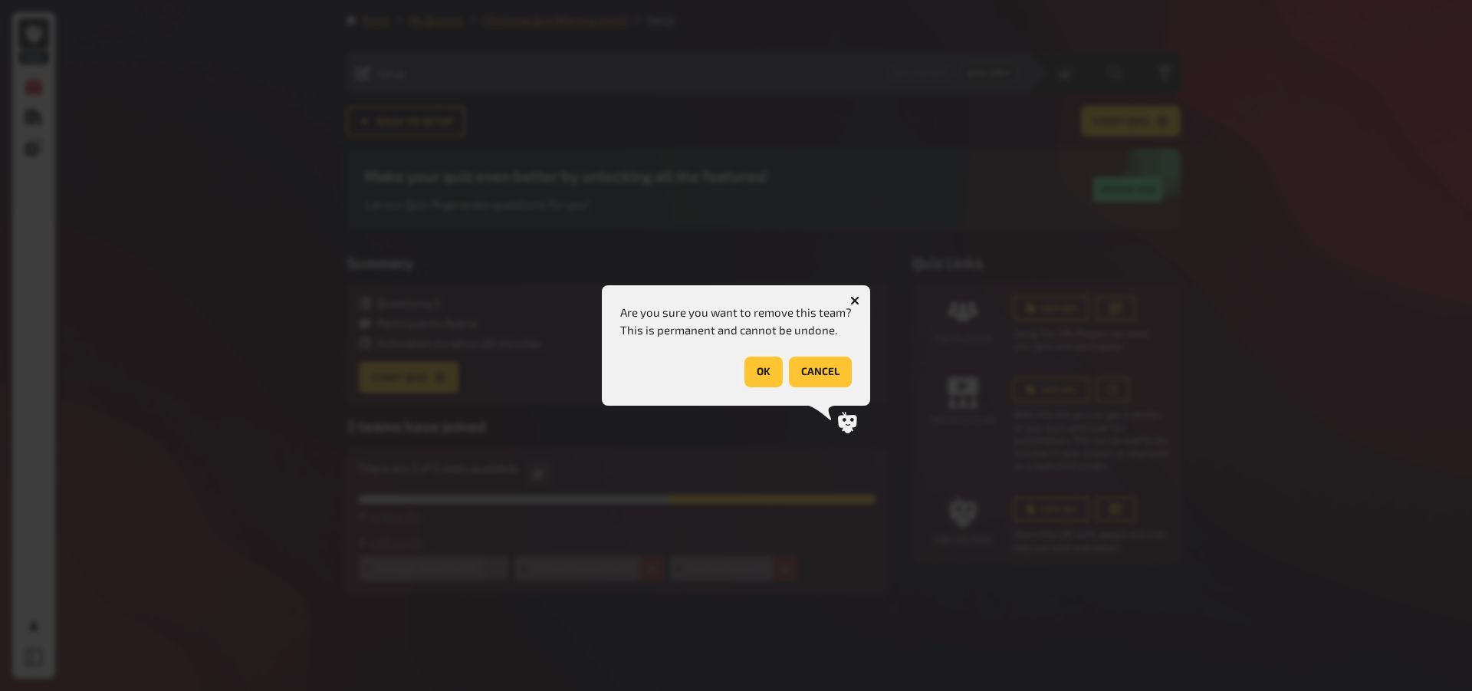
click at [769, 370] on button "OK" at bounding box center [763, 371] width 38 height 31
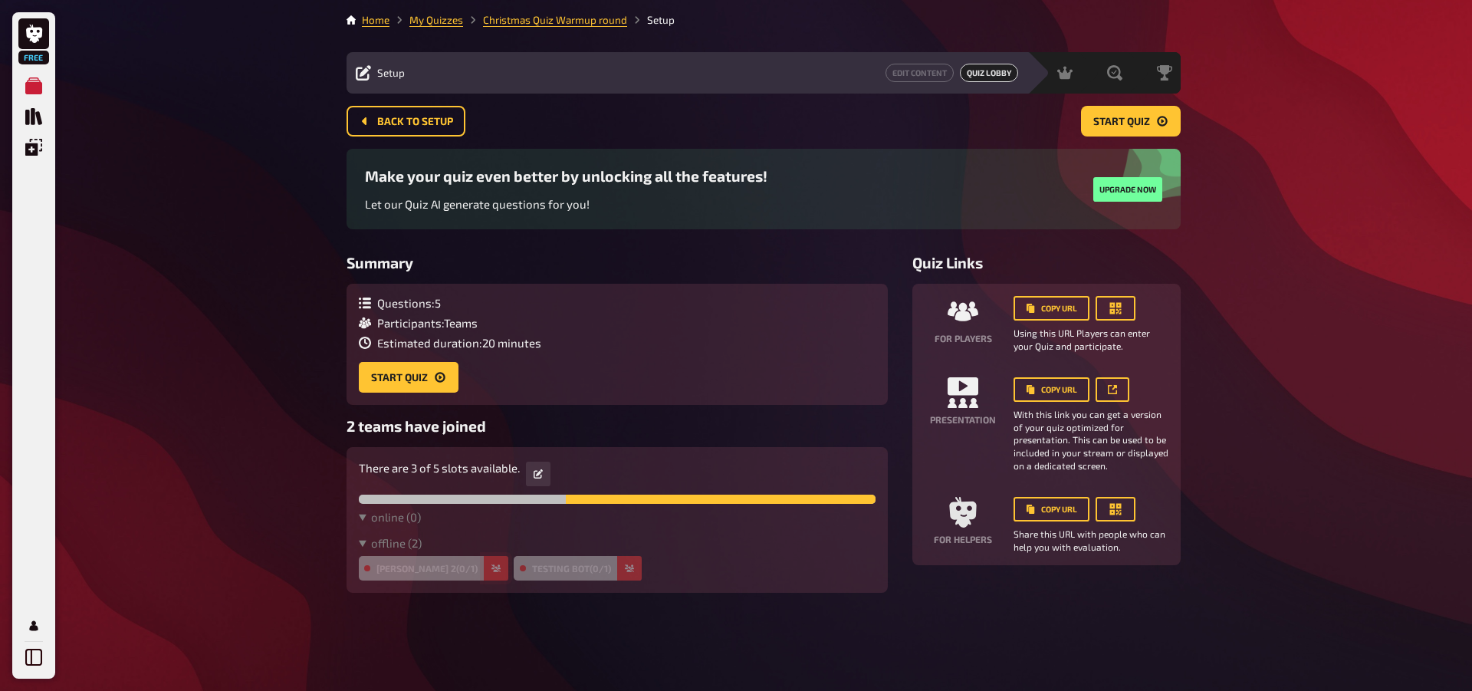
click at [484, 566] on button "button" at bounding box center [496, 568] width 25 height 25
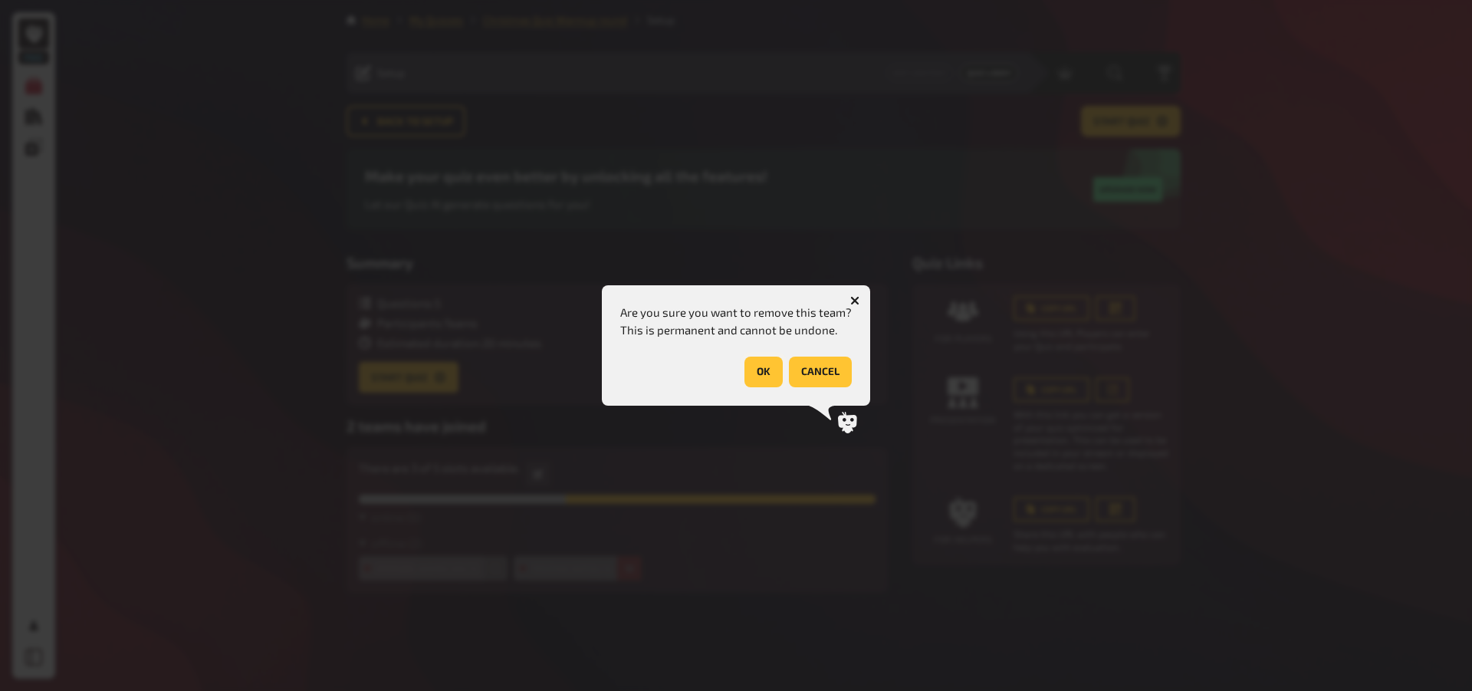
click at [765, 374] on button "OK" at bounding box center [763, 371] width 38 height 31
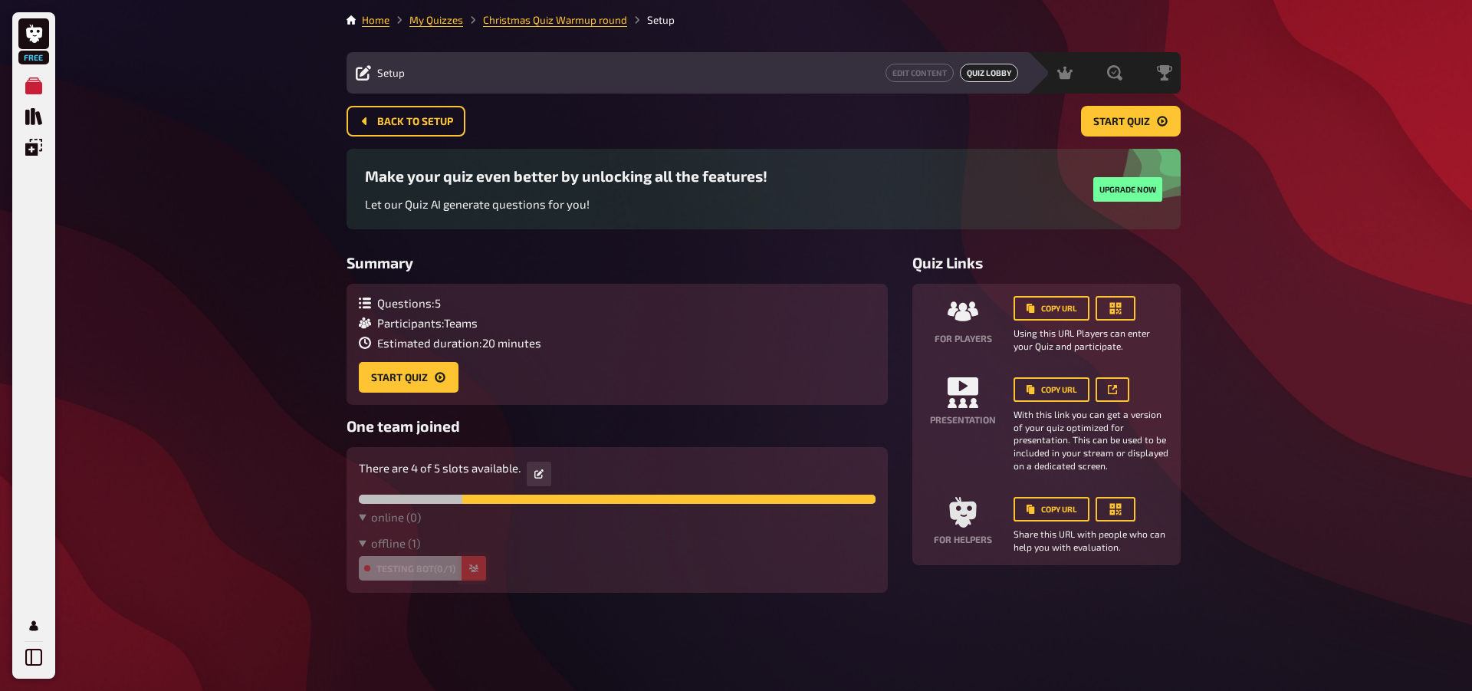
click at [470, 567] on icon "button" at bounding box center [473, 567] width 9 height 9
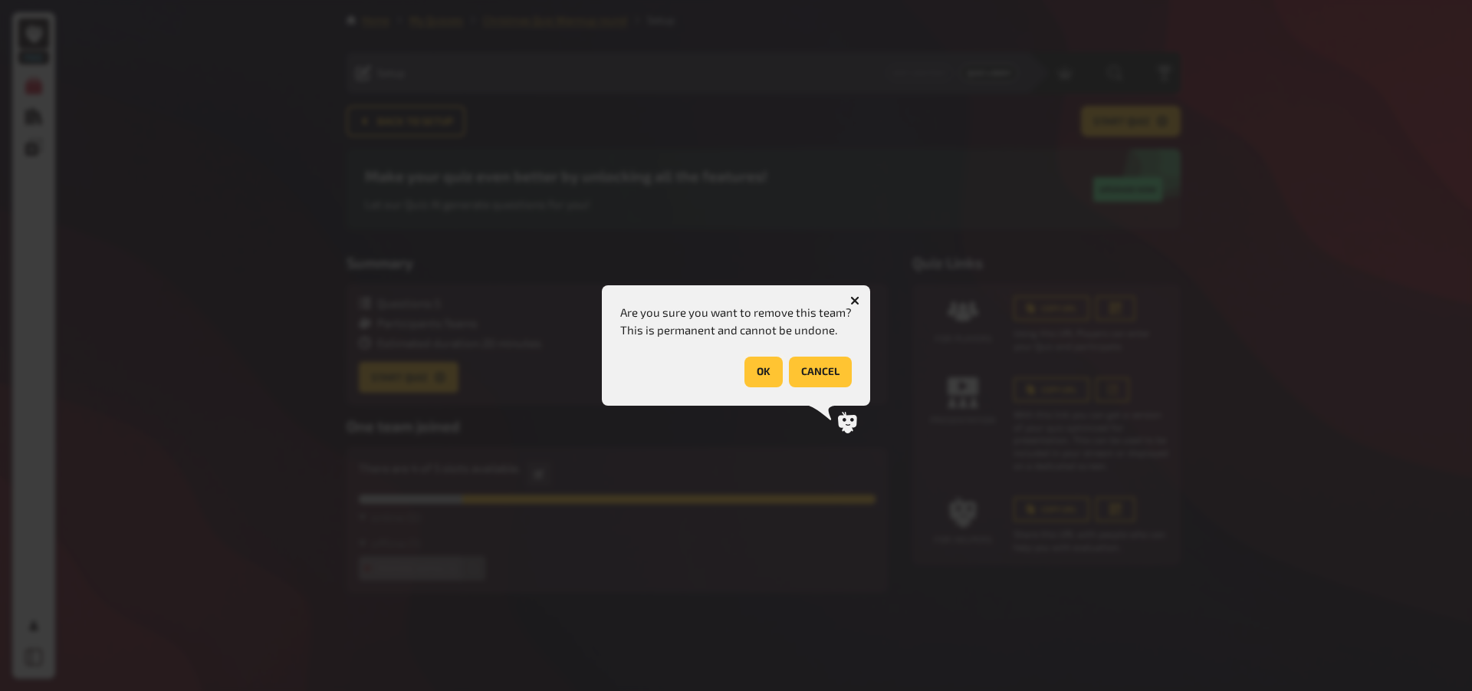
click at [765, 373] on button "OK" at bounding box center [763, 371] width 38 height 31
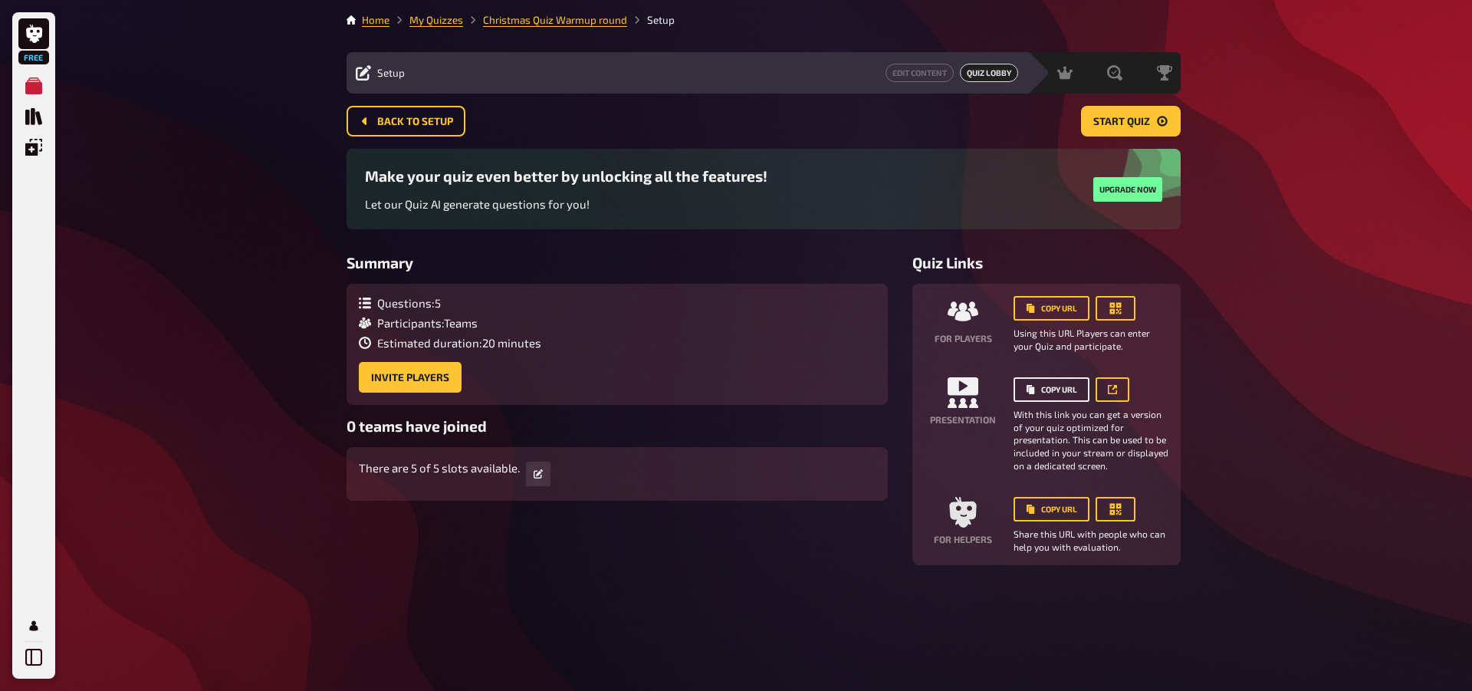
click at [1037, 378] on button "Copy URL" at bounding box center [1051, 389] width 76 height 25
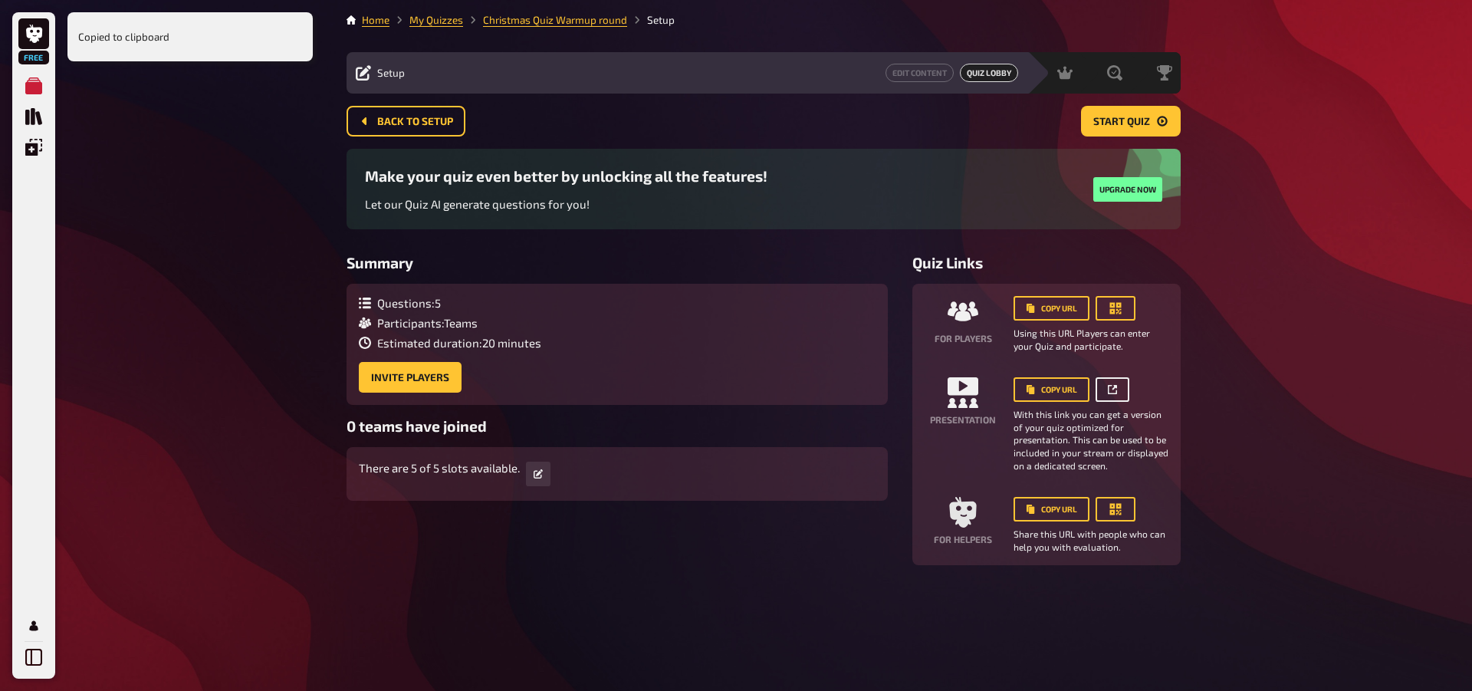
click at [1118, 399] on link at bounding box center [1112, 389] width 34 height 25
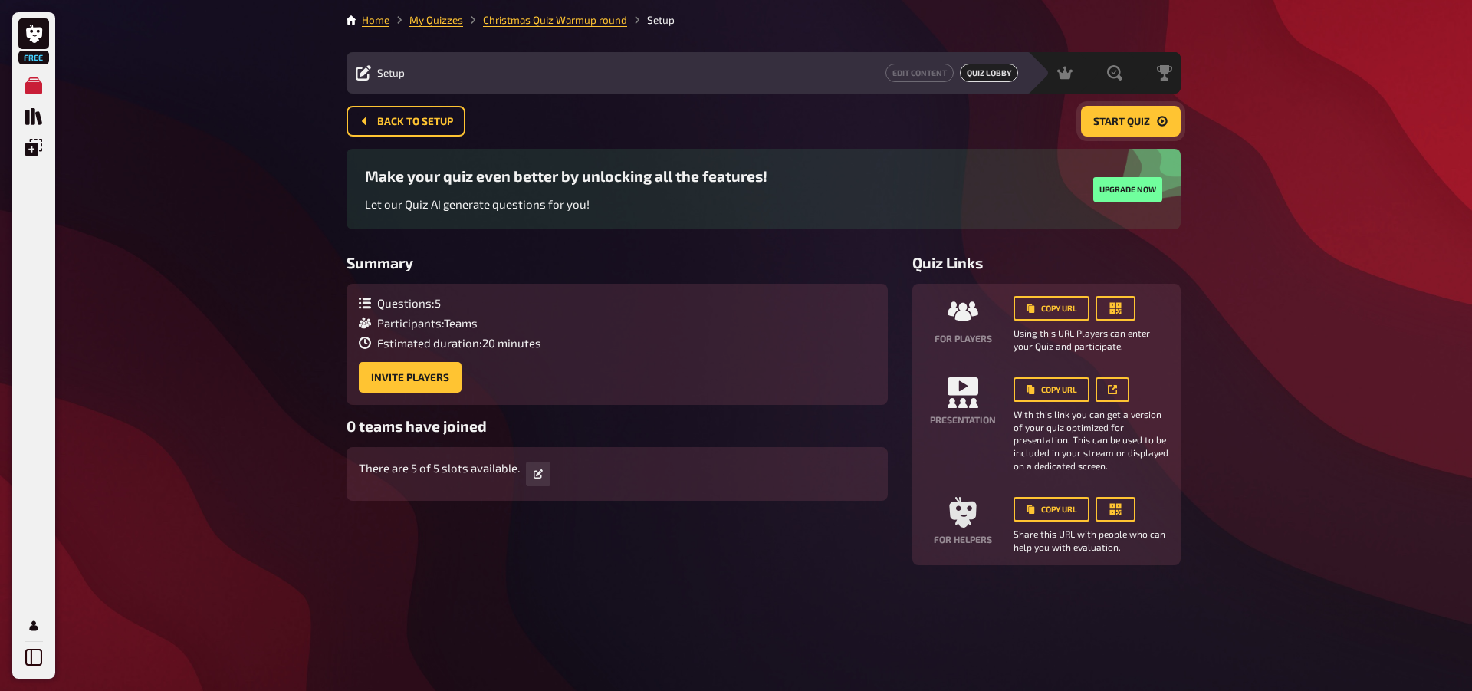
click at [1169, 112] on button "Start Quiz" at bounding box center [1131, 121] width 100 height 31
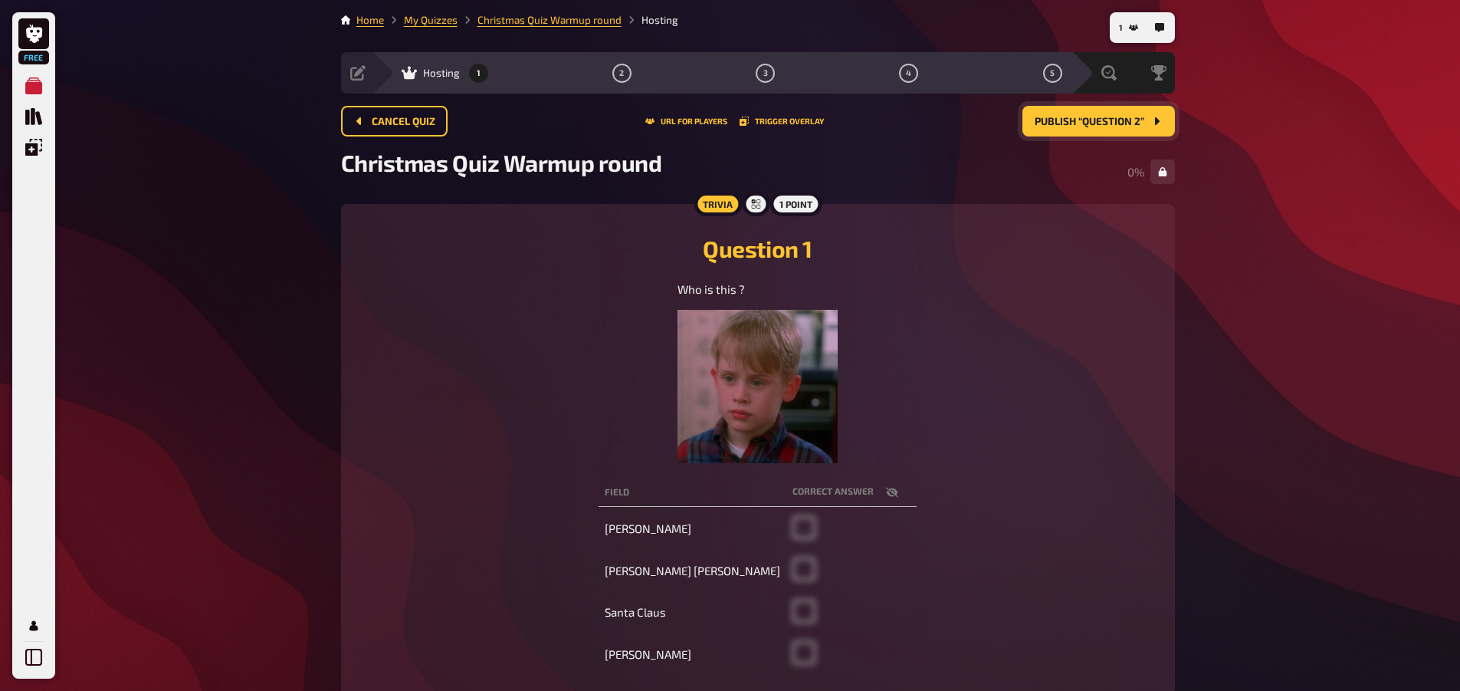
click at [1157, 130] on button "Publish “Question 2”" at bounding box center [1099, 121] width 153 height 31
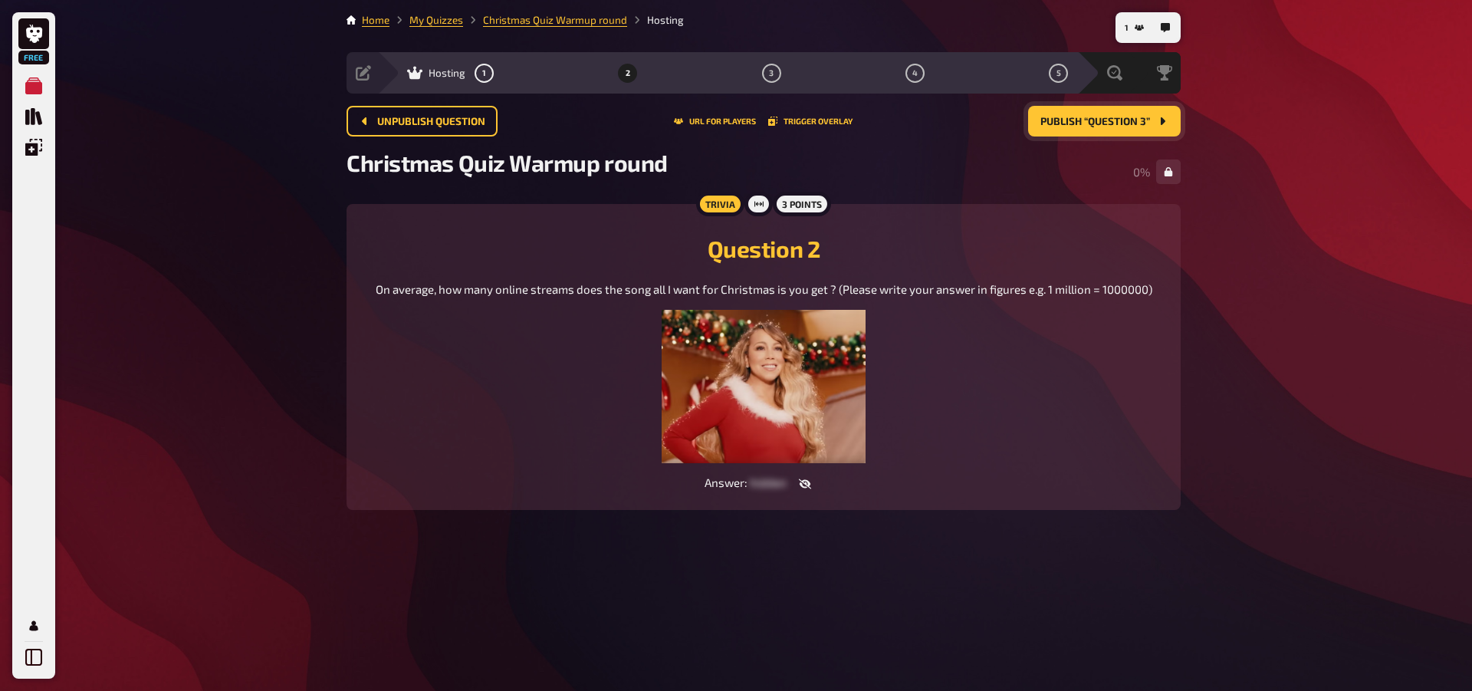
click at [1157, 130] on button "Publish “Question 3”" at bounding box center [1104, 121] width 153 height 31
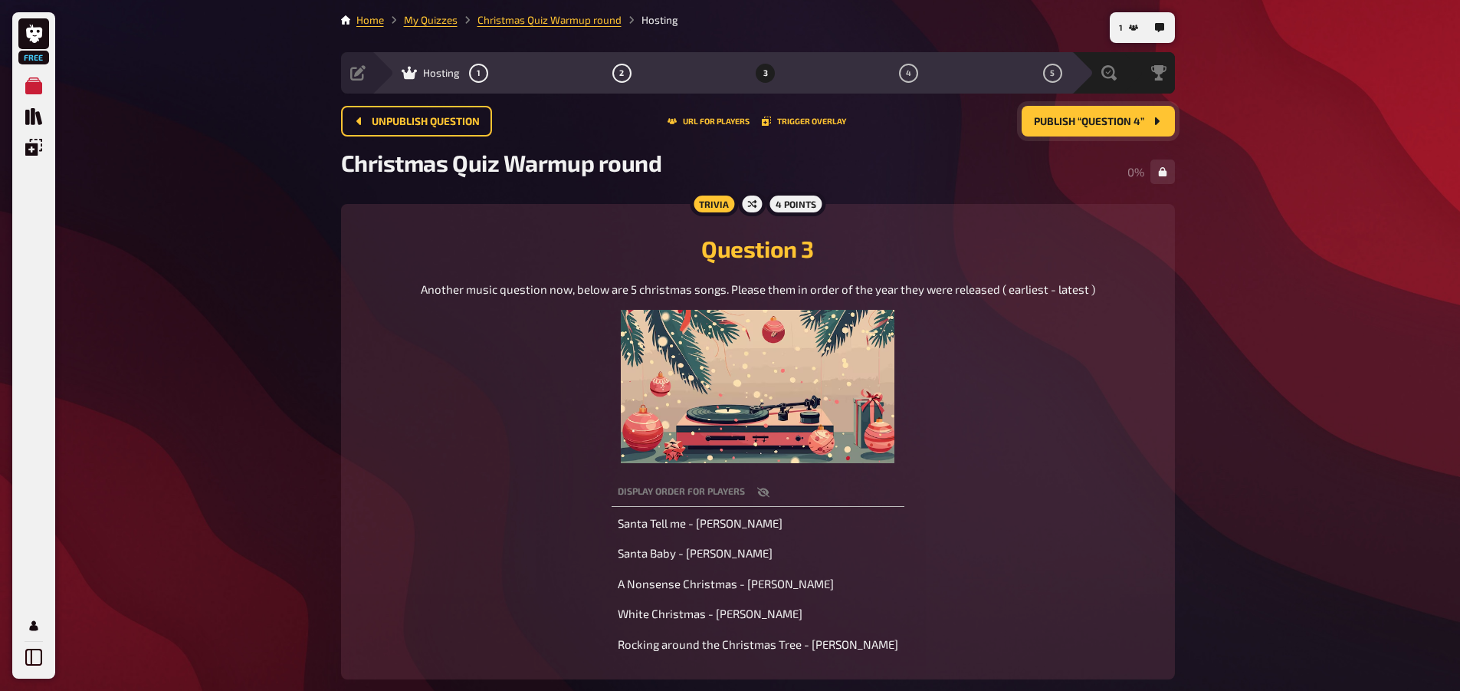
click at [1157, 130] on button "Publish “Question 4”" at bounding box center [1098, 121] width 153 height 31
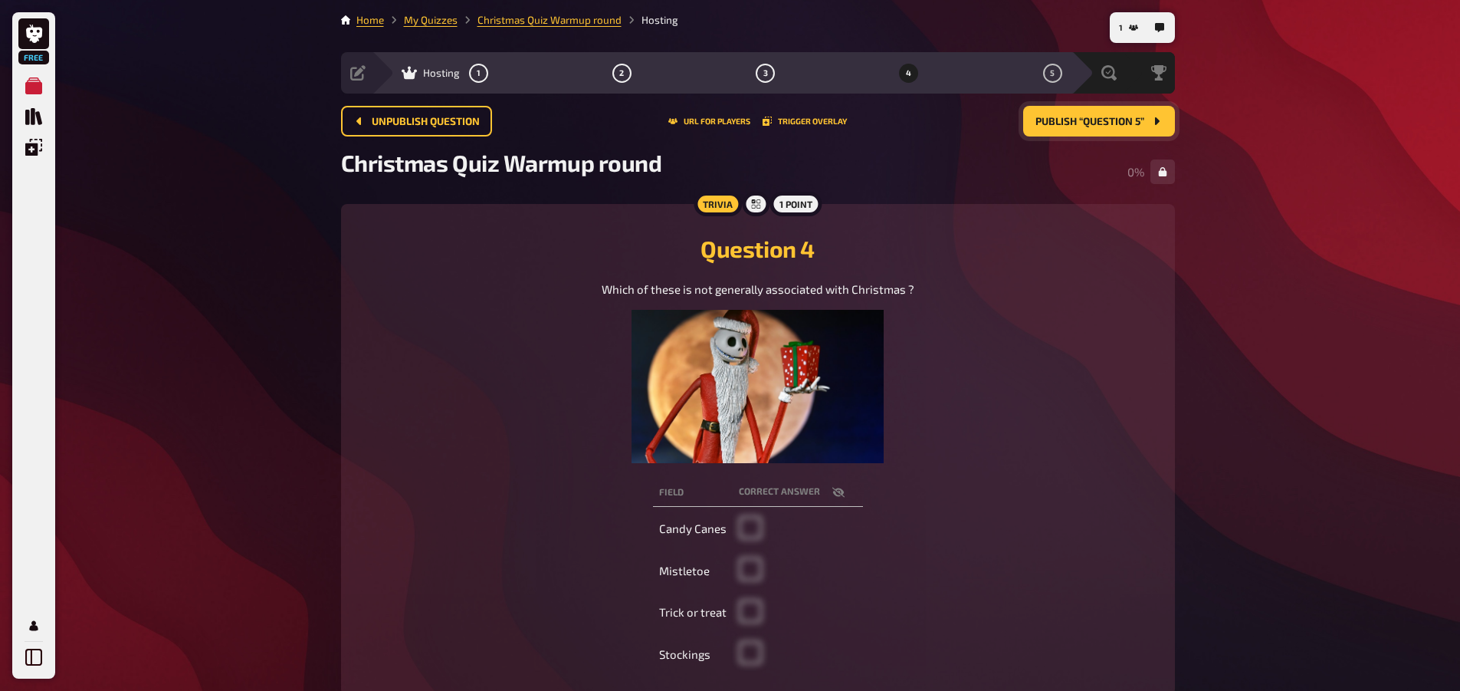
click at [1157, 130] on button "Publish “Question 5”" at bounding box center [1099, 121] width 152 height 31
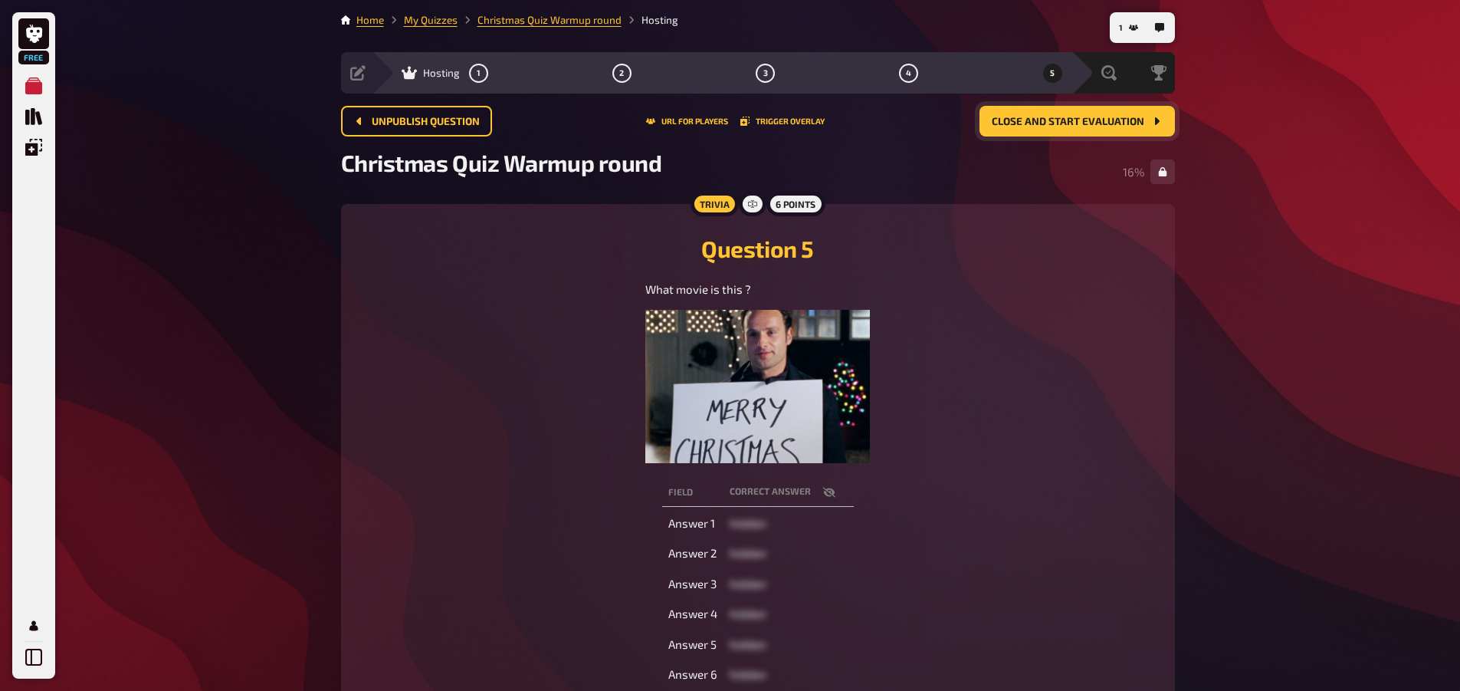
click at [1118, 122] on span "Close and start evaluation" at bounding box center [1068, 122] width 153 height 11
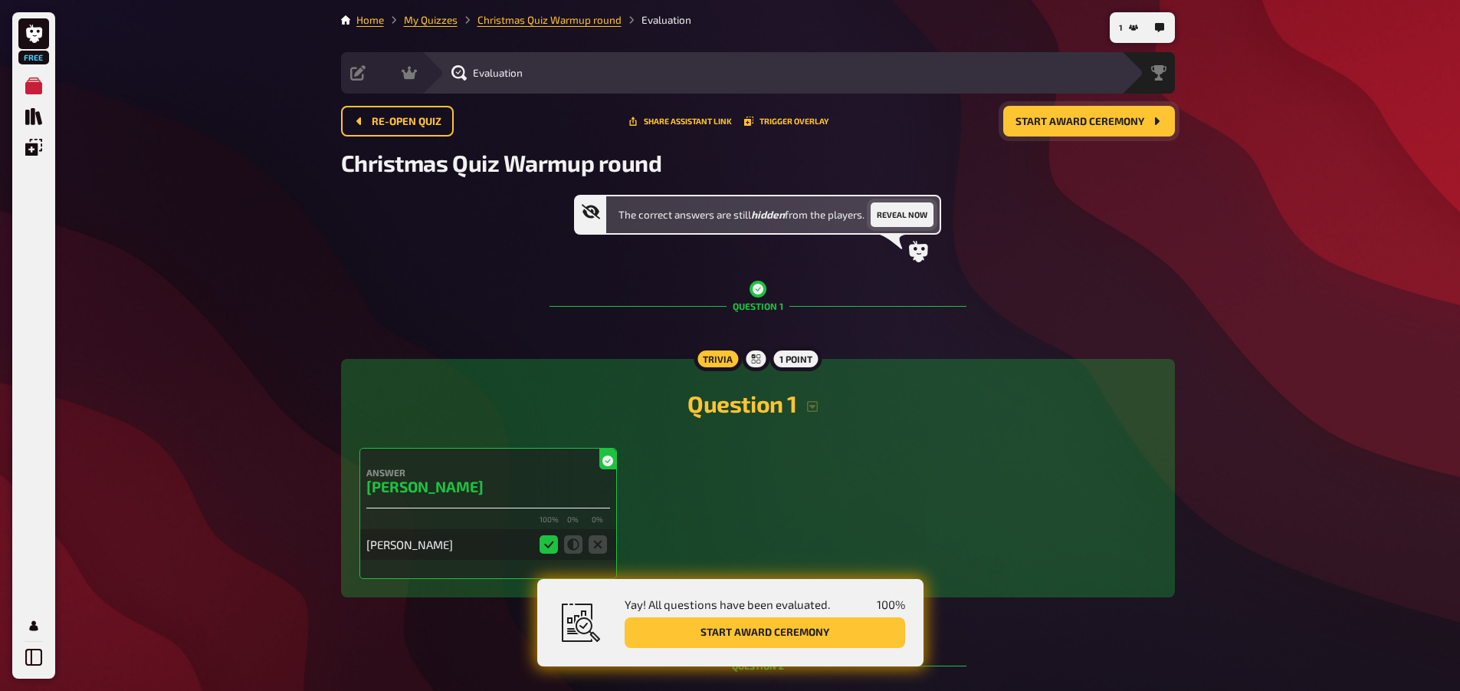
click at [905, 217] on button "Reveal now" at bounding box center [902, 214] width 63 height 25
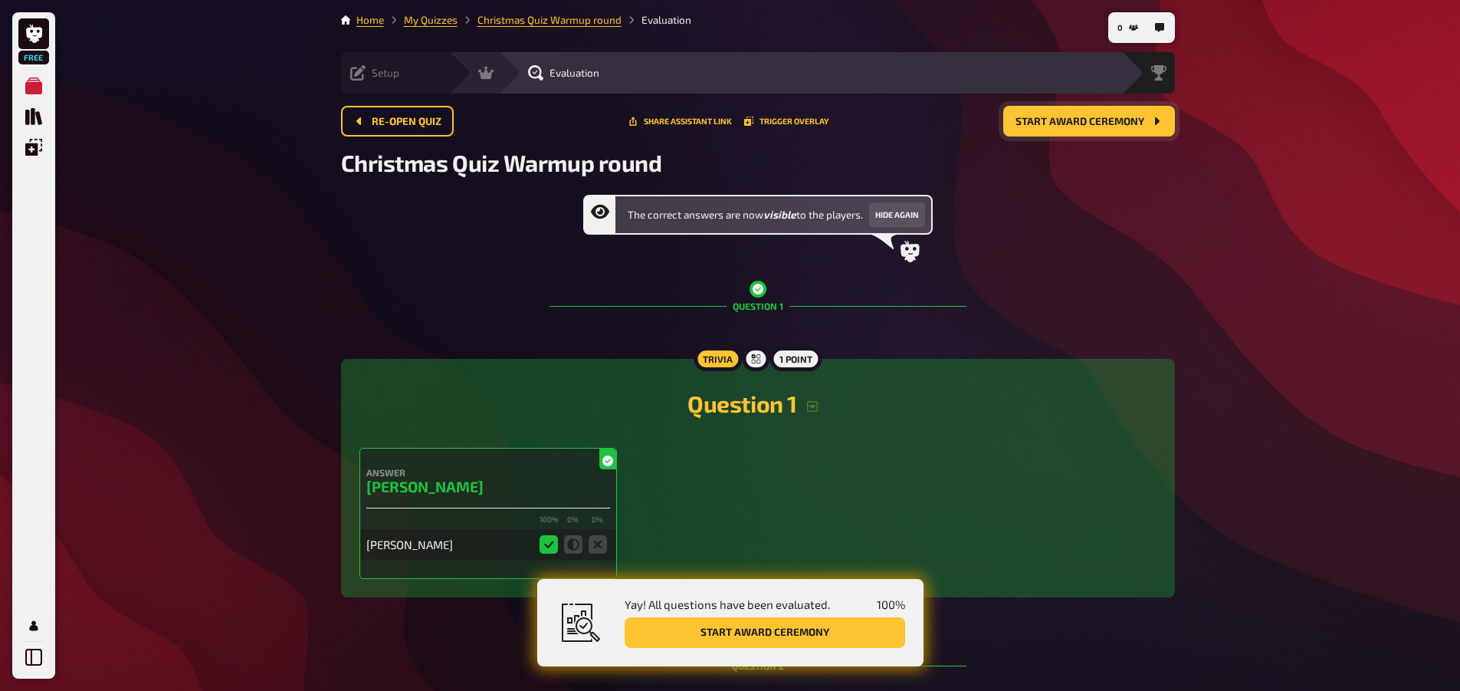
click at [362, 72] on icon at bounding box center [357, 72] width 15 height 15
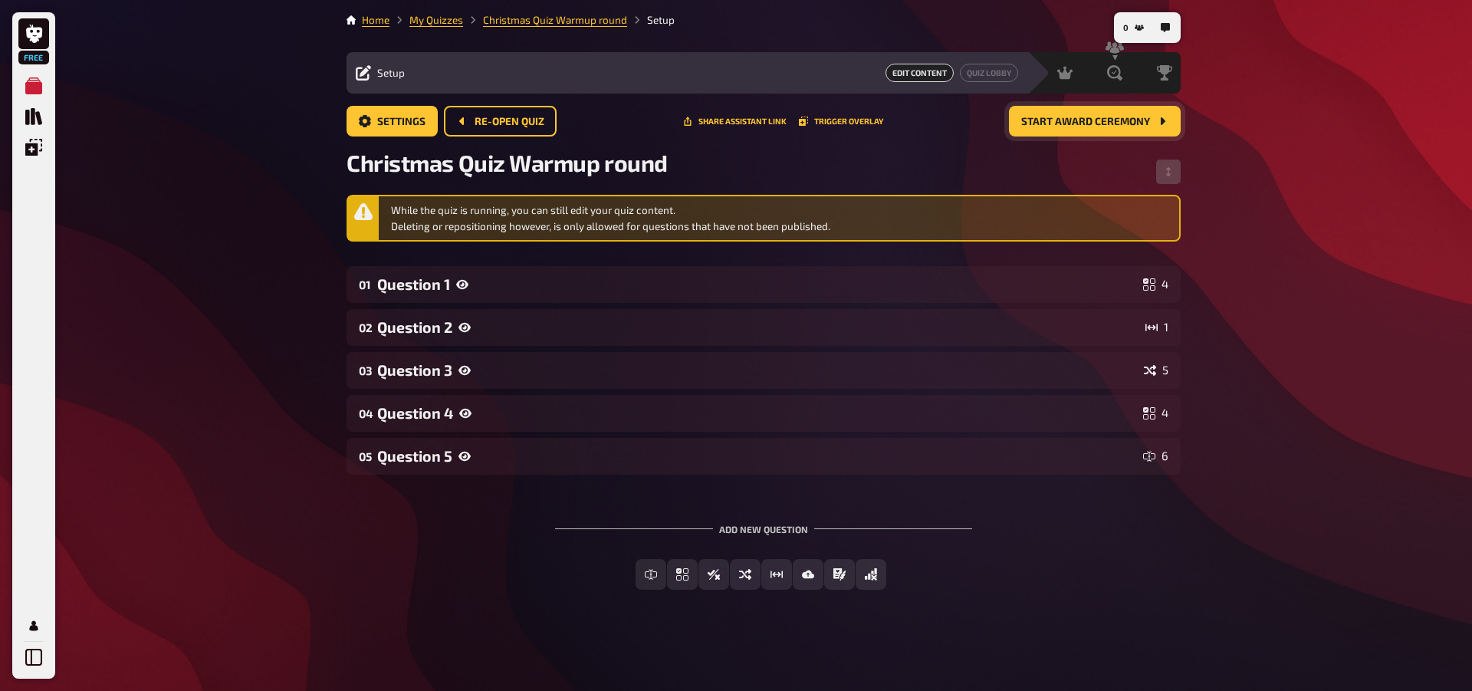
click at [1081, 137] on div "Settings Re-open Quiz Share assistant link Trigger Overlay Start award ceremony" at bounding box center [764, 127] width 834 height 43
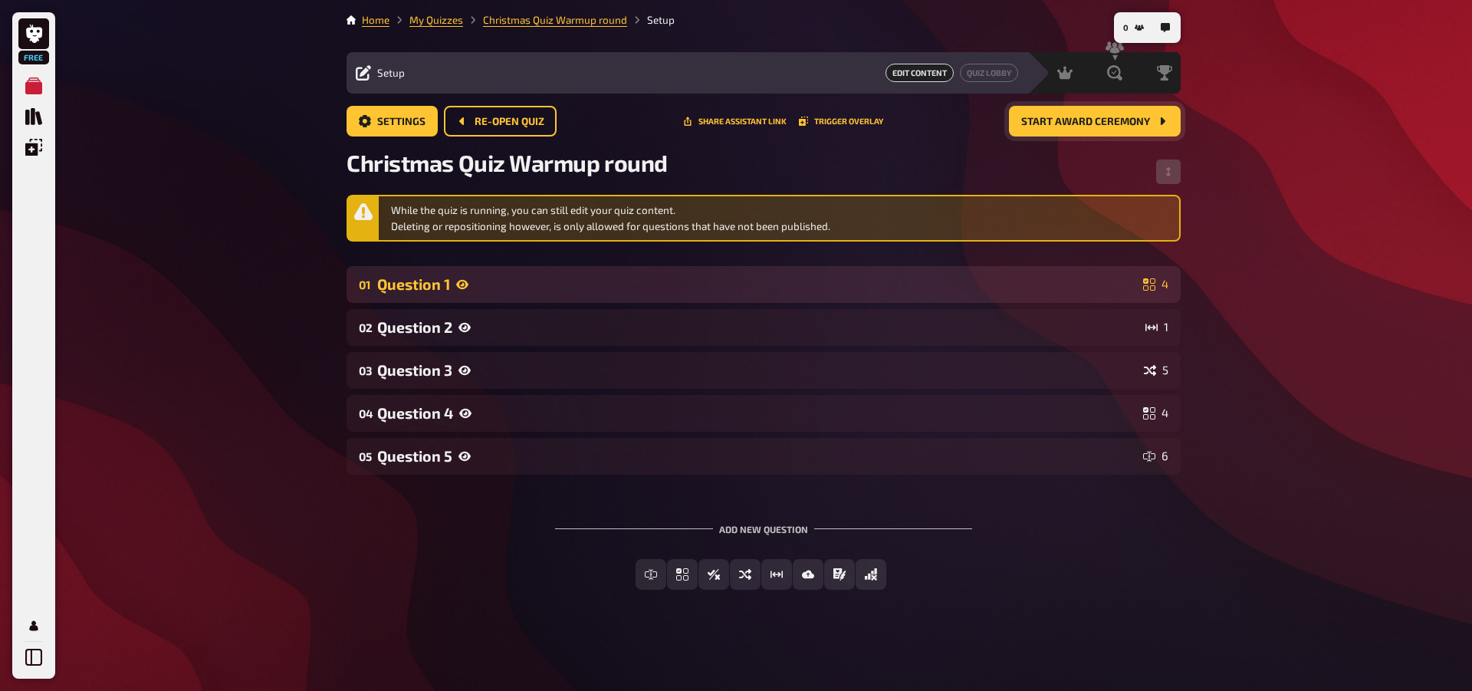
click at [448, 269] on div "01 Question 1 4" at bounding box center [764, 284] width 834 height 37
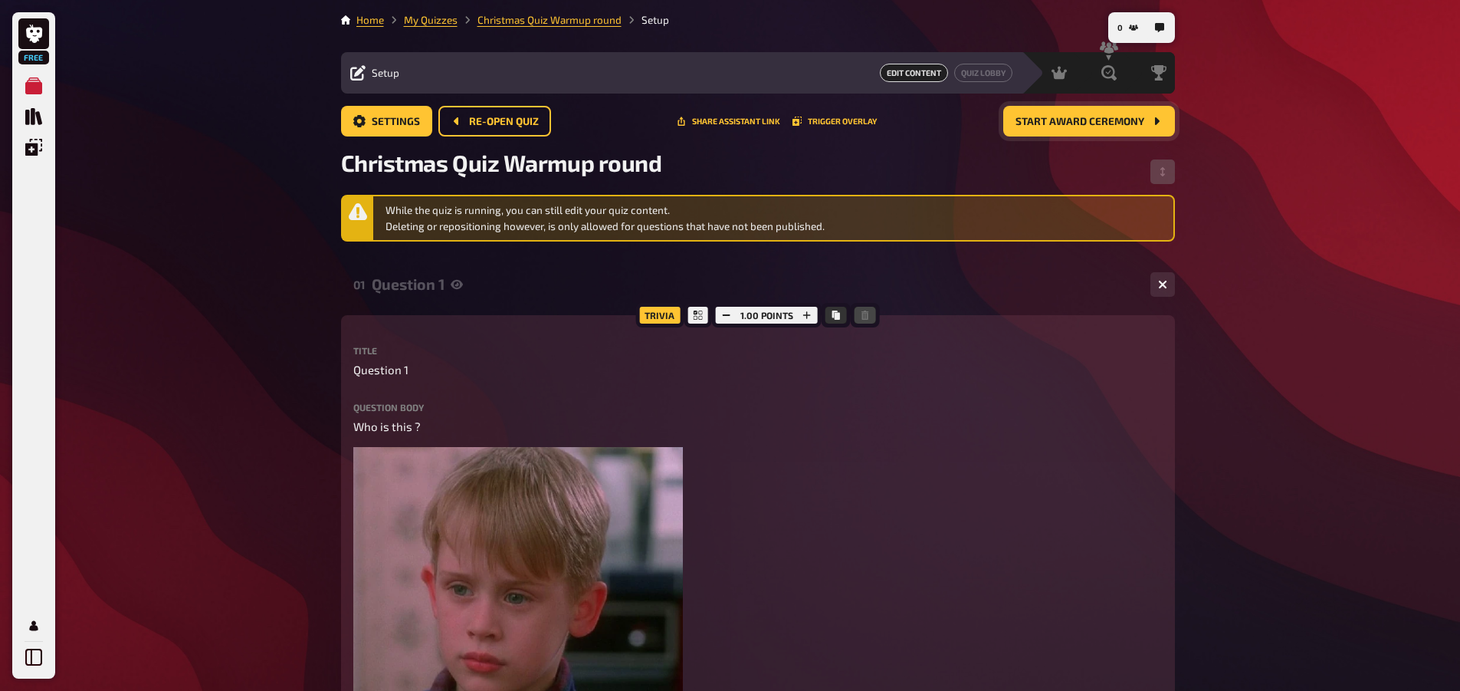
click at [1149, 132] on button "Start award ceremony" at bounding box center [1089, 121] width 172 height 31
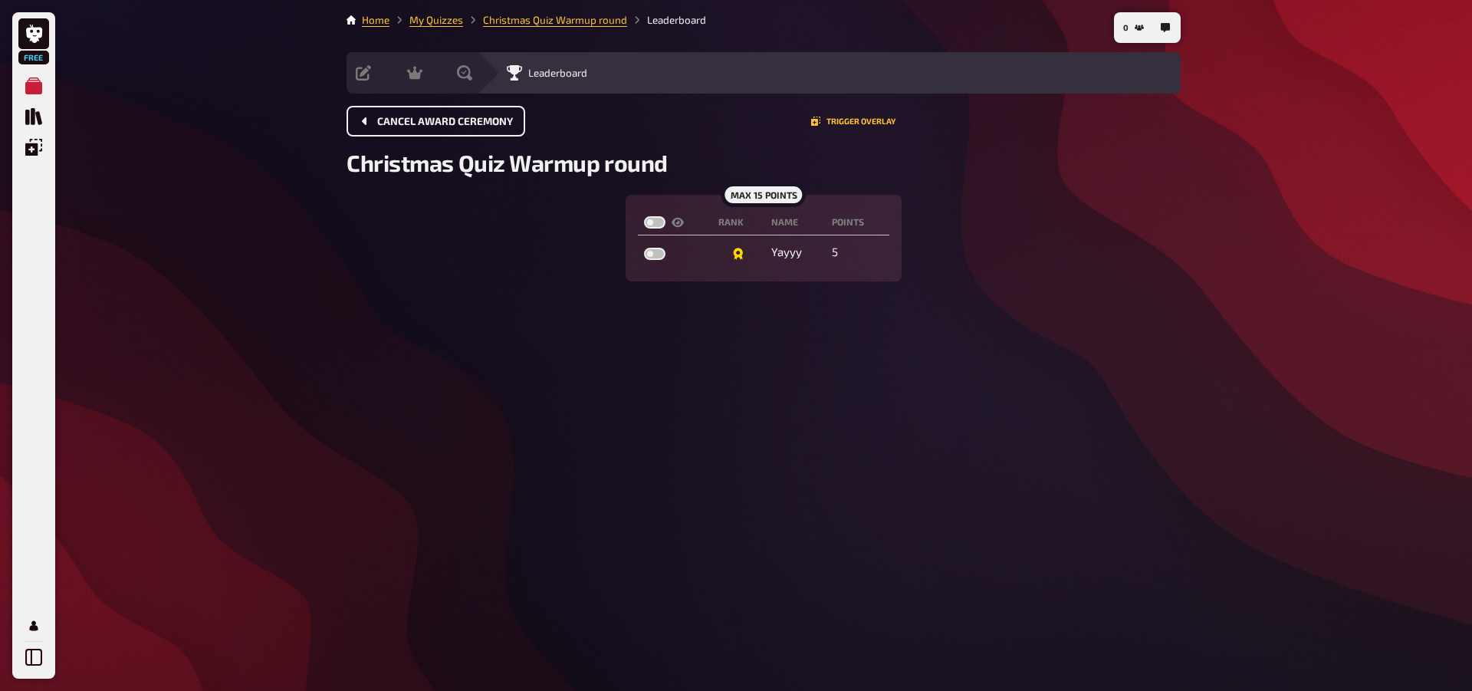
click at [518, 127] on button "Cancel award ceremony" at bounding box center [436, 121] width 179 height 31
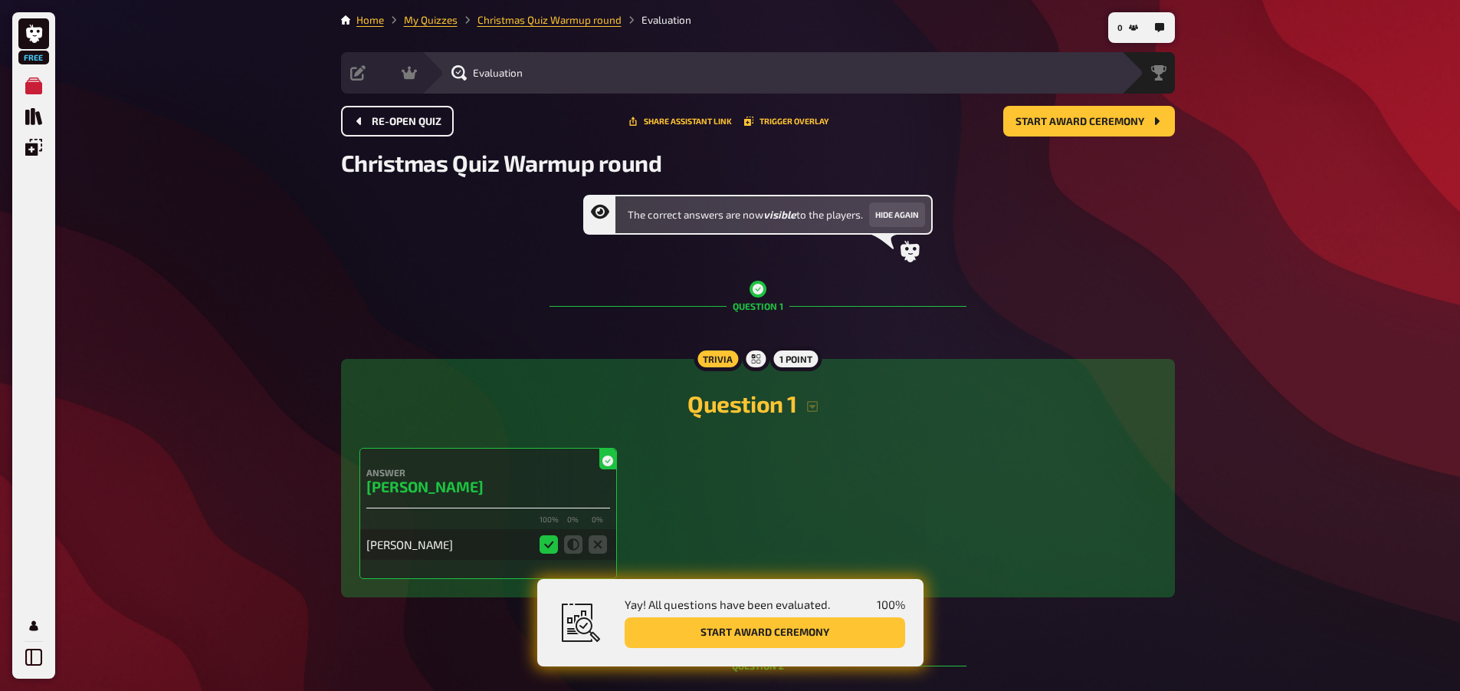
click at [423, 117] on span "Re-open Quiz" at bounding box center [407, 122] width 70 height 11
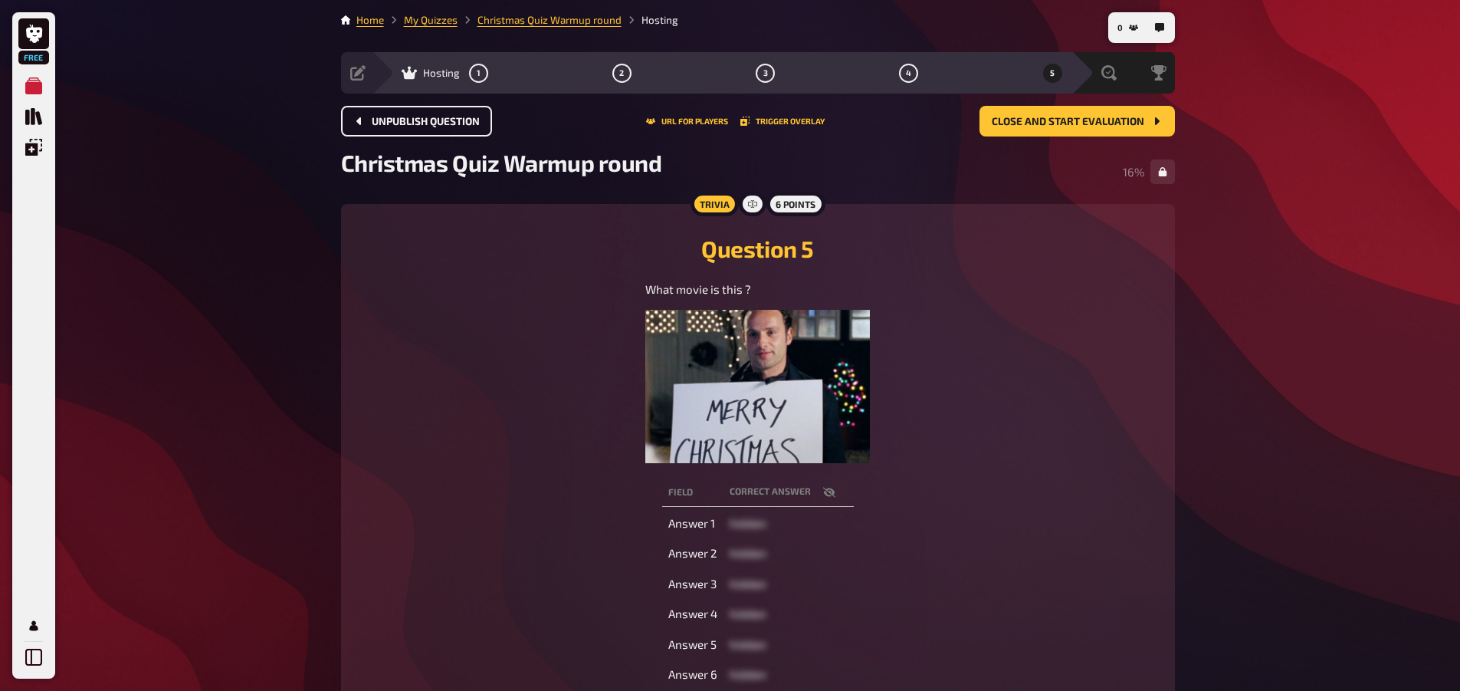
click at [425, 113] on button "Unpublish question" at bounding box center [416, 121] width 151 height 31
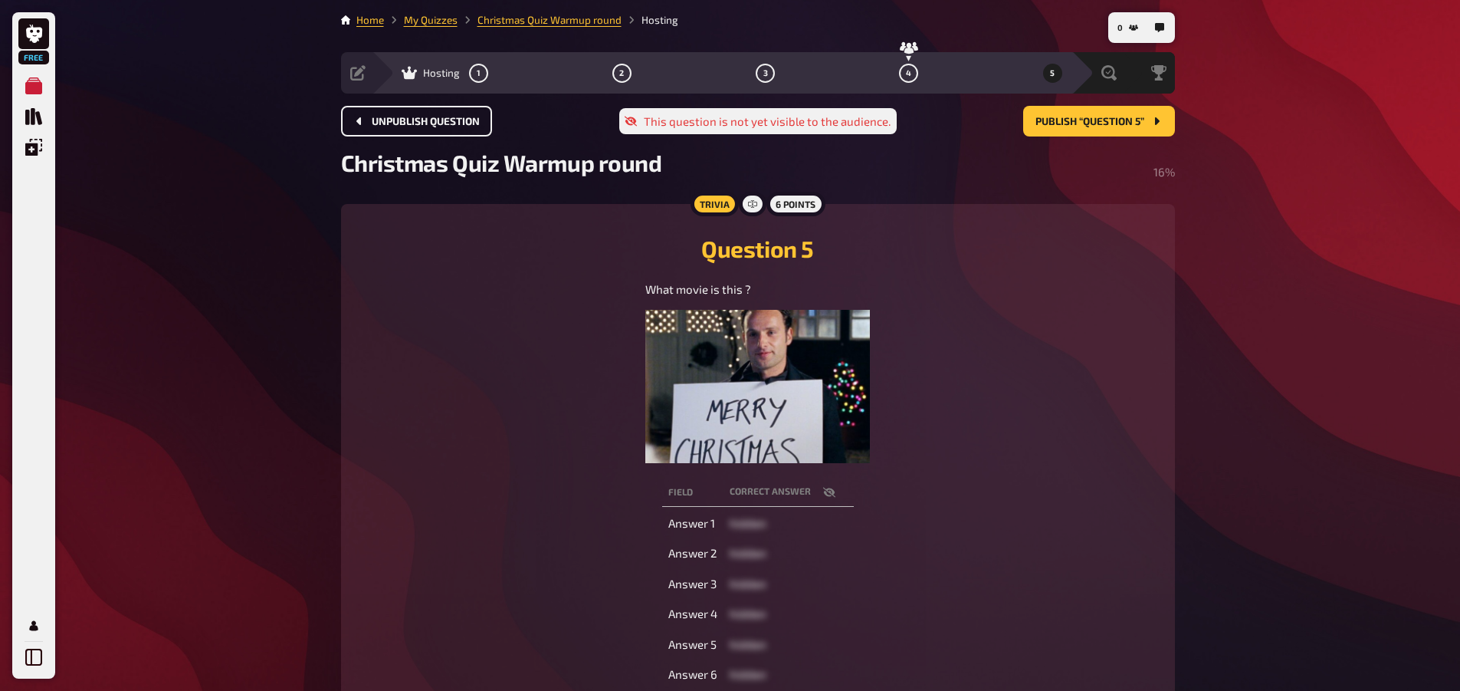
click at [425, 113] on button "Unpublish question" at bounding box center [416, 121] width 151 height 31
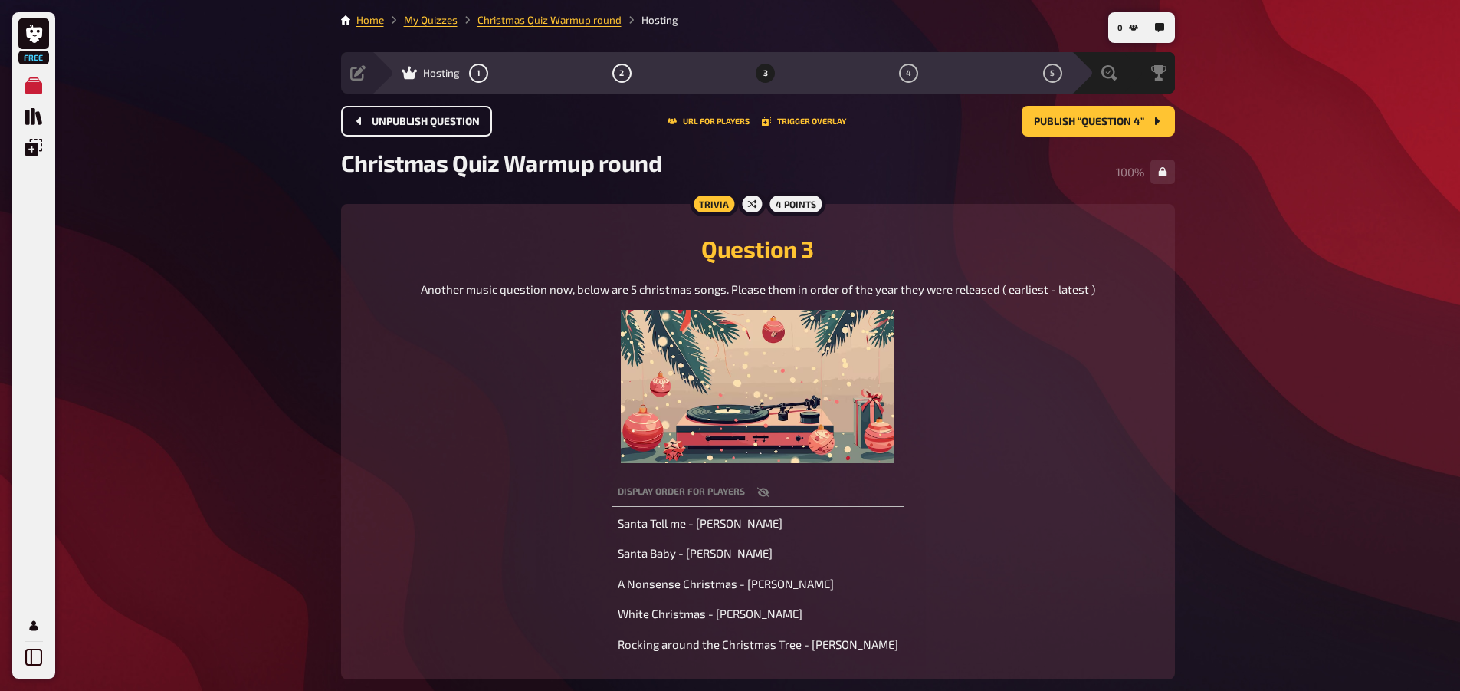
click at [425, 113] on button "Unpublish question" at bounding box center [416, 121] width 151 height 31
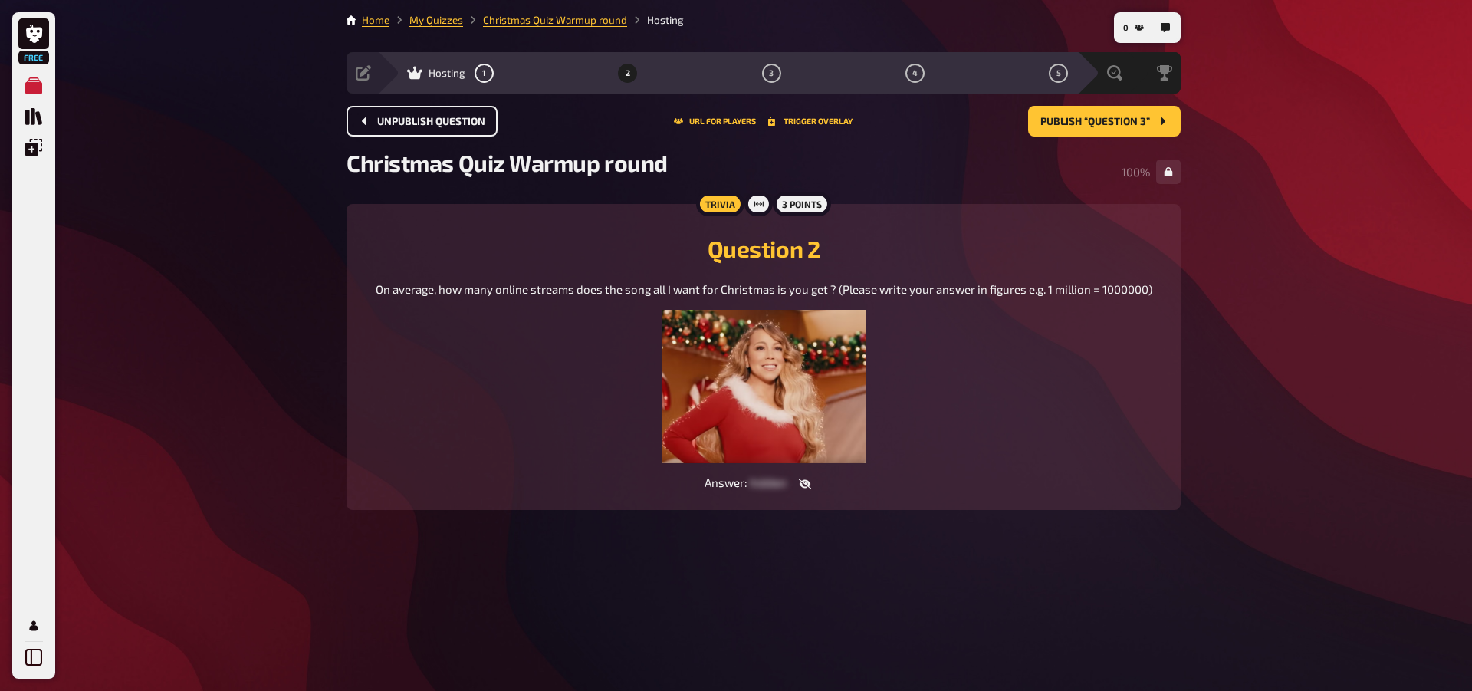
click at [425, 113] on button "Unpublish question" at bounding box center [422, 121] width 151 height 31
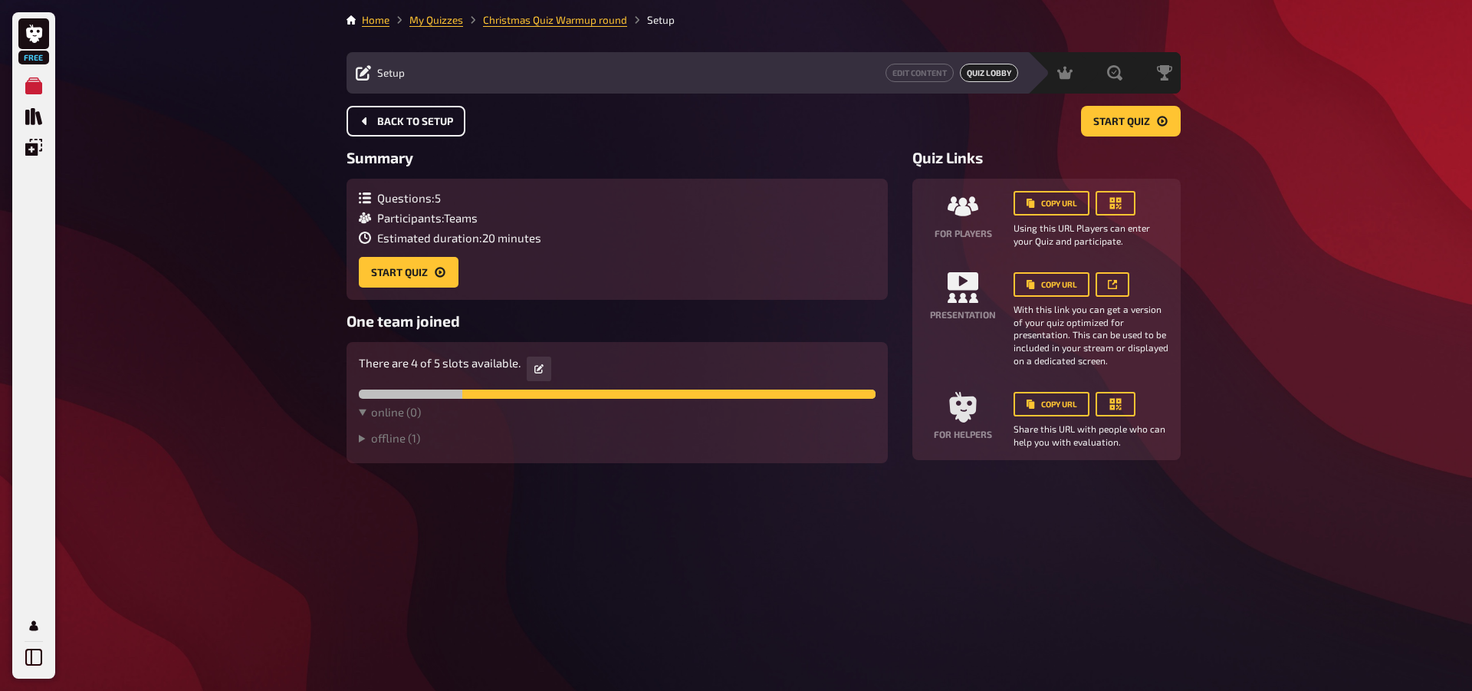
click at [425, 113] on button "Back to setup" at bounding box center [406, 121] width 119 height 31
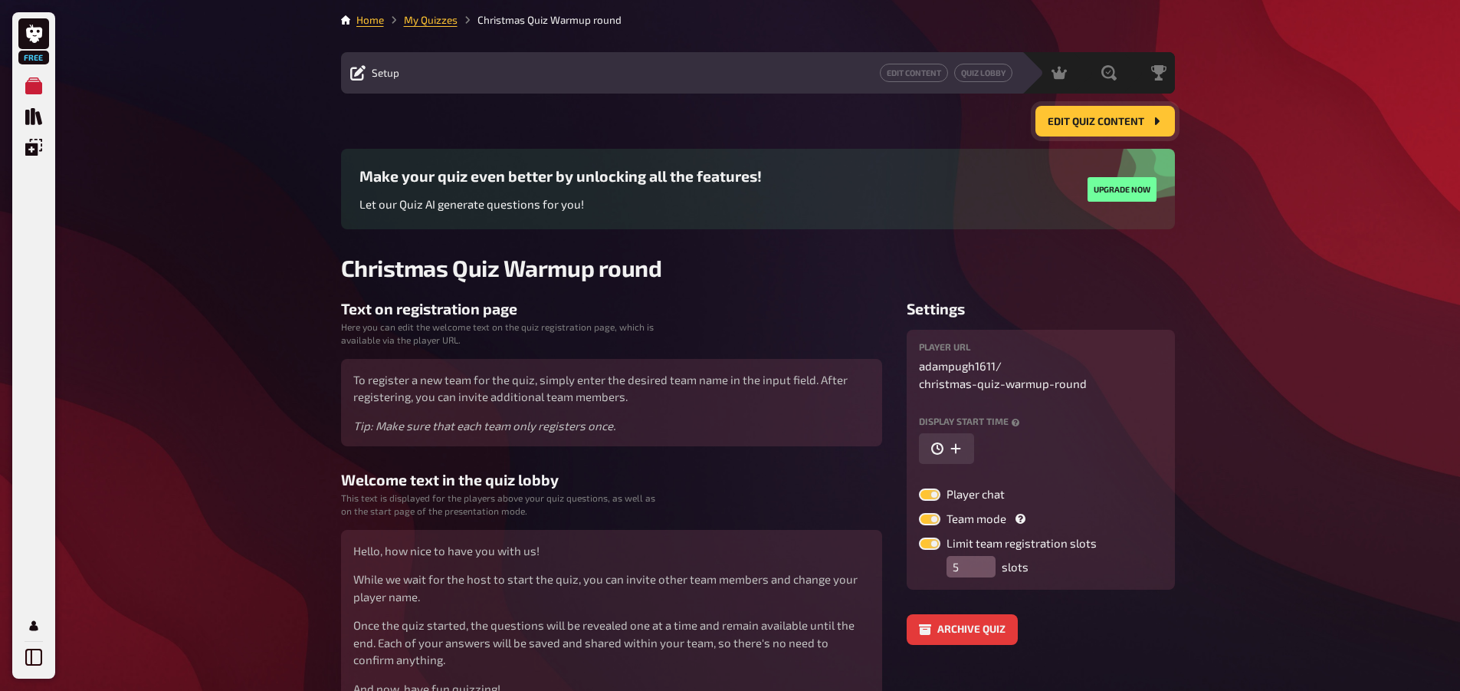
click at [1070, 136] on button "Edit Quiz content" at bounding box center [1106, 121] width 140 height 31
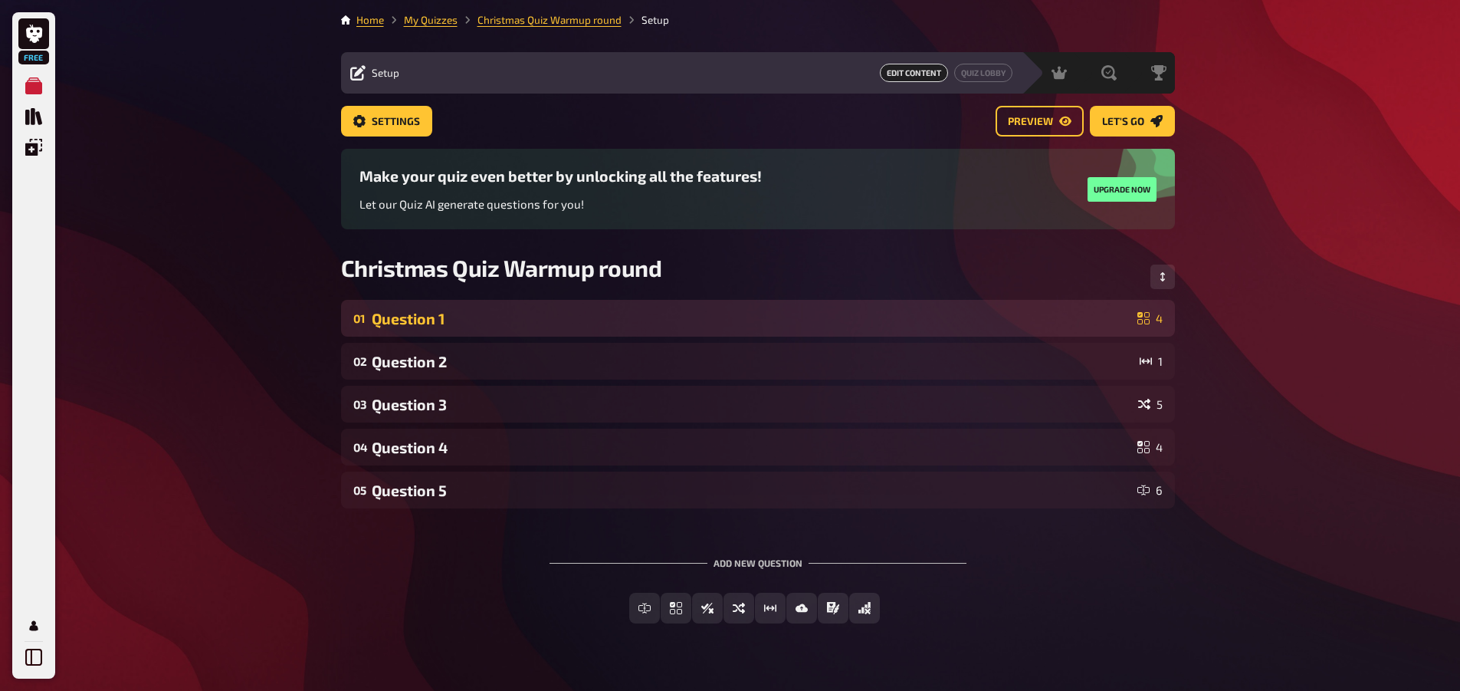
click at [621, 330] on div "01 Question 1 4" at bounding box center [758, 318] width 834 height 37
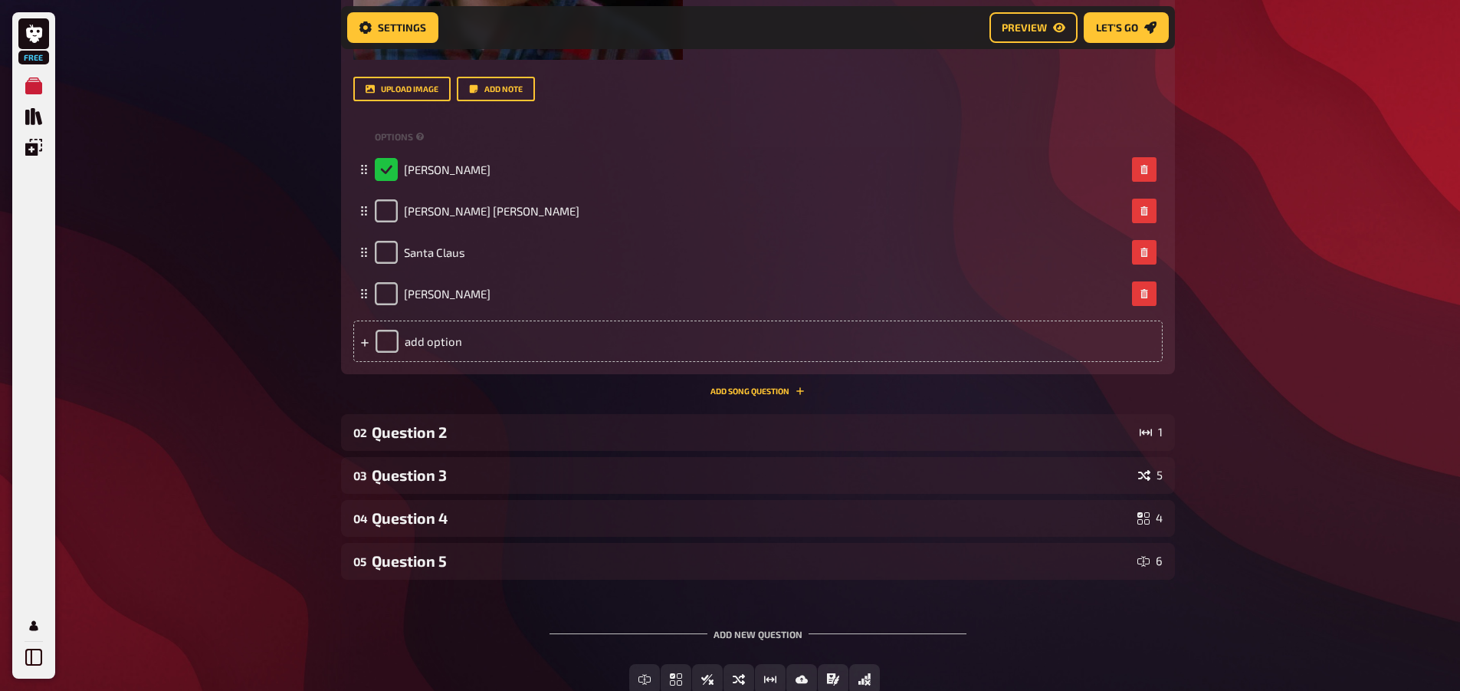
scroll to position [852, 0]
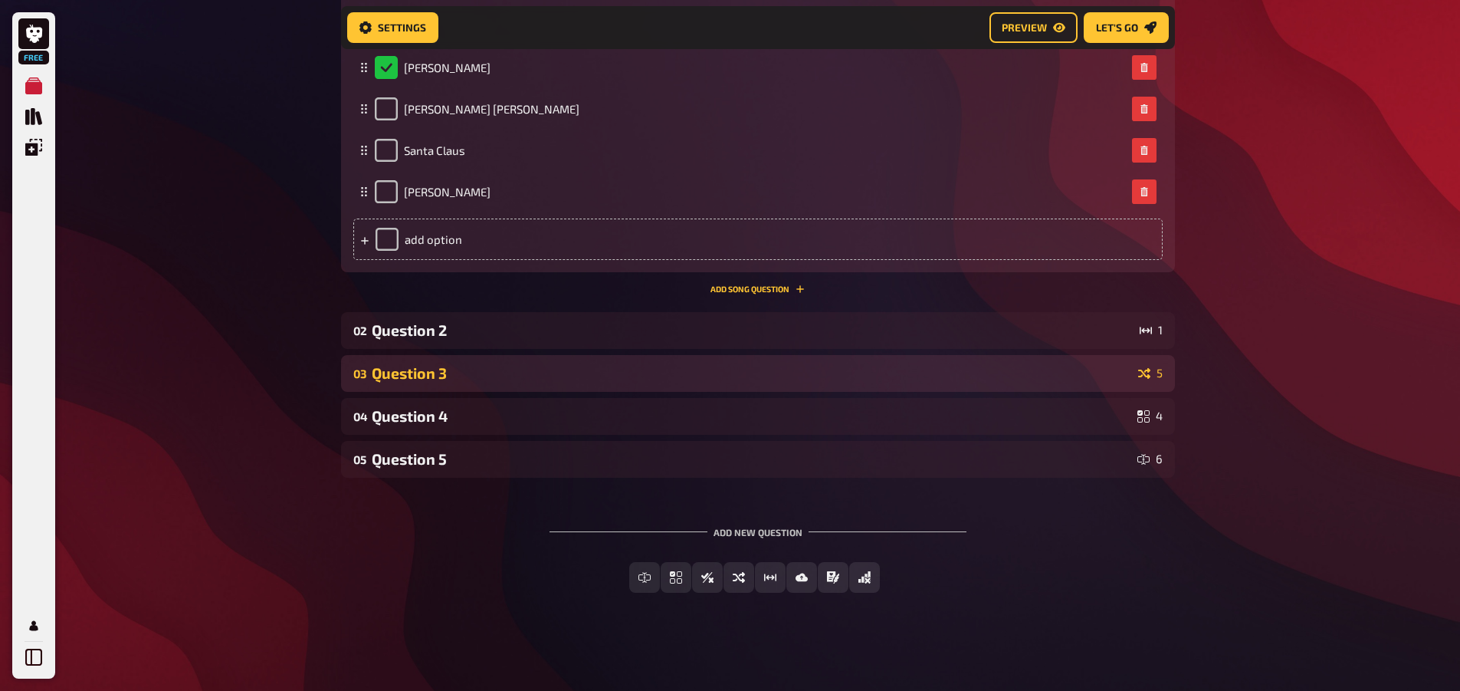
click at [463, 377] on div "Question 3" at bounding box center [752, 373] width 760 height 18
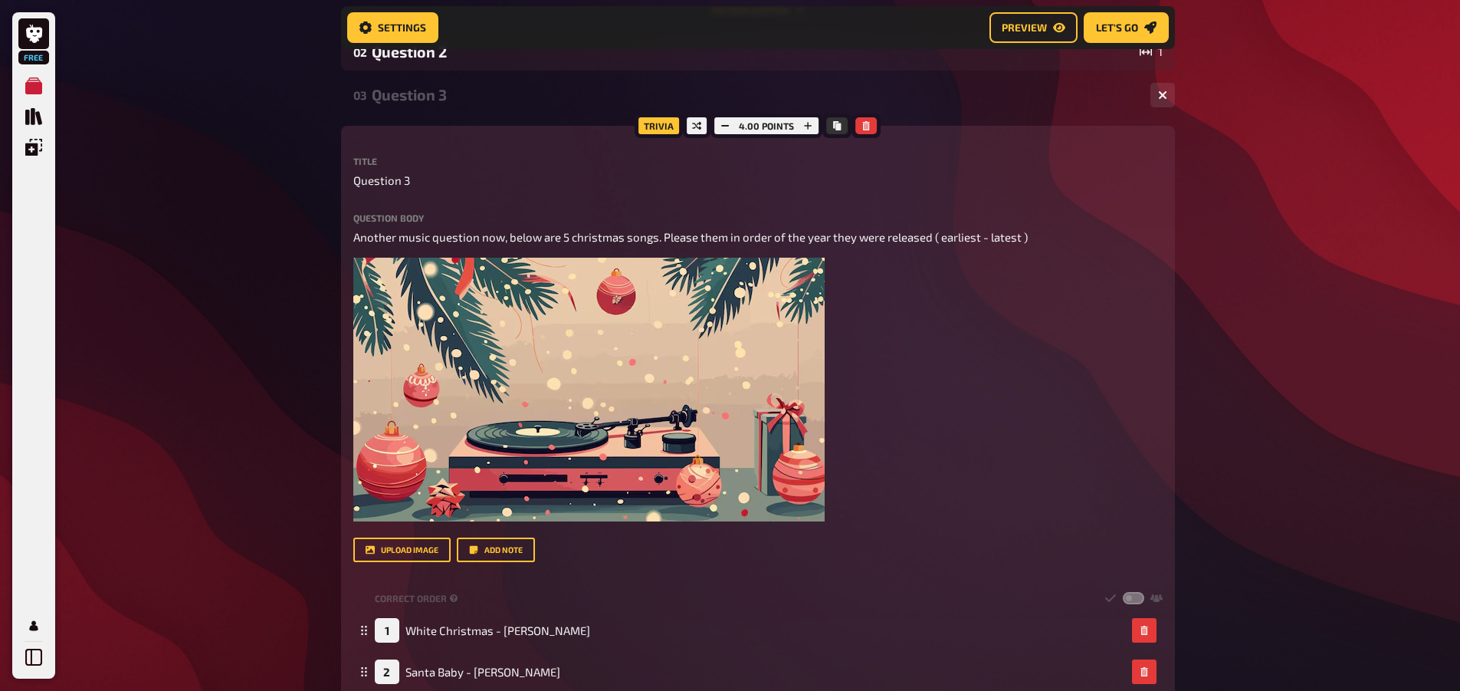
scroll to position [932, 0]
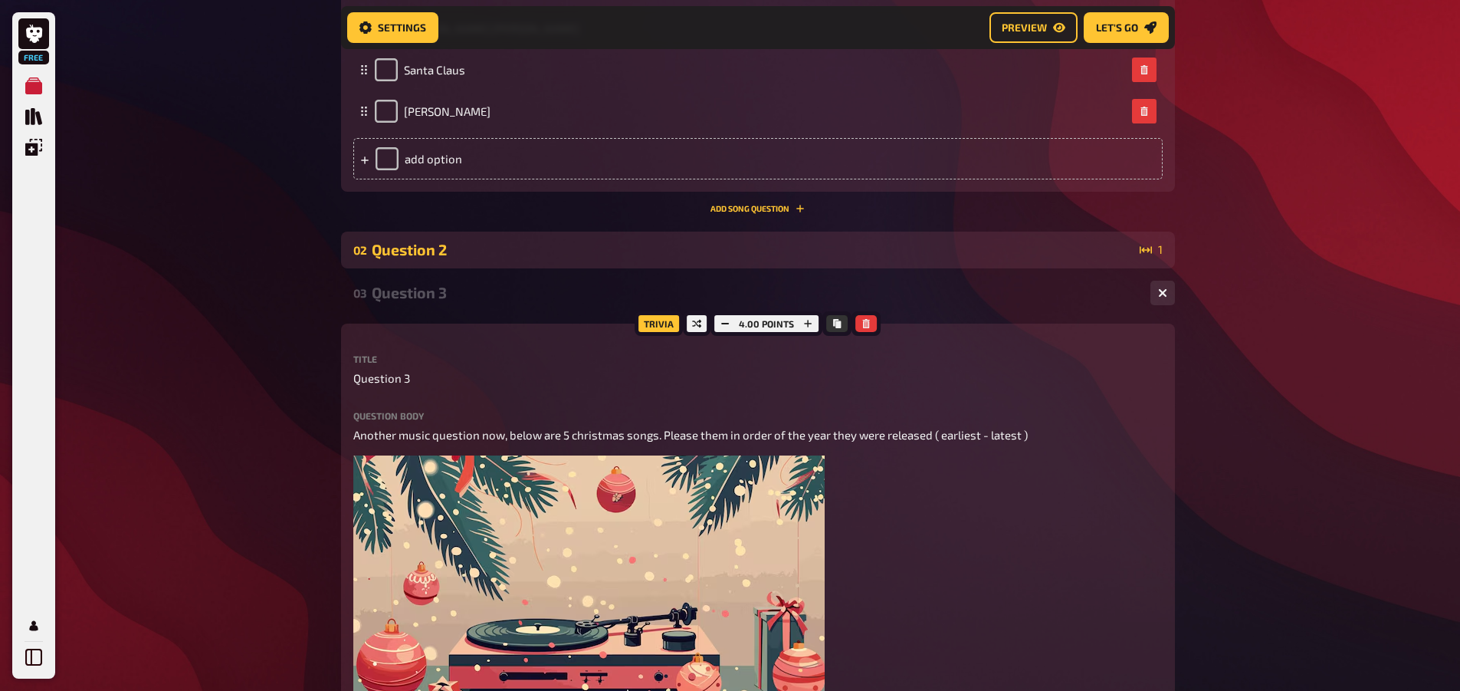
click at [489, 257] on div "Question 2" at bounding box center [753, 250] width 762 height 18
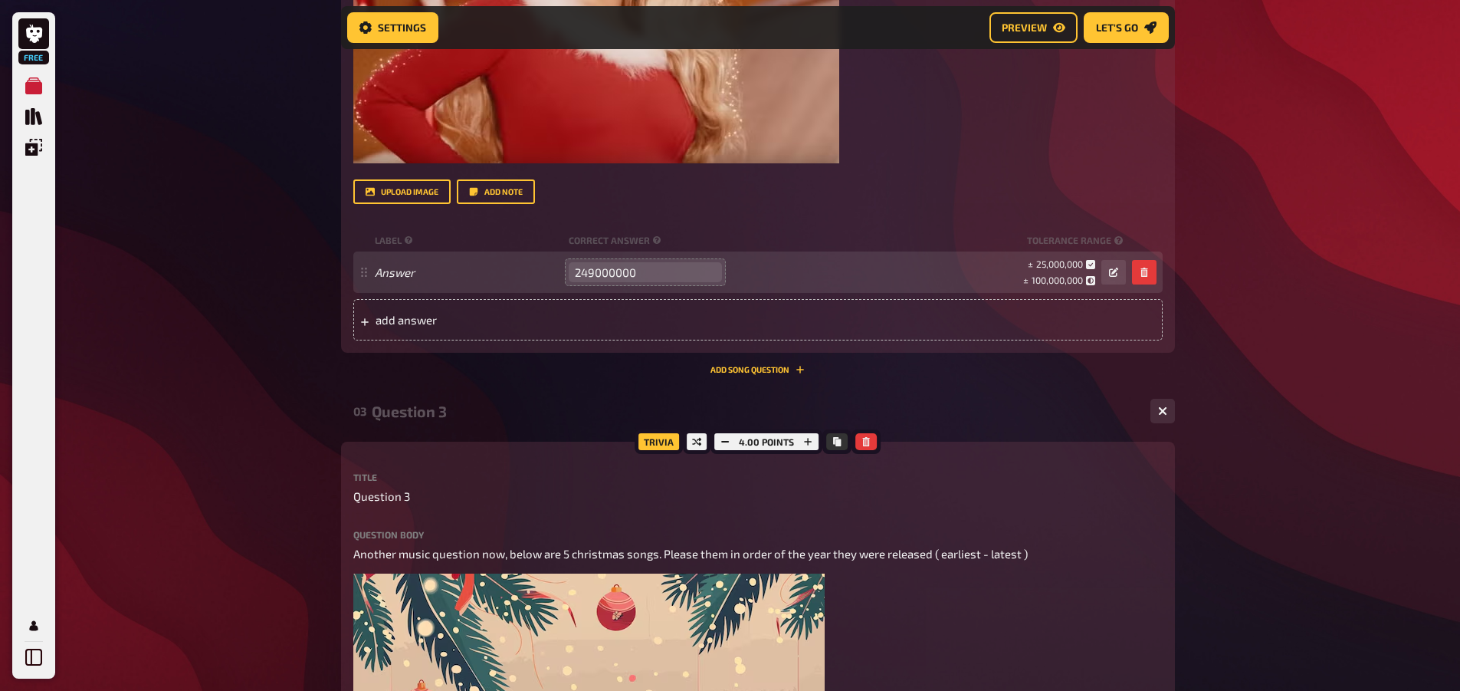
scroll to position [1469, 0]
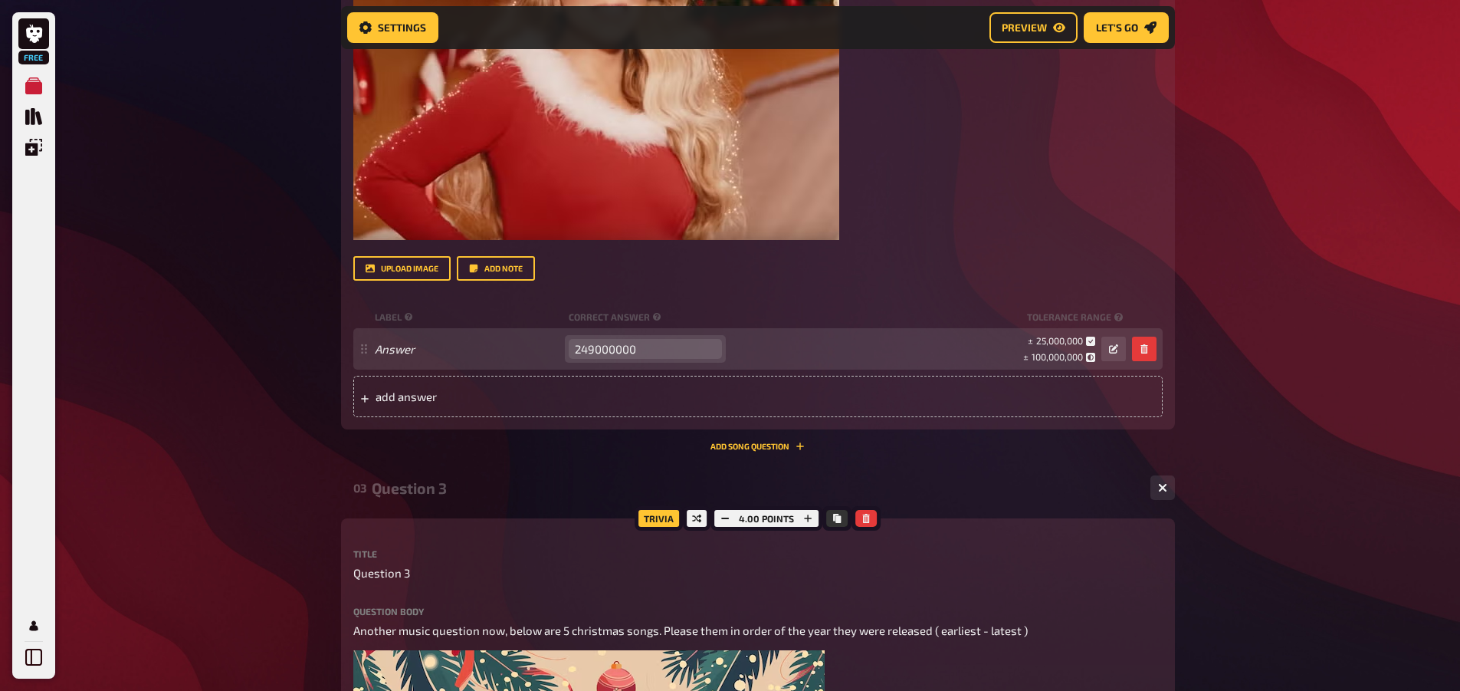
click at [681, 355] on input "249000000" at bounding box center [645, 349] width 153 height 20
type input "2"
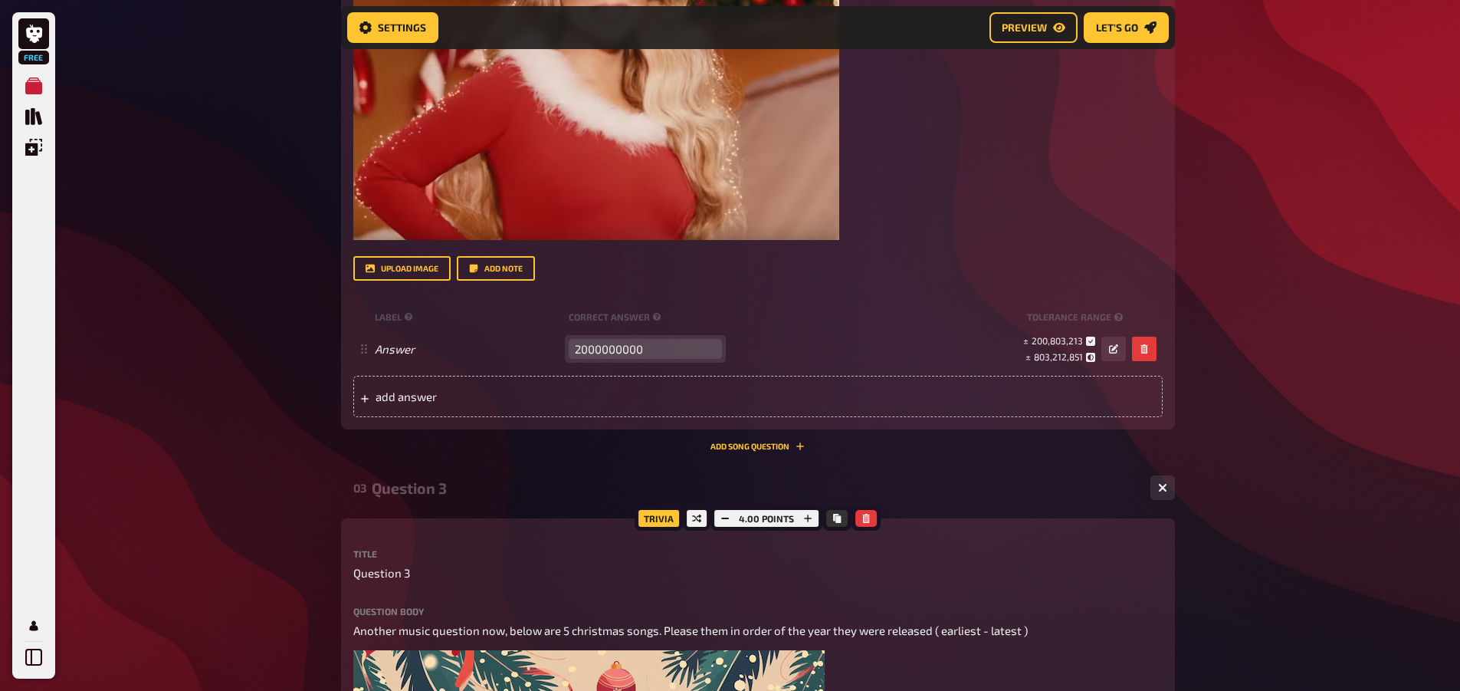
type input "2000000000"
click at [1124, 271] on div "upload image Add note" at bounding box center [758, 268] width 810 height 25
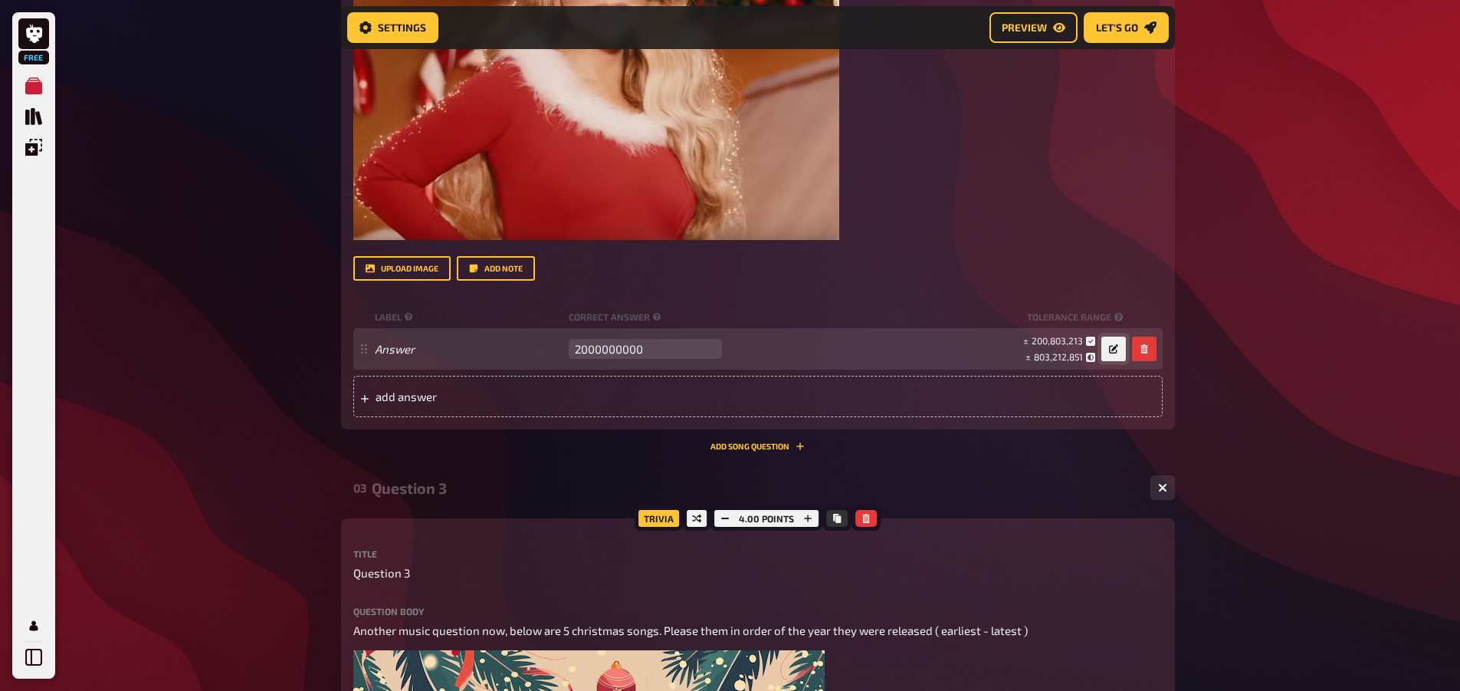
click at [1112, 340] on button "button" at bounding box center [1114, 349] width 25 height 25
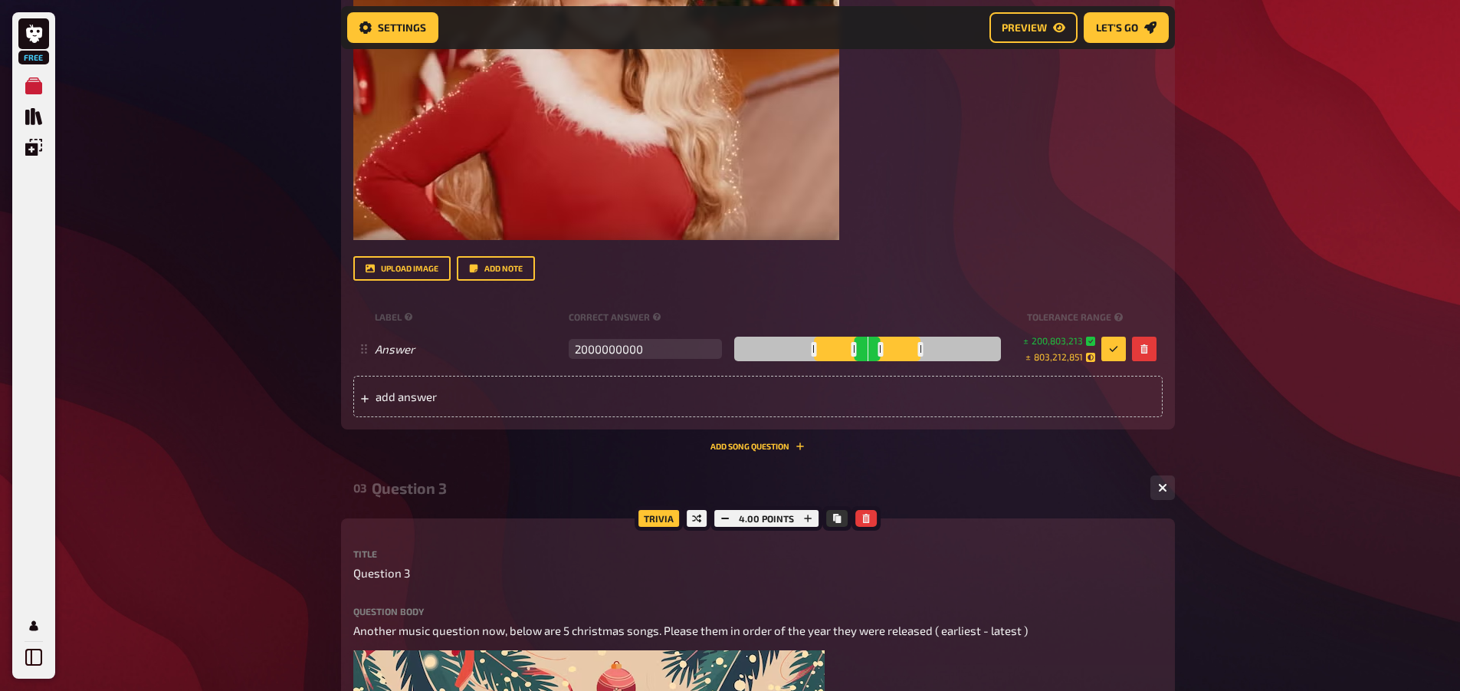
click at [1041, 292] on div "Title Question 2 Question body On average, how many online streams does the son…" at bounding box center [758, 96] width 810 height 643
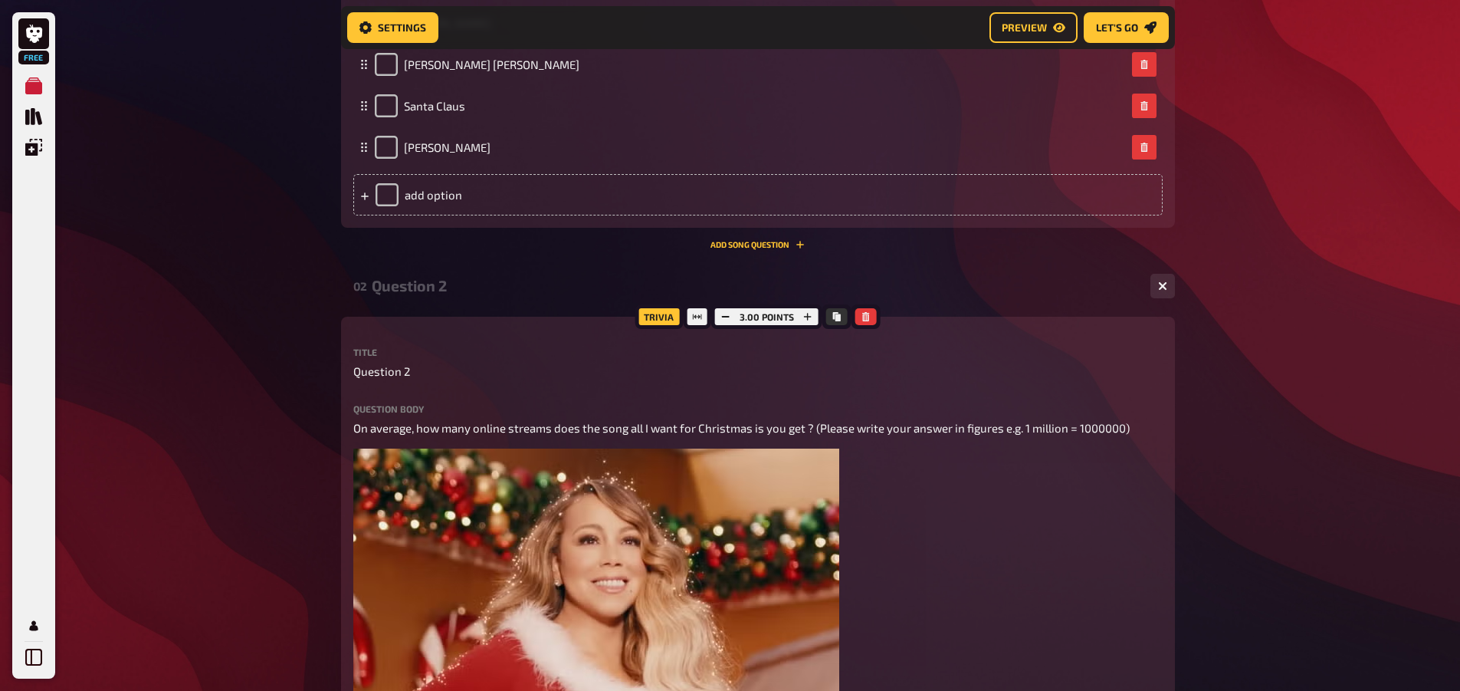
scroll to position [932, 0]
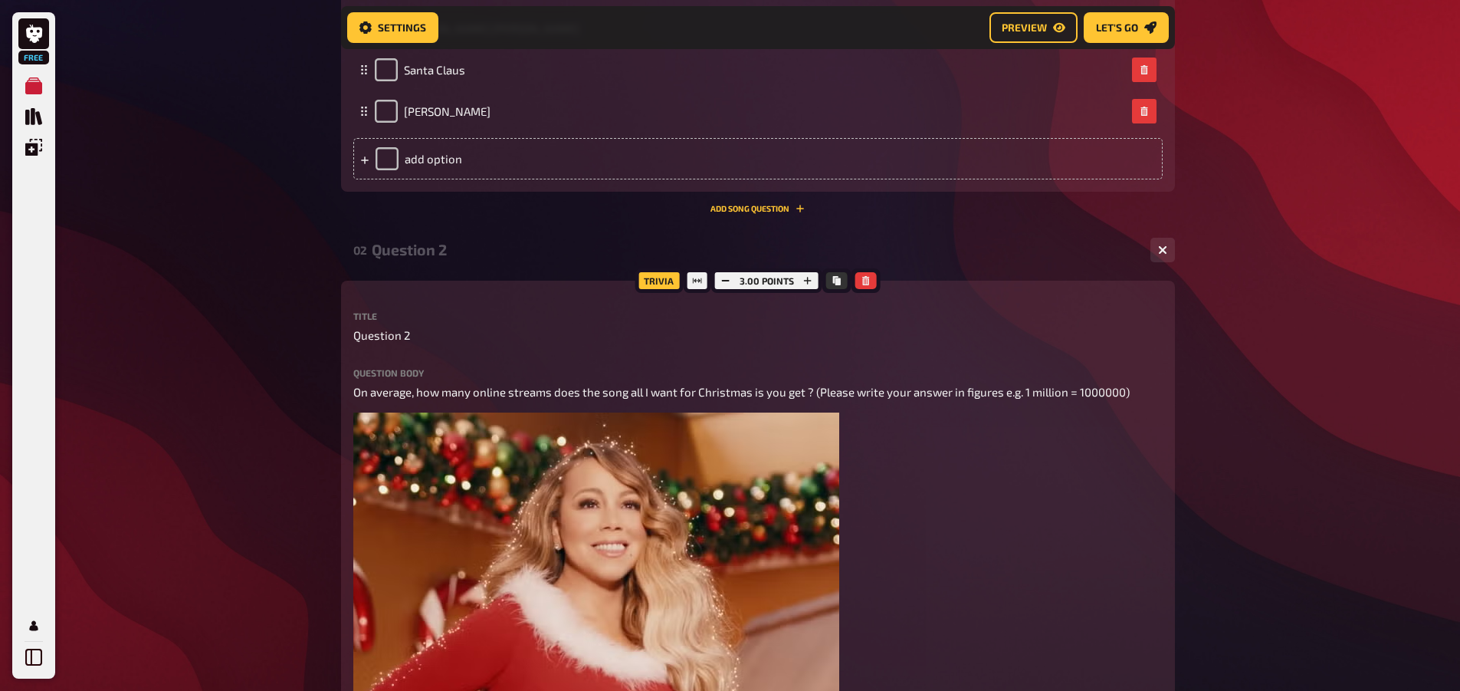
click at [754, 382] on div "Question body On average, how many online streams does the song all I want for …" at bounding box center [758, 574] width 810 height 412
click at [792, 381] on div "Question body On average, how many online streams does the song all I want for …" at bounding box center [758, 574] width 810 height 412
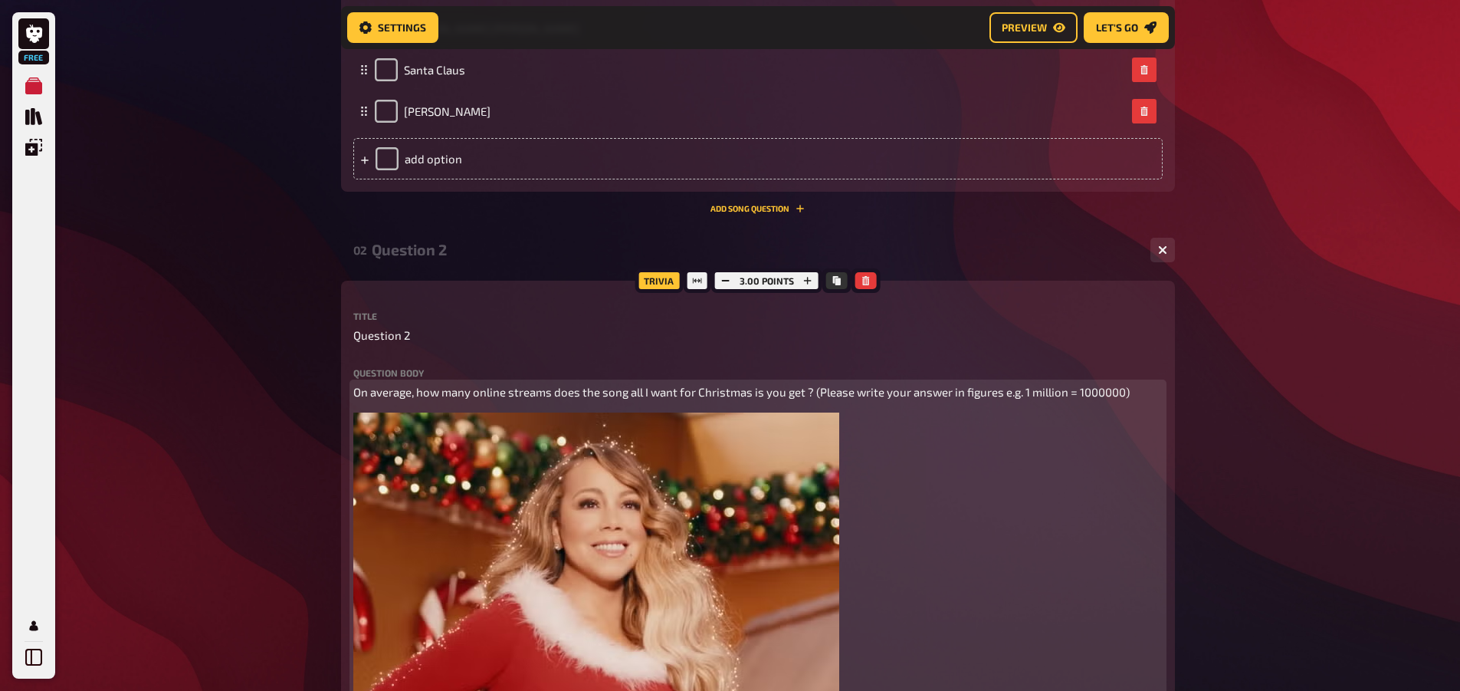
click at [792, 383] on p "On average, how many online streams does the song all I want for Christmas is y…" at bounding box center [758, 392] width 810 height 18
click at [800, 386] on span "On average, how many online streams does the song all I want for Christmas is y…" at bounding box center [741, 392] width 777 height 14
click at [803, 386] on span "On average, how many online streams does the song all I want for Christmas is y…" at bounding box center [741, 392] width 777 height 14
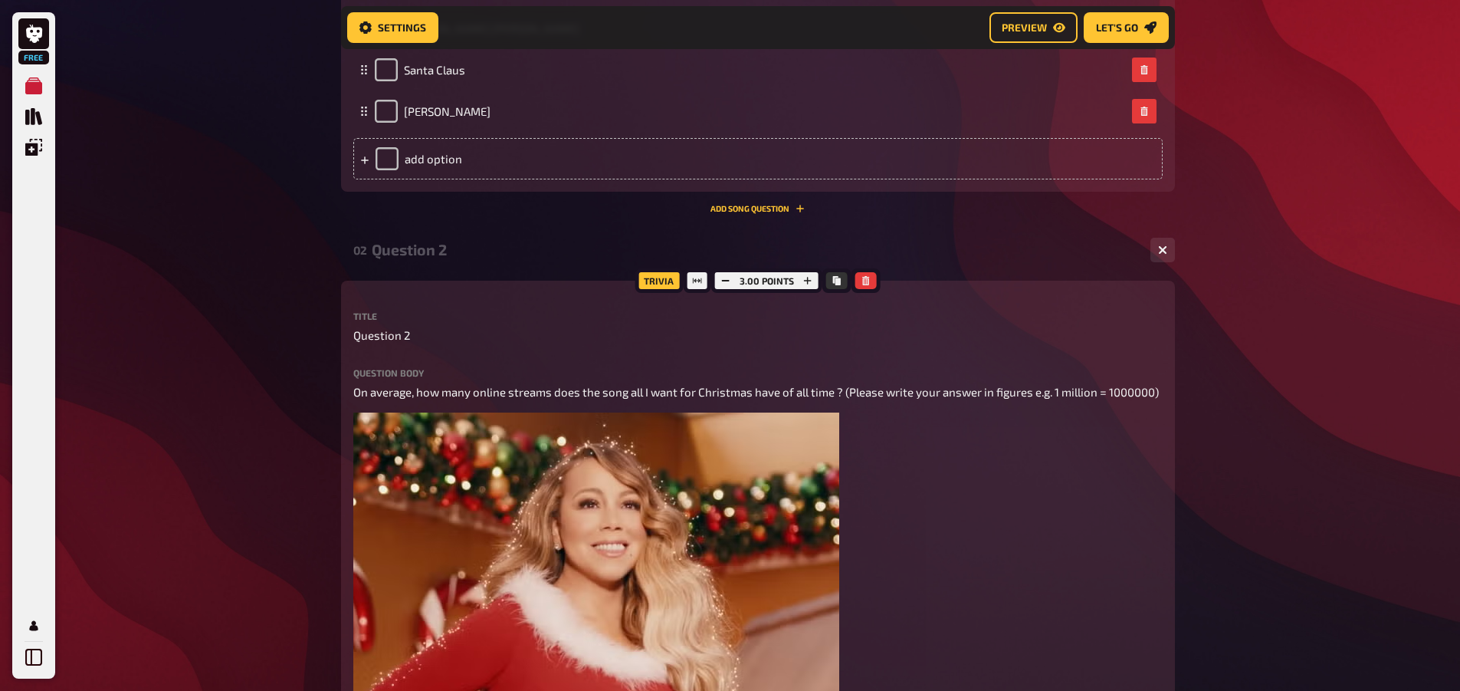
click at [938, 234] on div "02 Question 2 1" at bounding box center [758, 250] width 834 height 37
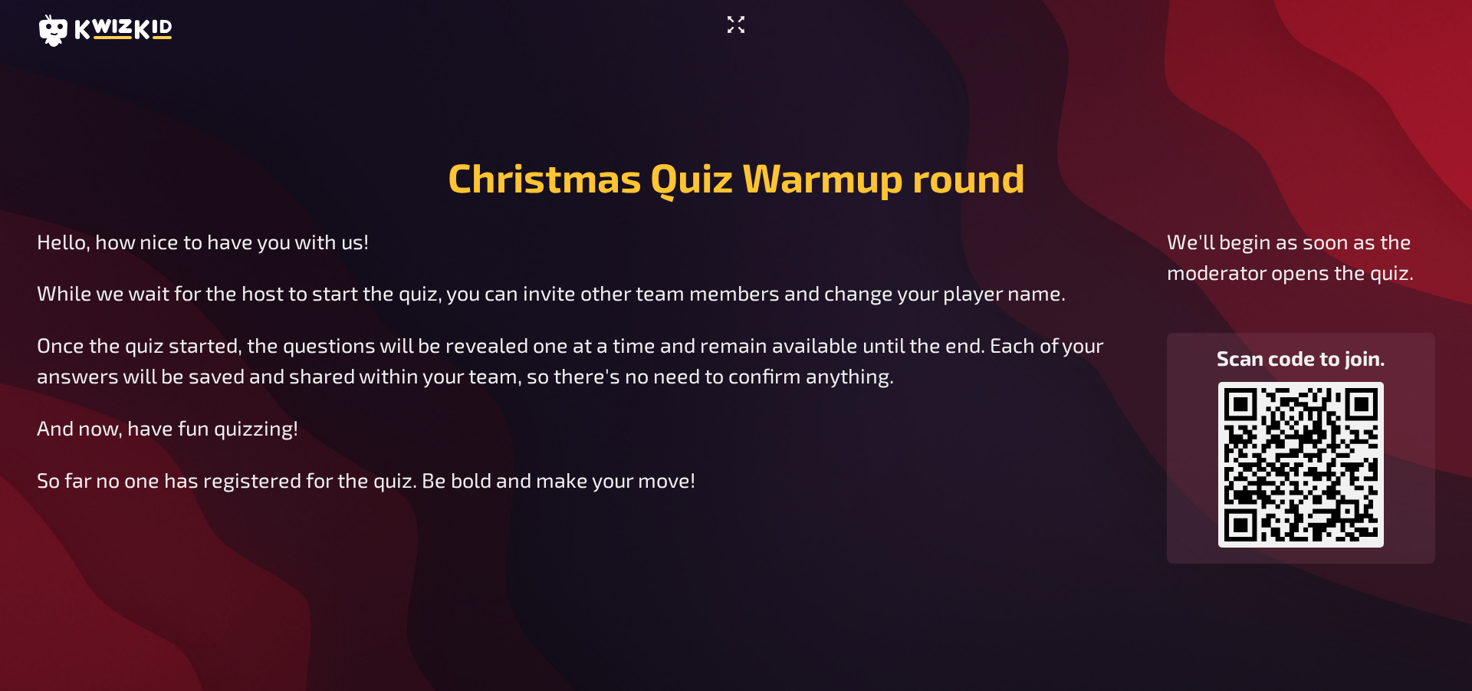
click at [728, 28] on icon "Enter Fullscreen" at bounding box center [736, 24] width 25 height 25
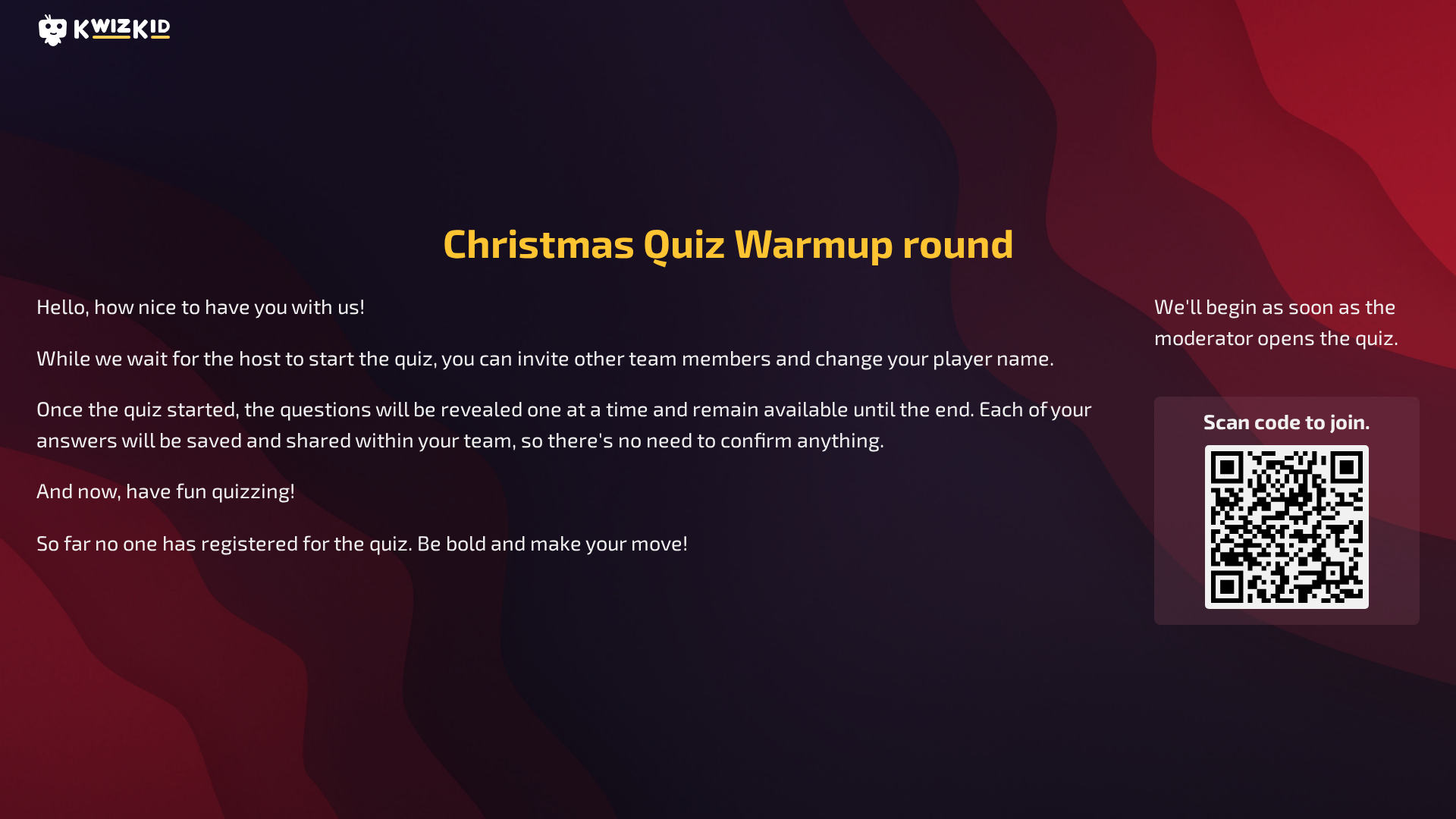
click at [1315, 470] on icon at bounding box center [1286, 526] width 151 height 151
